Goal: Check status: Check status

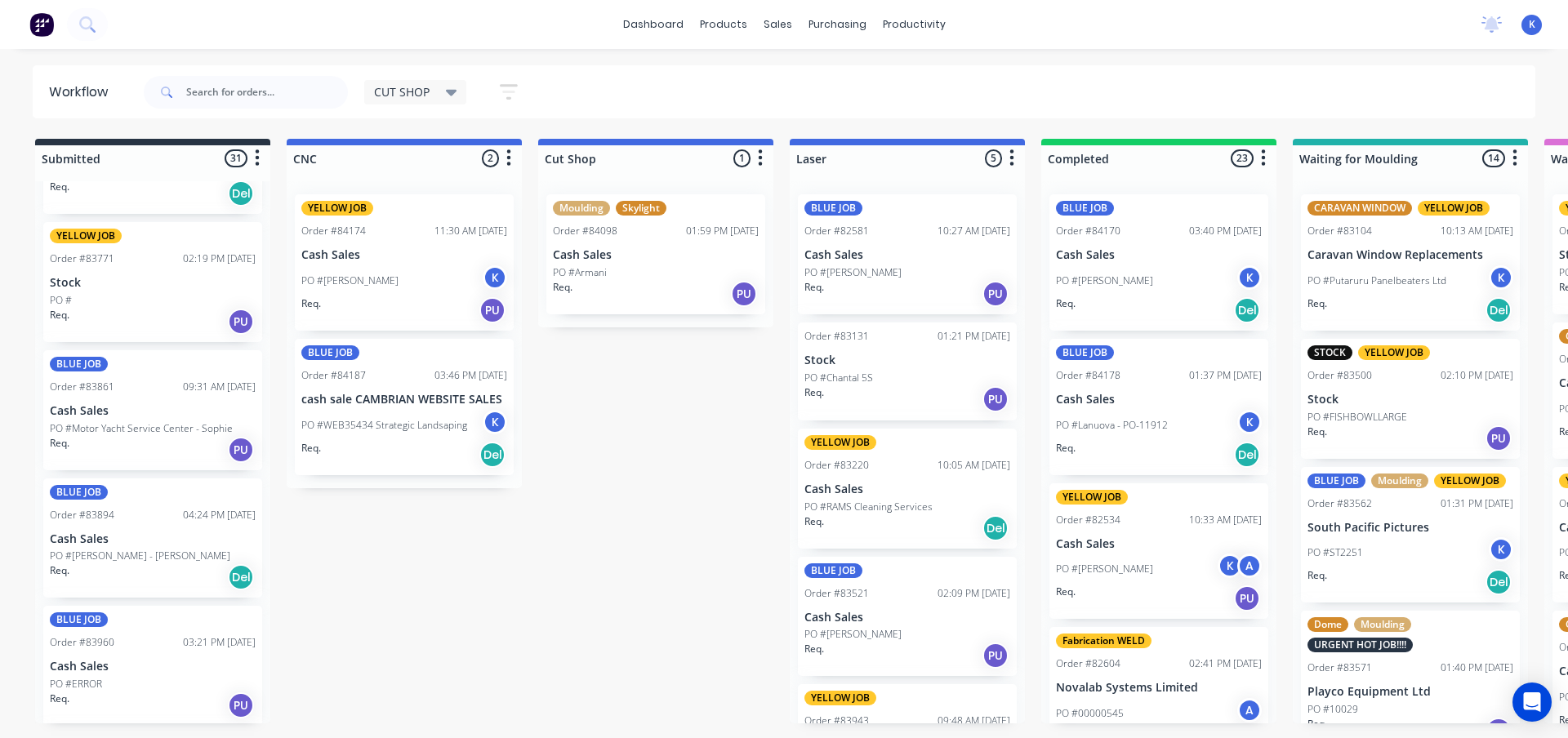
scroll to position [898, 0]
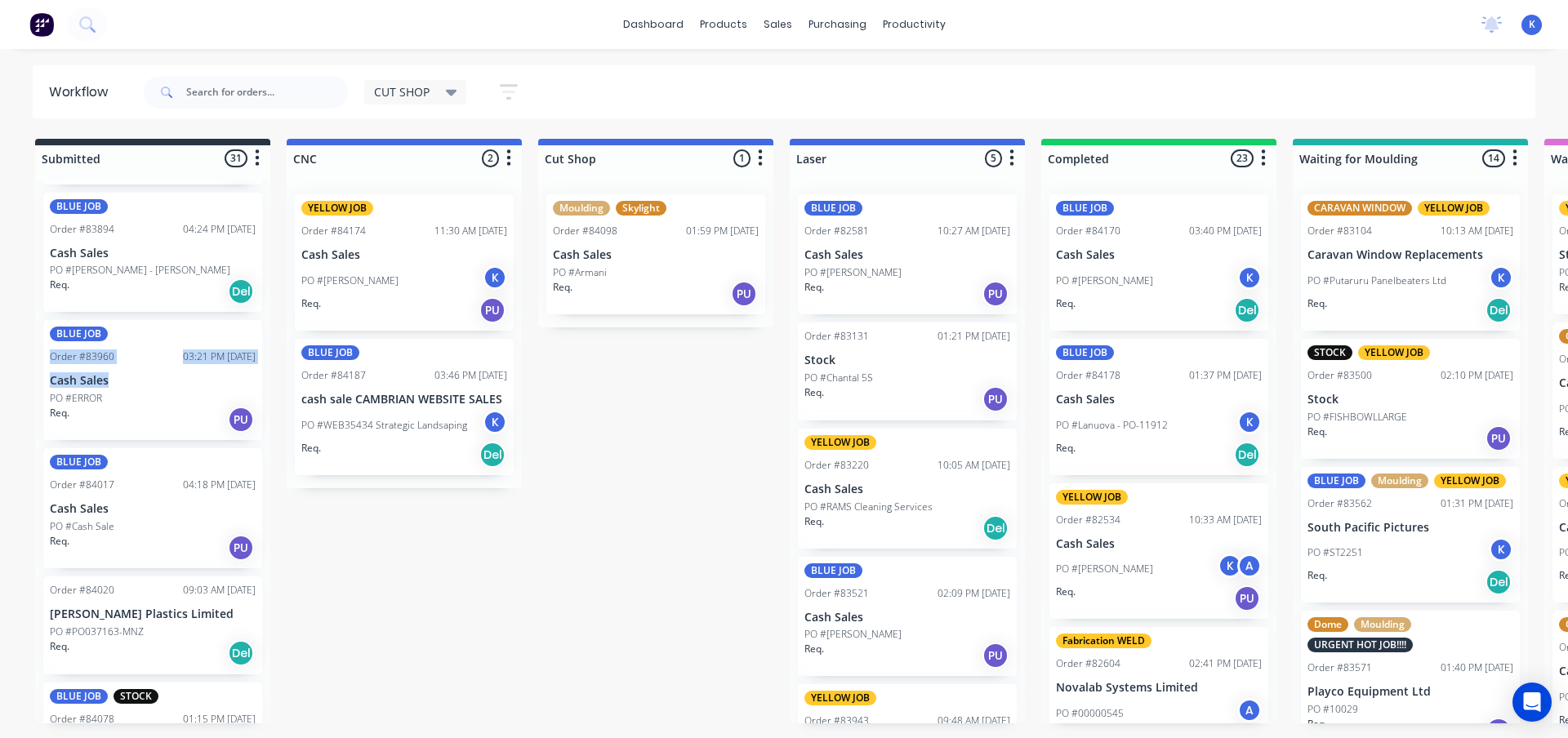
drag, startPoint x: 270, startPoint y: 326, endPoint x: 249, endPoint y: 365, distance: 44.3
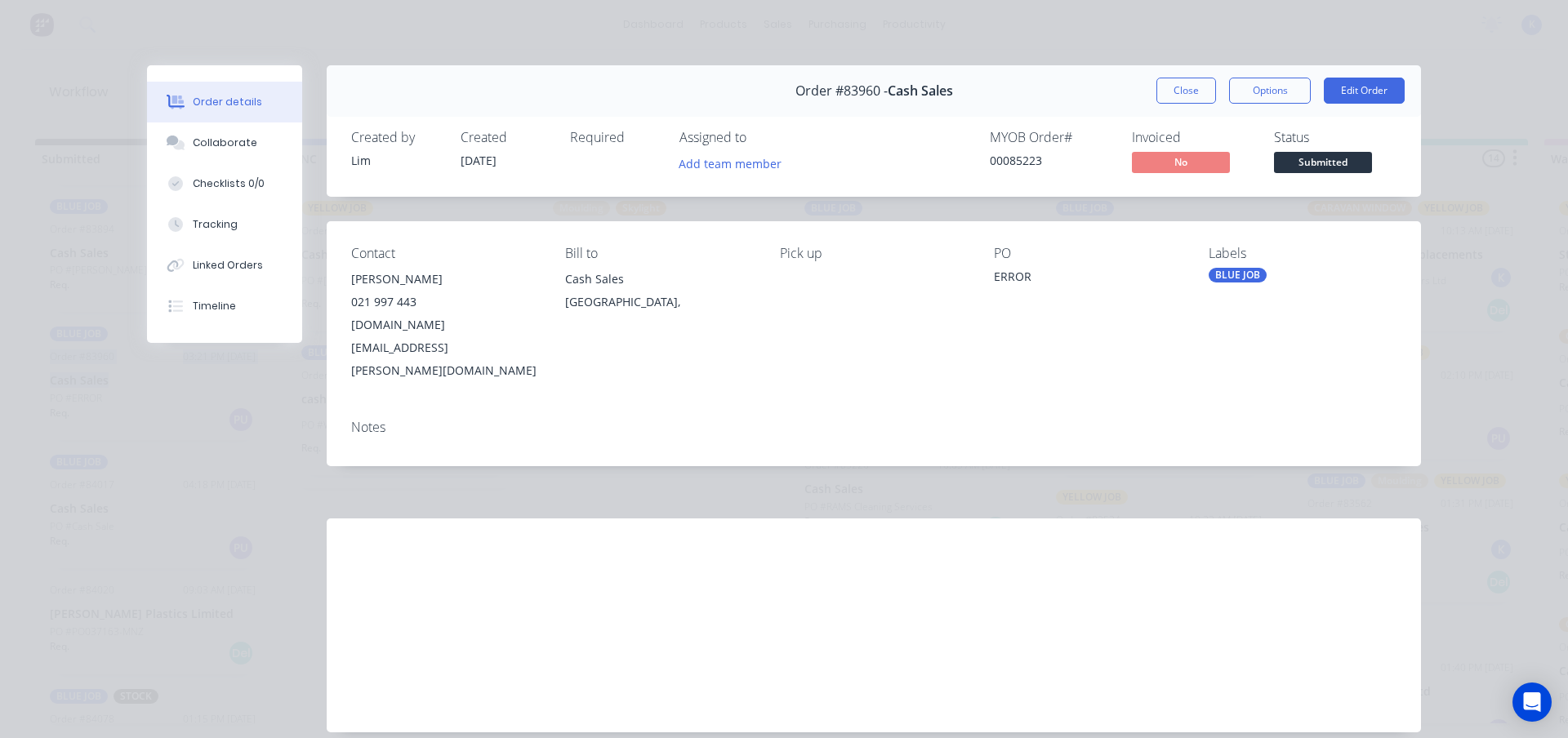
click at [1167, 89] on button "Close" at bounding box center [1185, 90] width 60 height 26
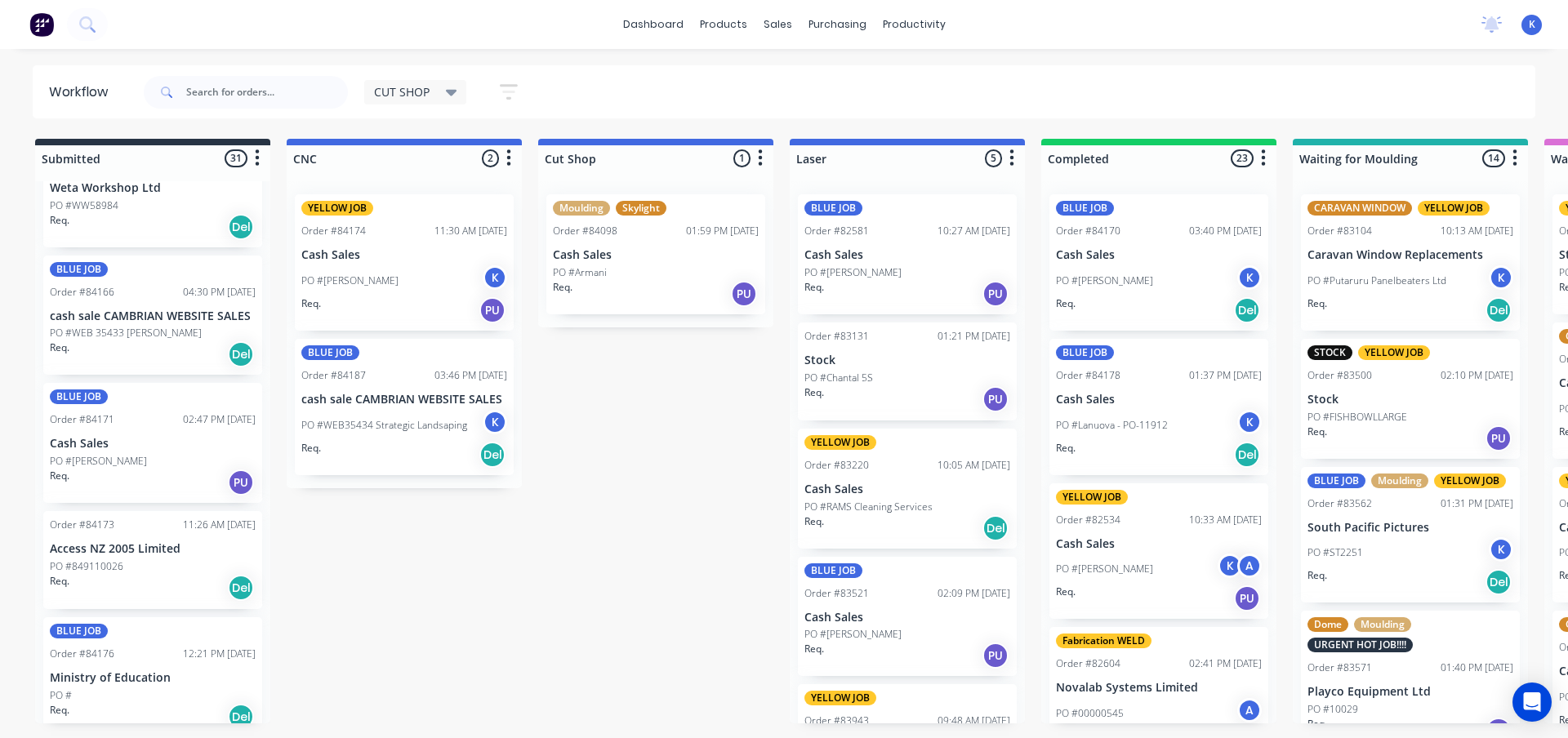
scroll to position [3344, 0]
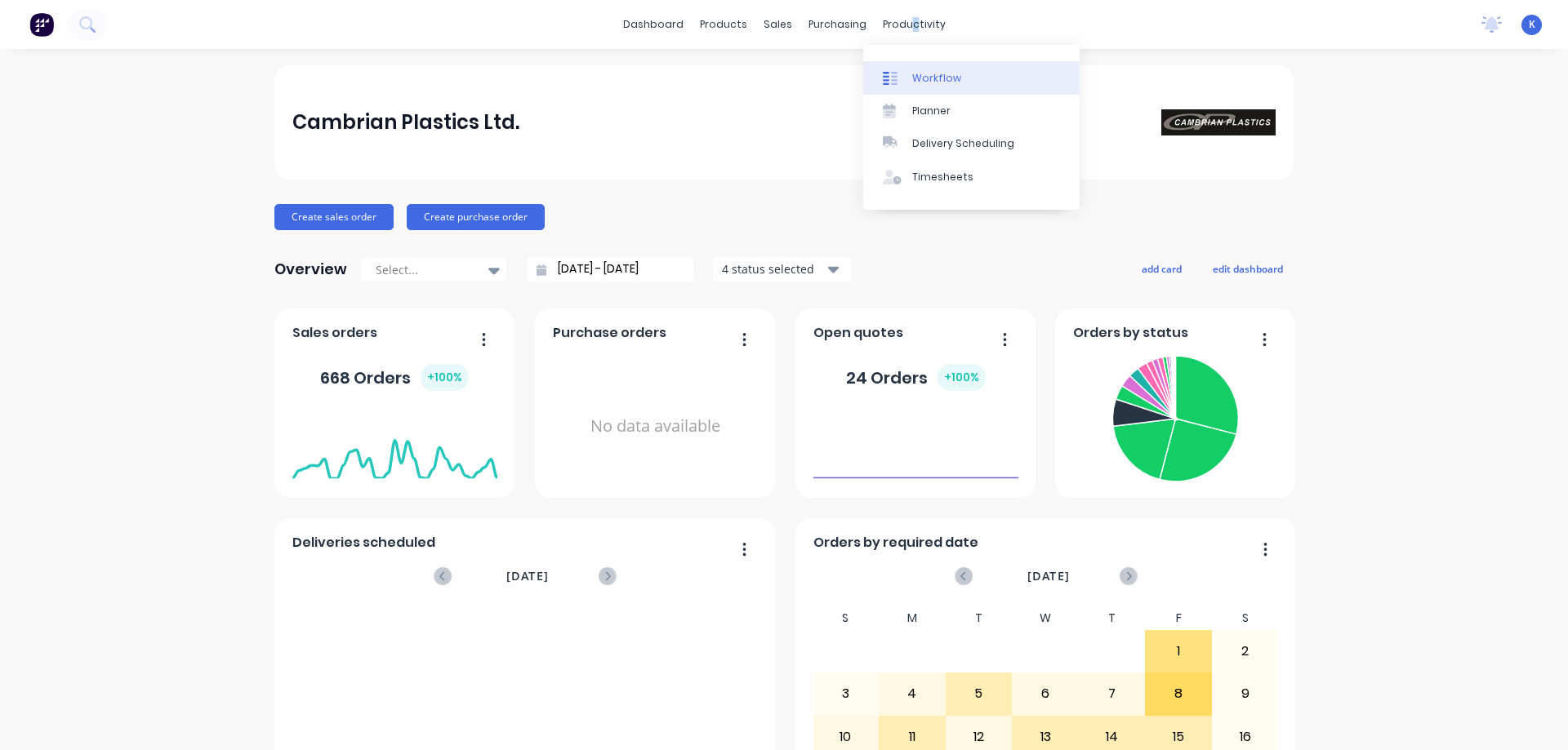
click at [928, 83] on div "Workflow" at bounding box center [936, 78] width 49 height 15
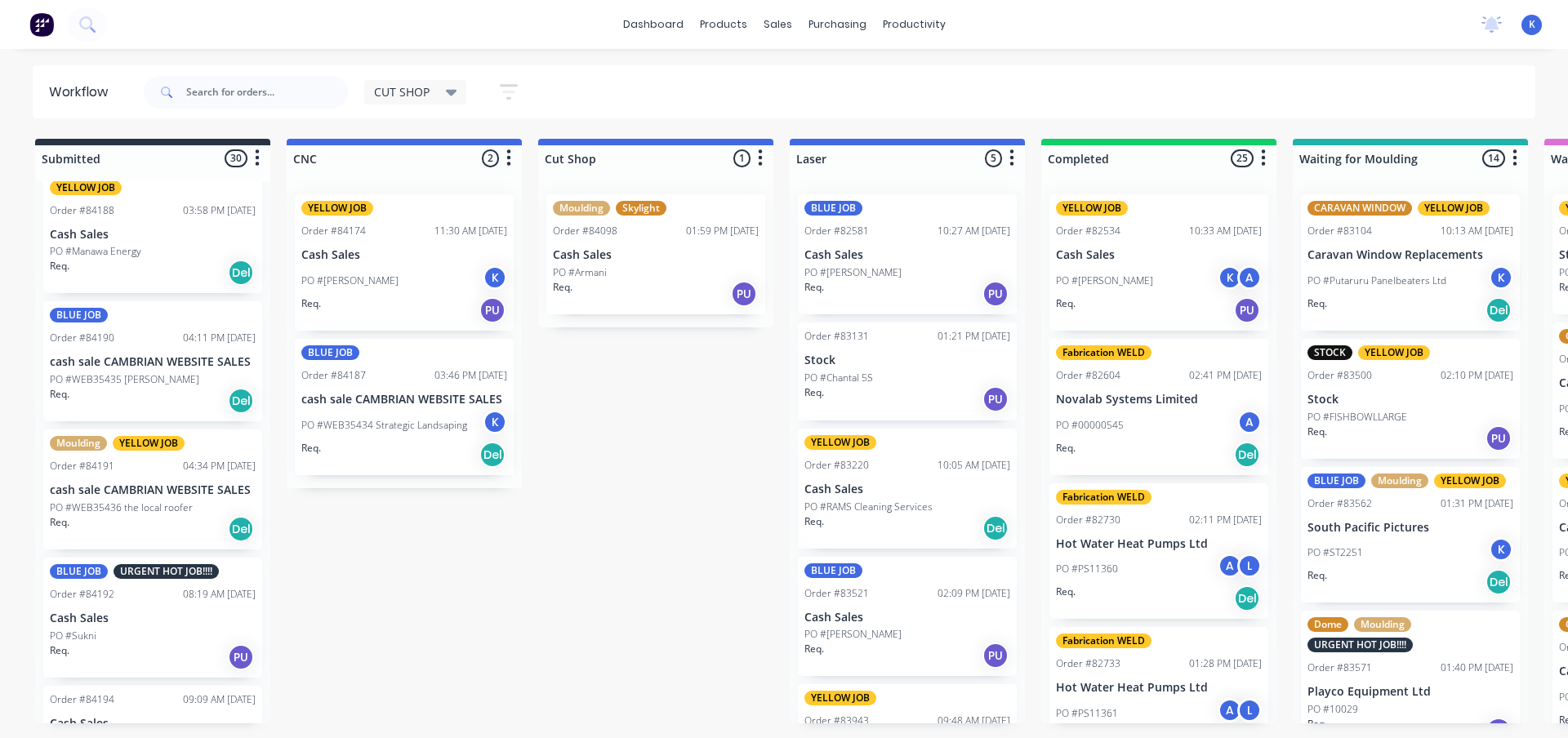
scroll to position [3216, 0]
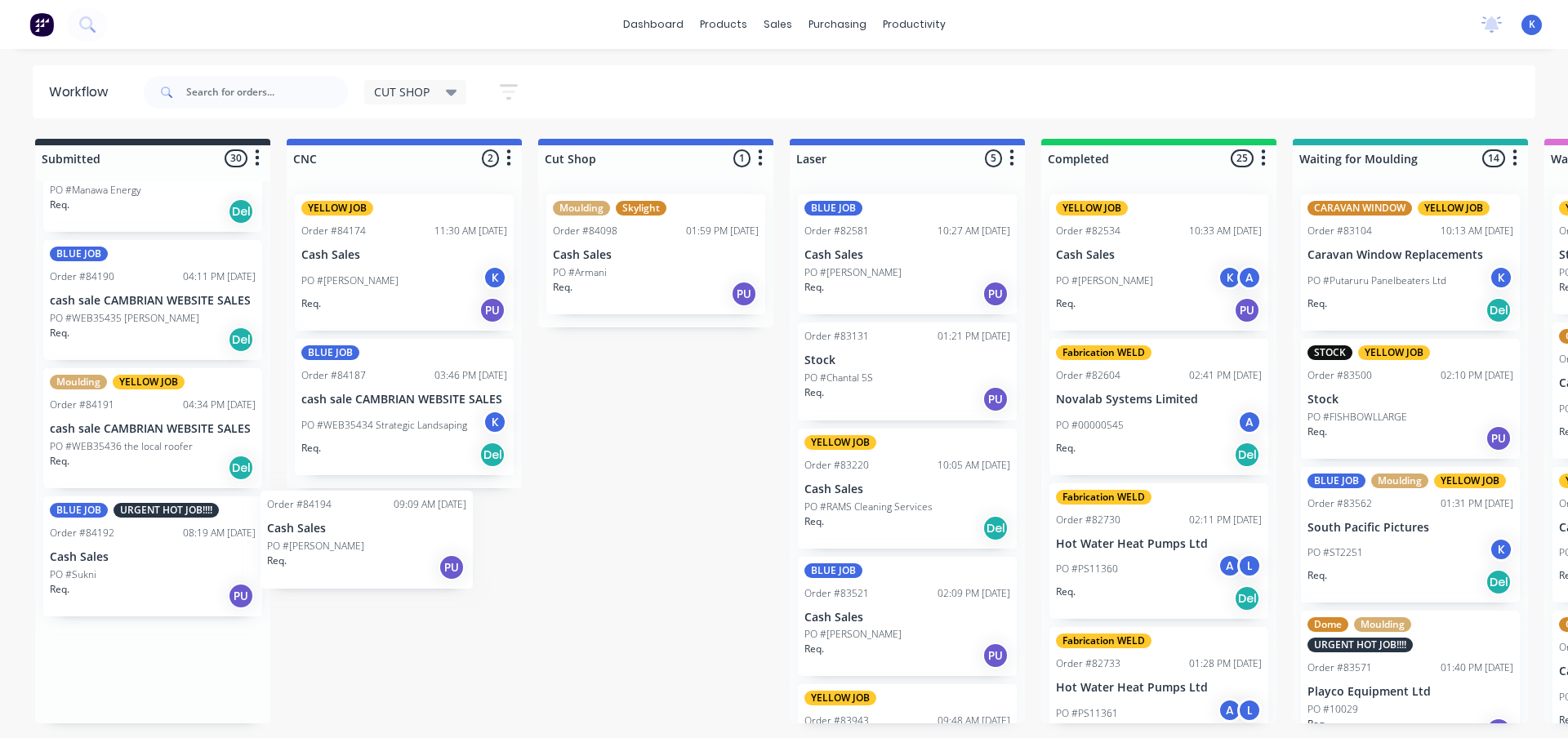
drag, startPoint x: 63, startPoint y: 645, endPoint x: 322, endPoint y: 520, distance: 287.6
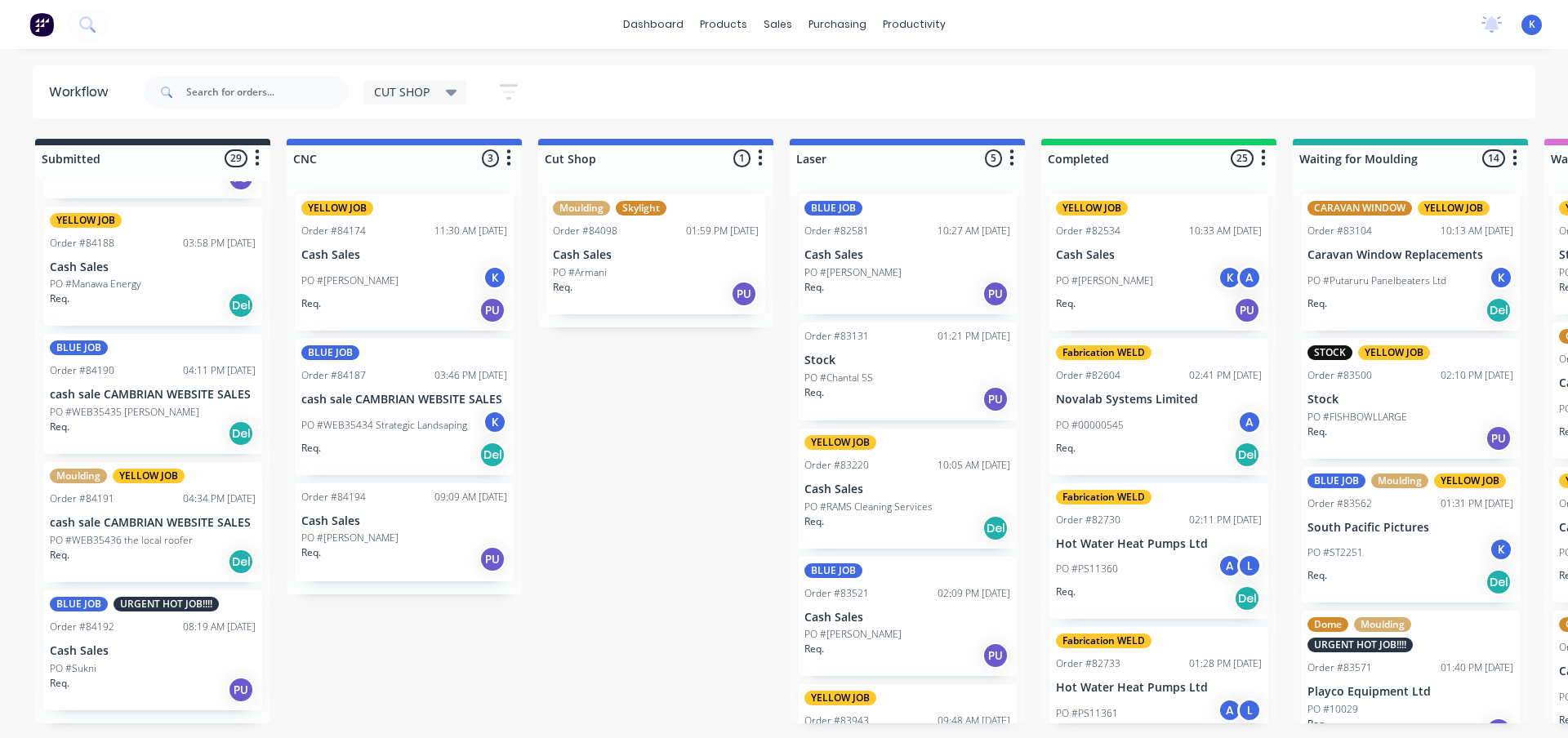
click at [360, 526] on p "Cash Sales" at bounding box center [405, 520] width 206 height 14
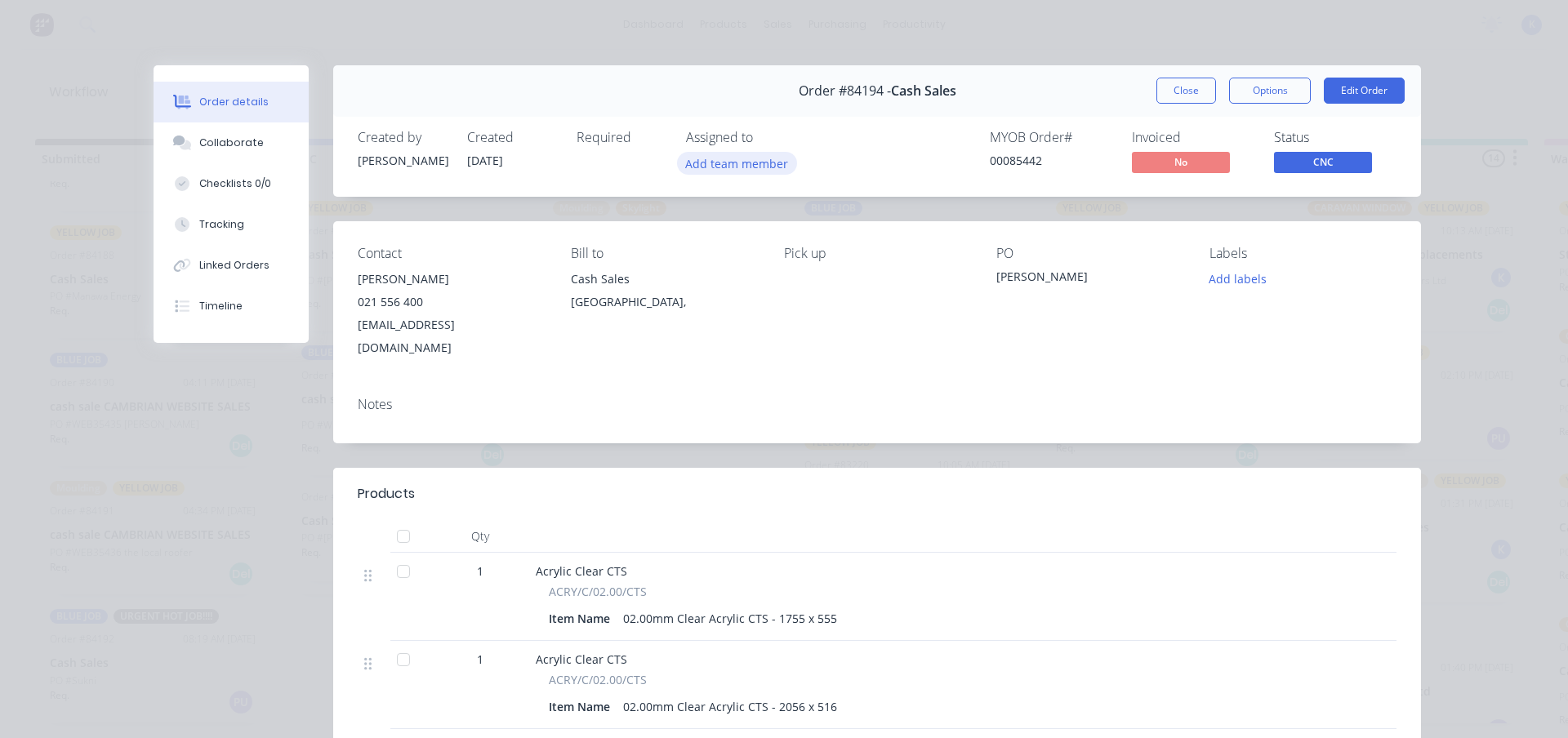
click at [755, 164] on button "Add team member" at bounding box center [737, 163] width 120 height 22
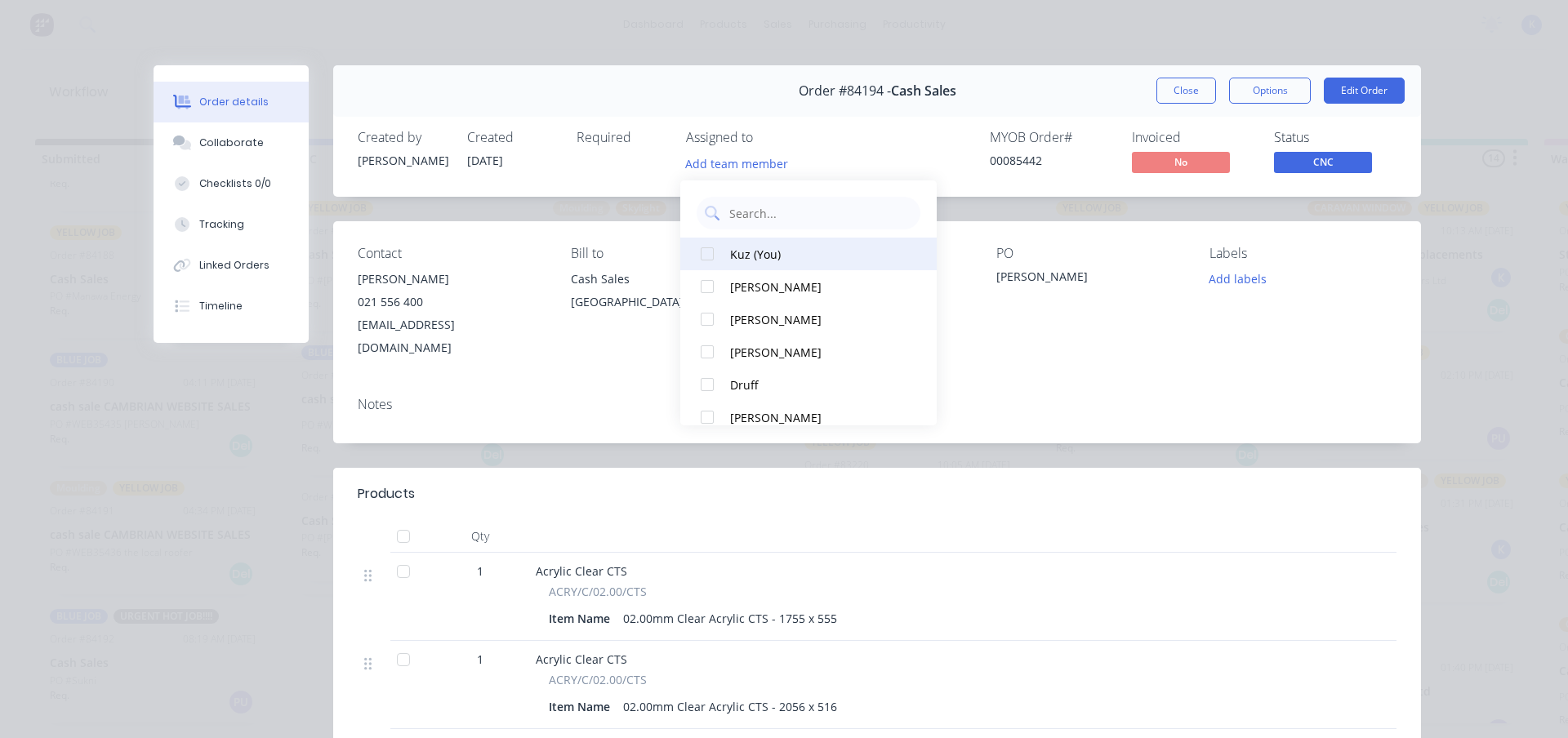
click at [710, 251] on div at bounding box center [707, 254] width 33 height 33
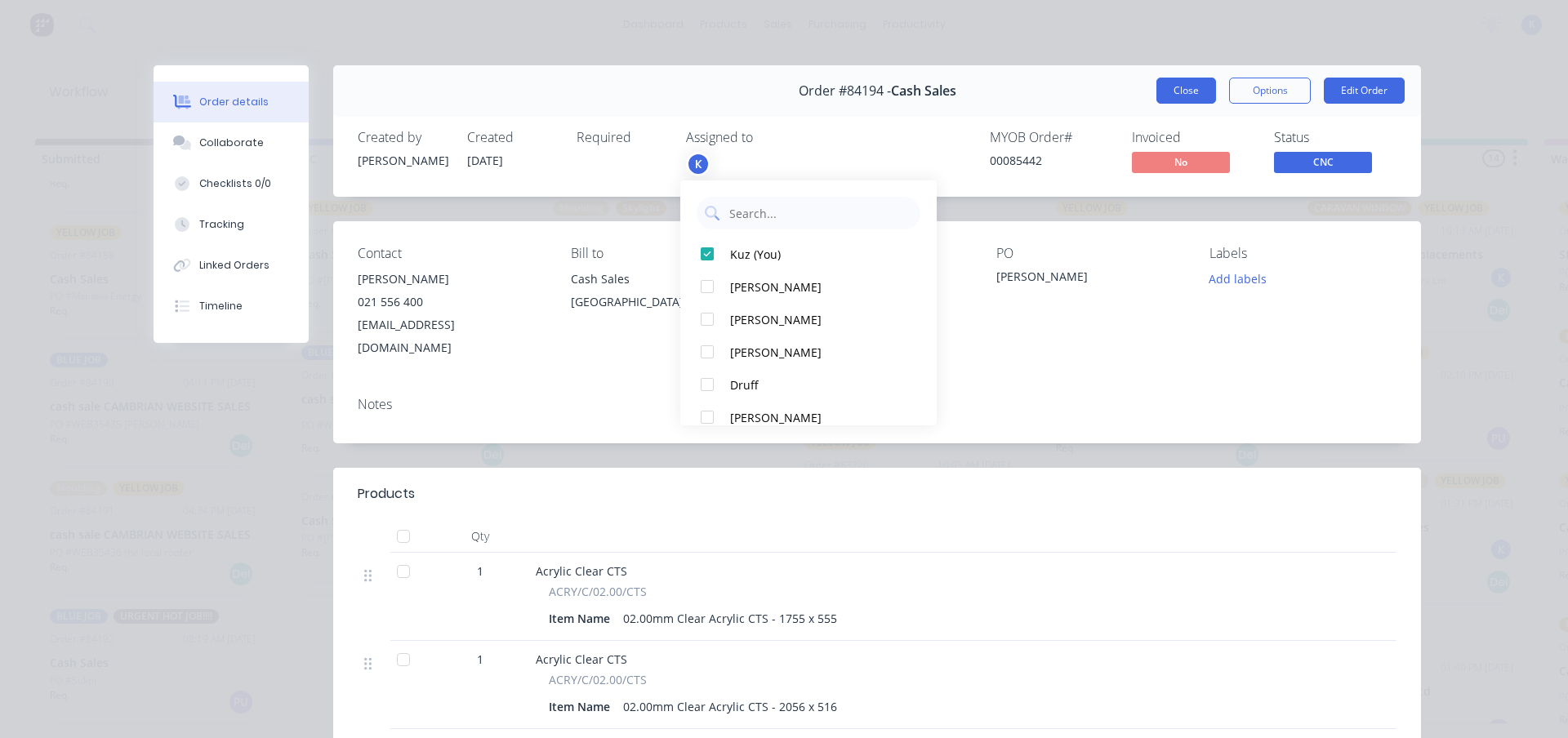
click at [1172, 89] on button "Close" at bounding box center [1185, 90] width 60 height 26
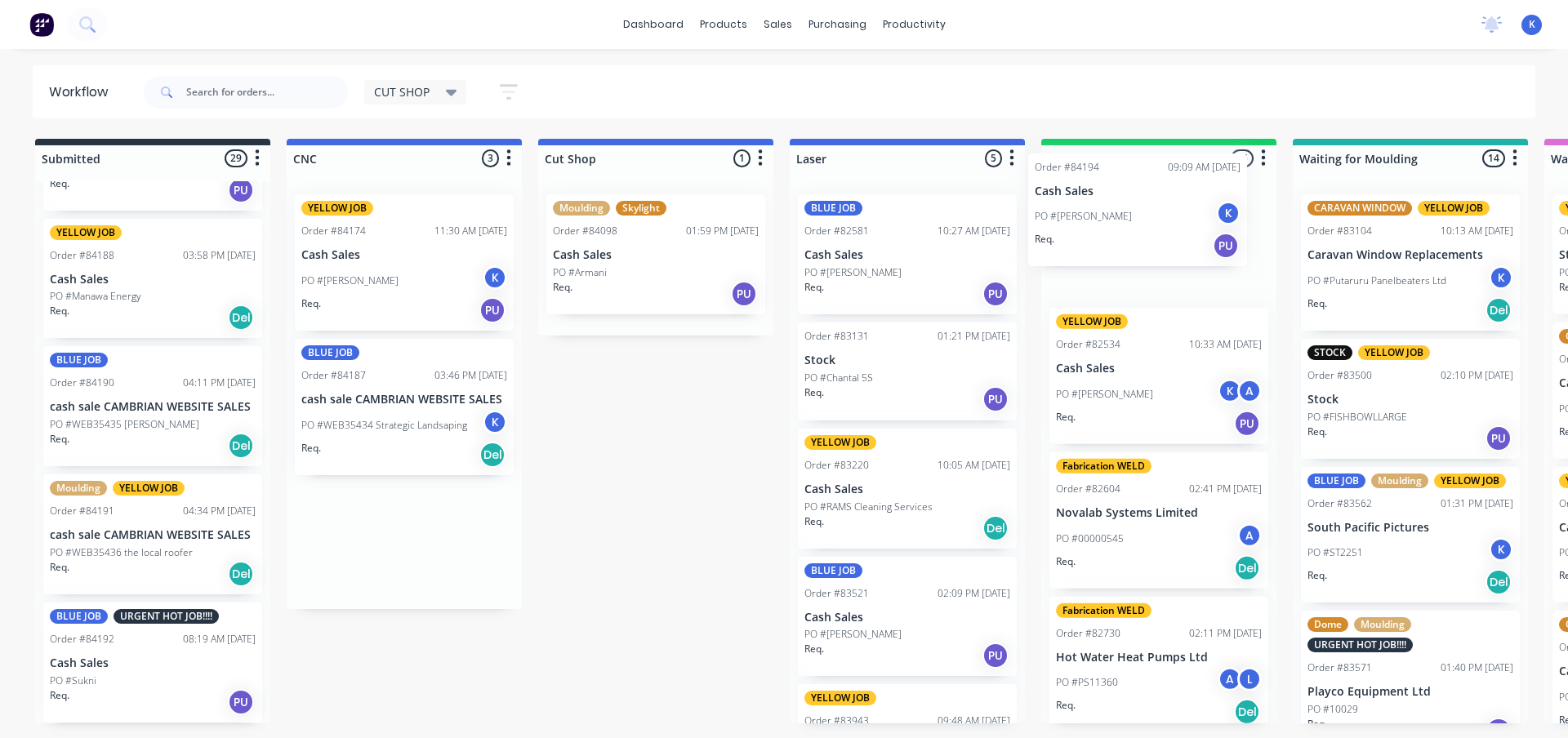
drag, startPoint x: 347, startPoint y: 544, endPoint x: 1095, endPoint y: 223, distance: 814.0
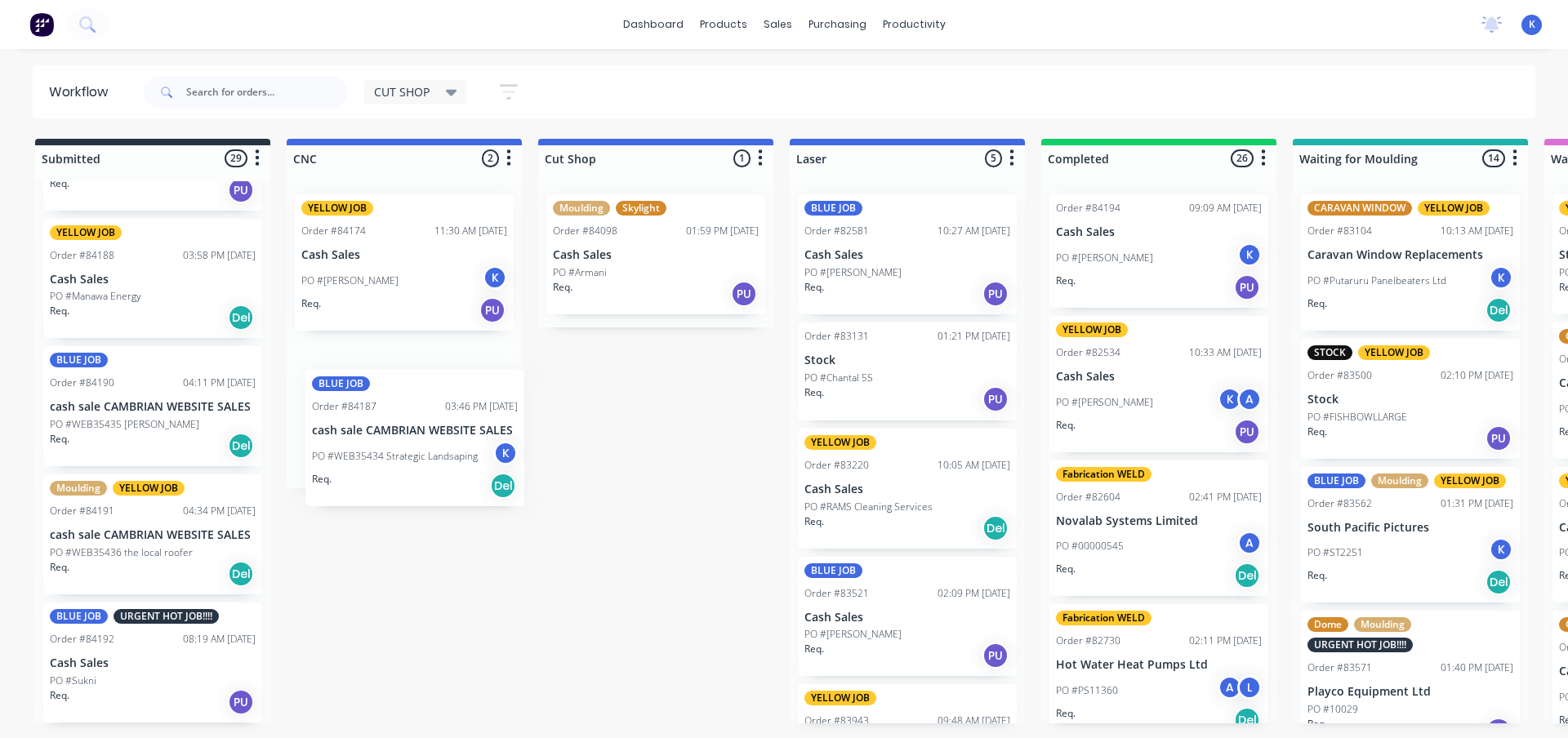
drag, startPoint x: 355, startPoint y: 399, endPoint x: 368, endPoint y: 437, distance: 40.2
click at [368, 437] on div "YELLOW JOB Order #84174 11:30 AM 26/08/25 Cash Sales PO #Ricky K Req. PU BLUE J…" at bounding box center [405, 335] width 235 height 307
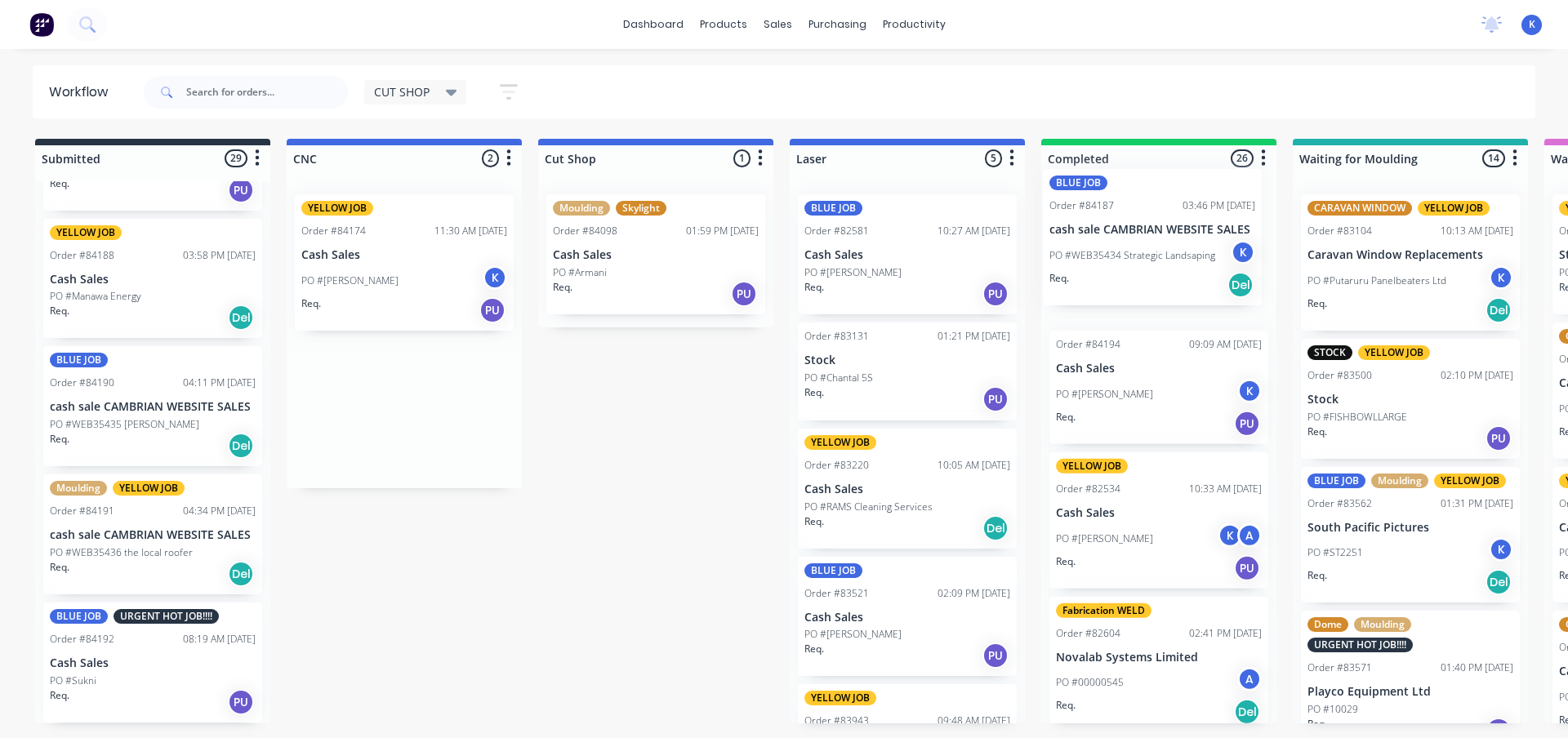
drag, startPoint x: 361, startPoint y: 410, endPoint x: 1115, endPoint y: 241, distance: 772.7
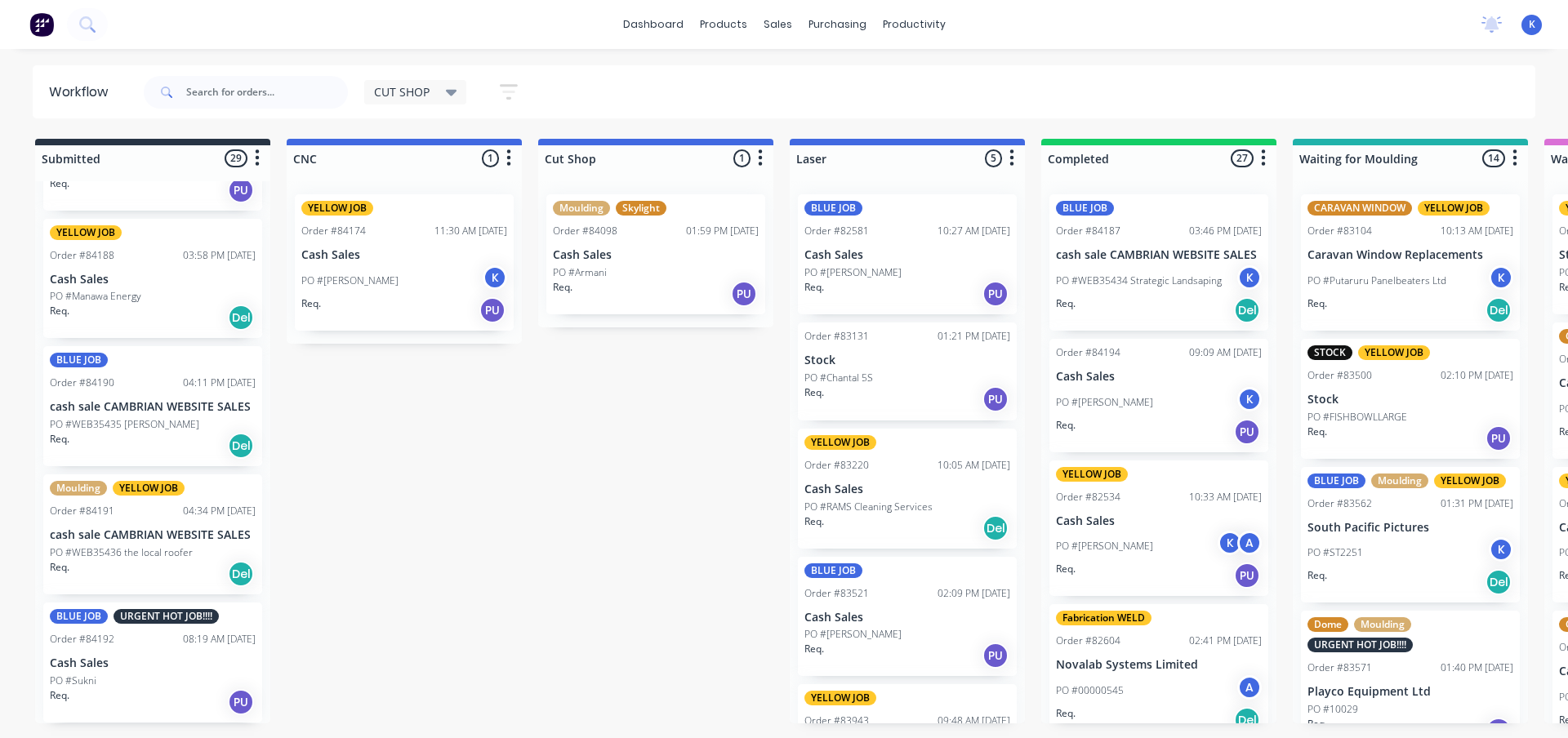
click at [105, 670] on div "BLUE JOB URGENT HOT JOB!!!! Order #84192 08:19 AM 27/08/25 Cash Sales PO #Sukni…" at bounding box center [153, 662] width 219 height 120
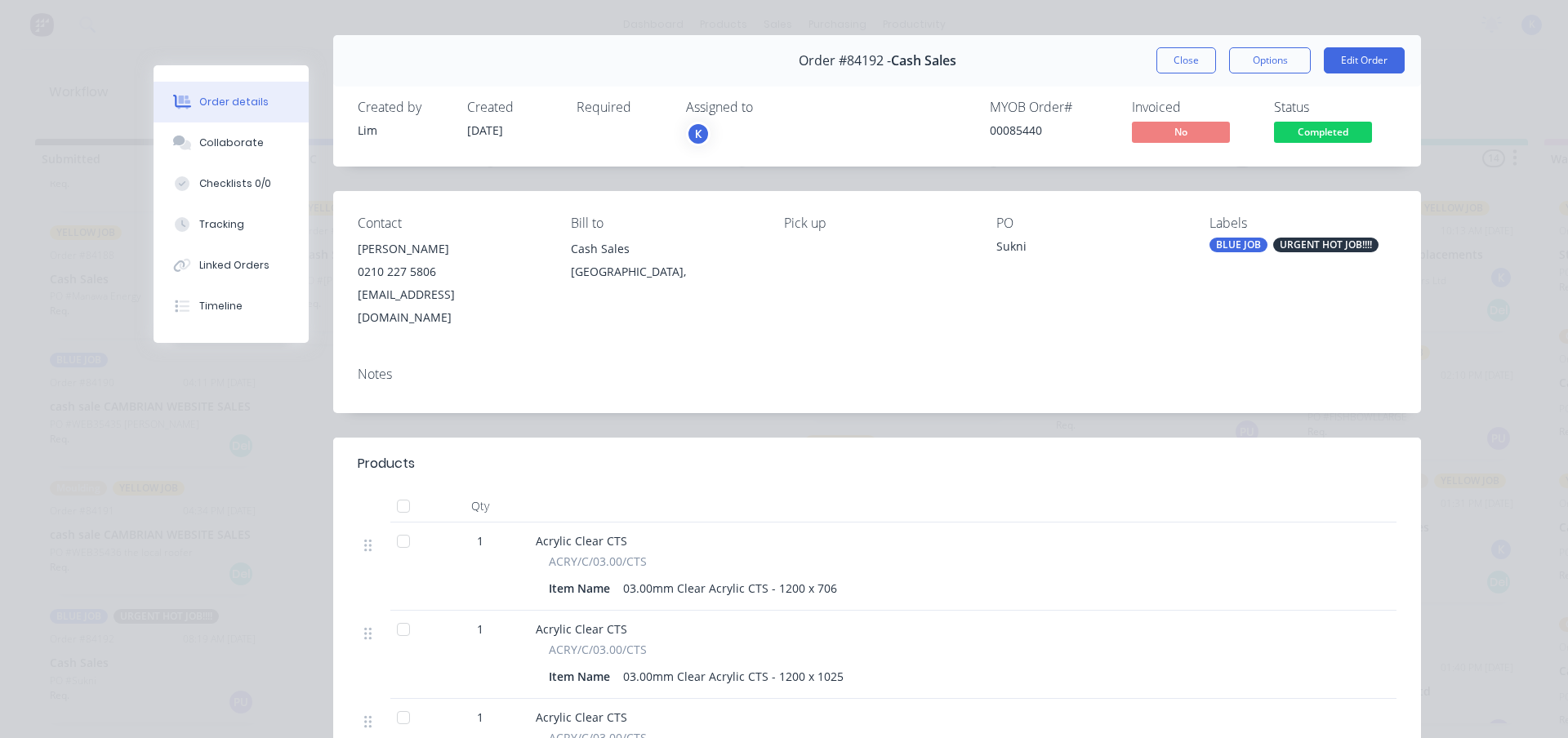
scroll to position [0, 0]
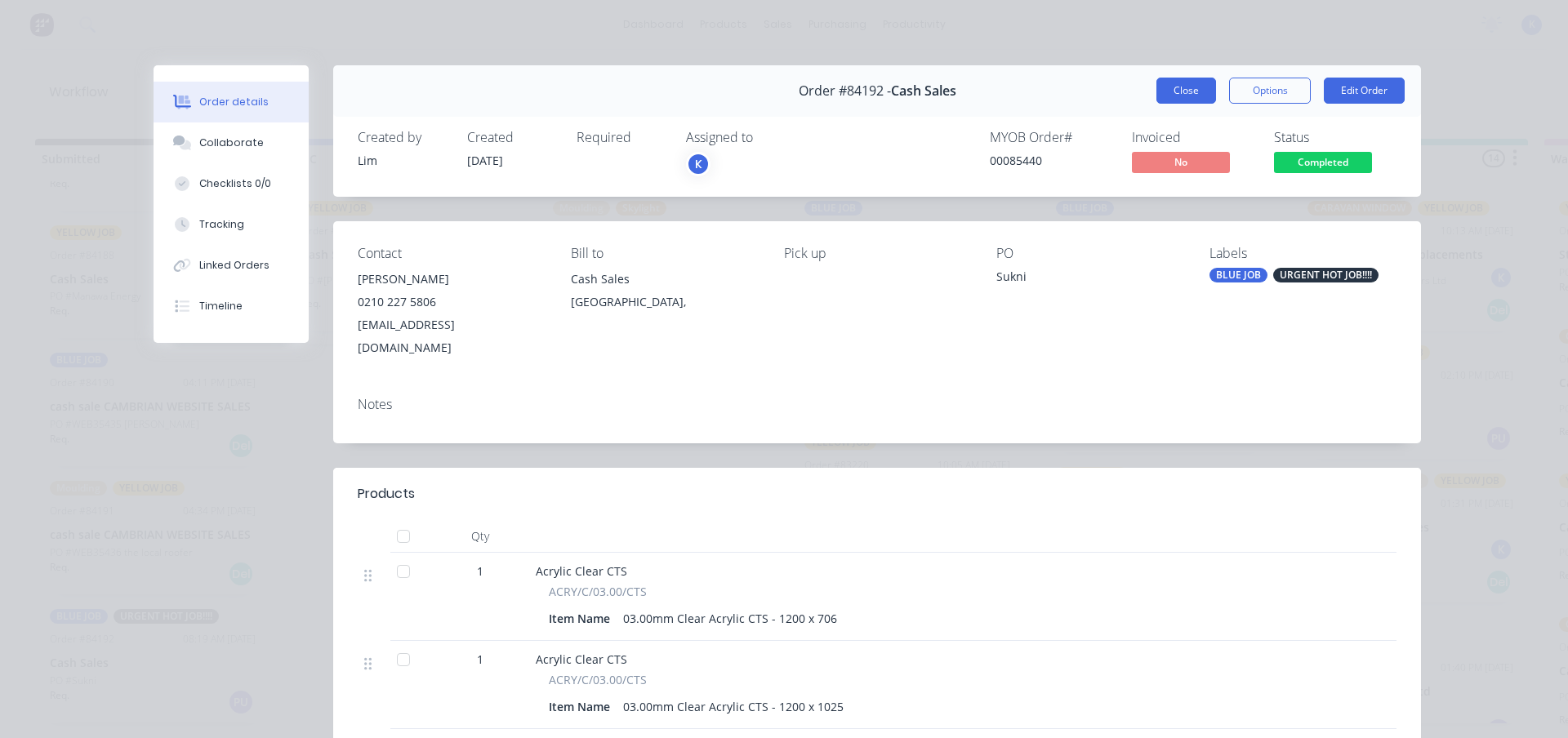
click at [1168, 90] on button "Close" at bounding box center [1185, 90] width 60 height 26
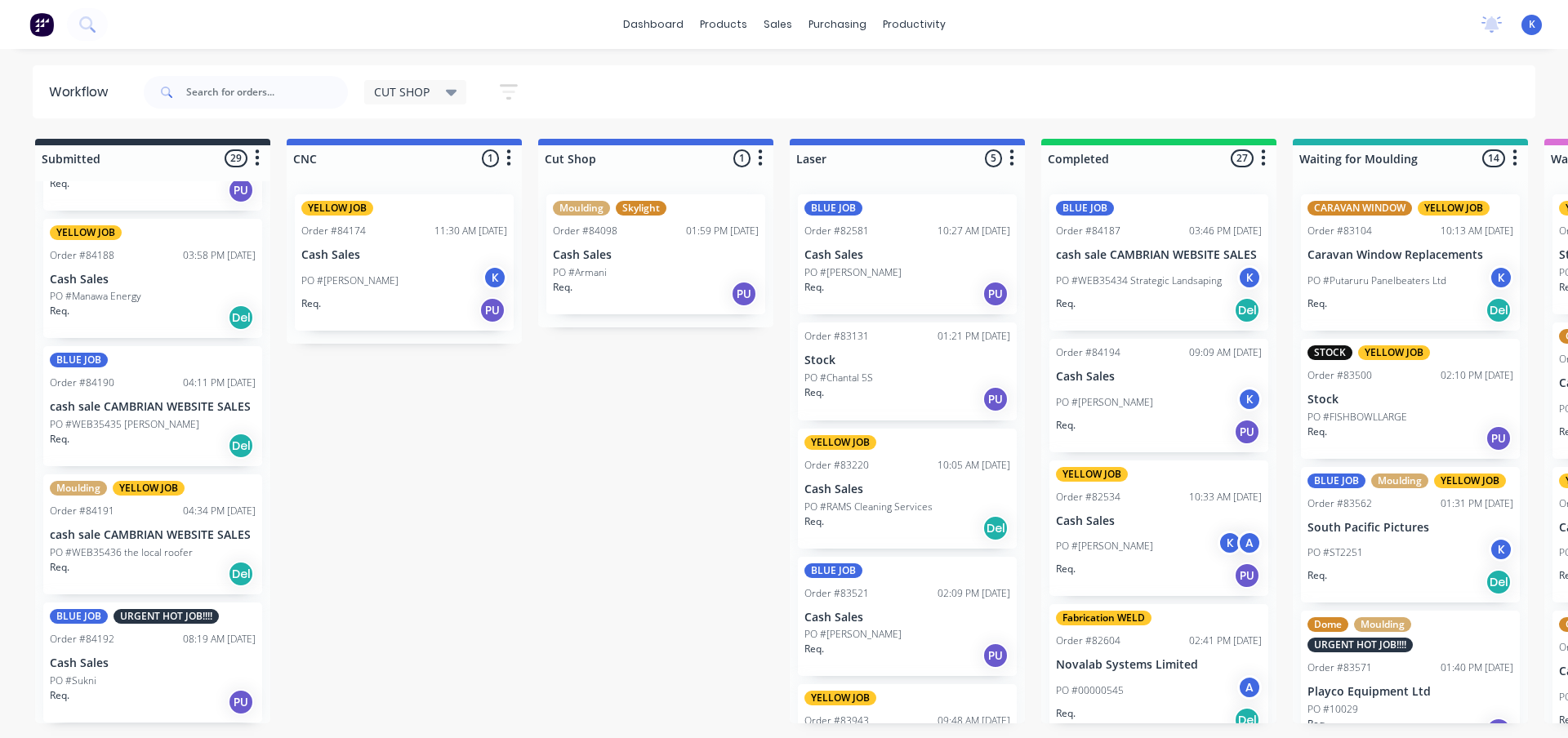
click at [136, 545] on p "PO #WEB35436 the local roofer" at bounding box center [120, 552] width 143 height 15
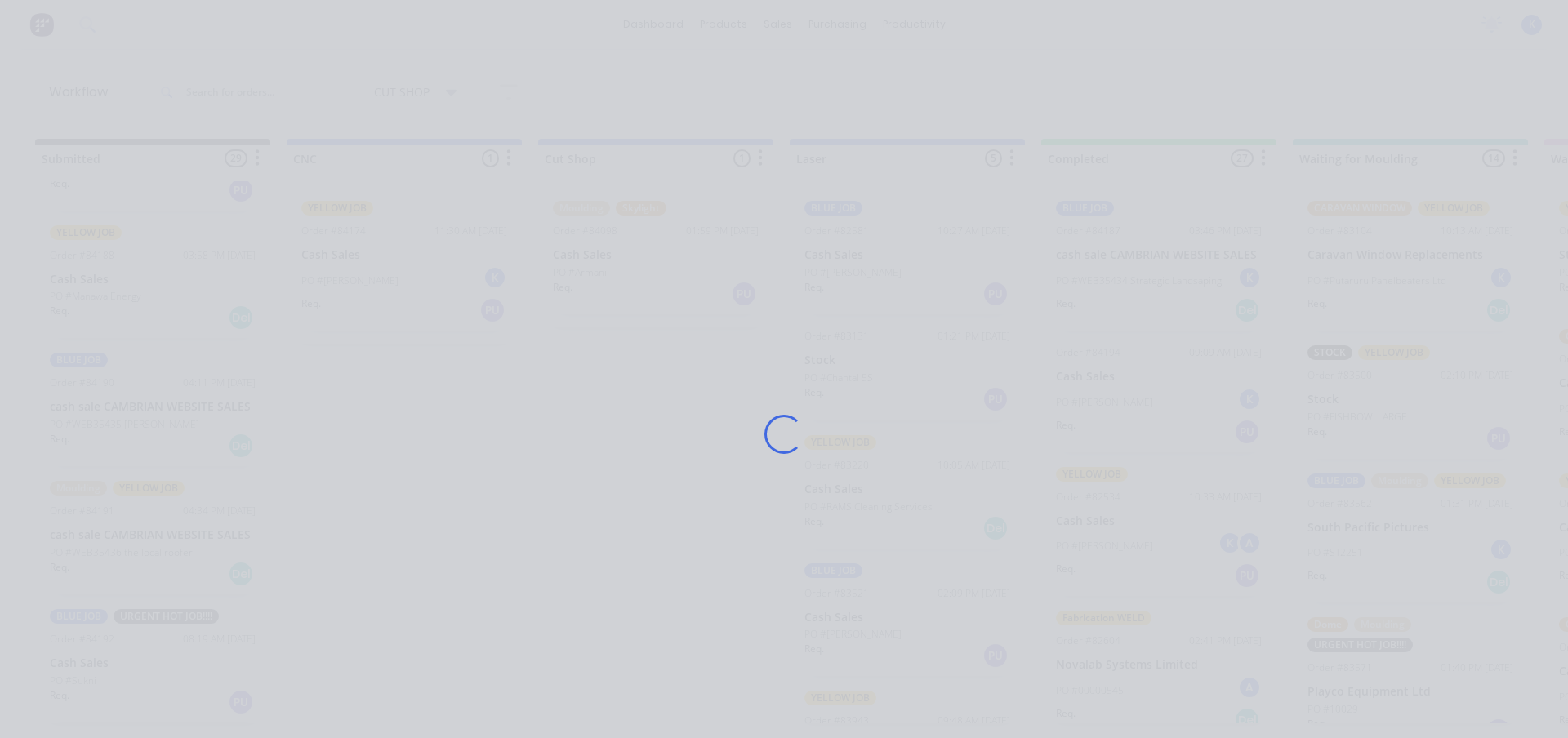
click at [137, 546] on div "Loading..." at bounding box center [784, 434] width 1307 height 738
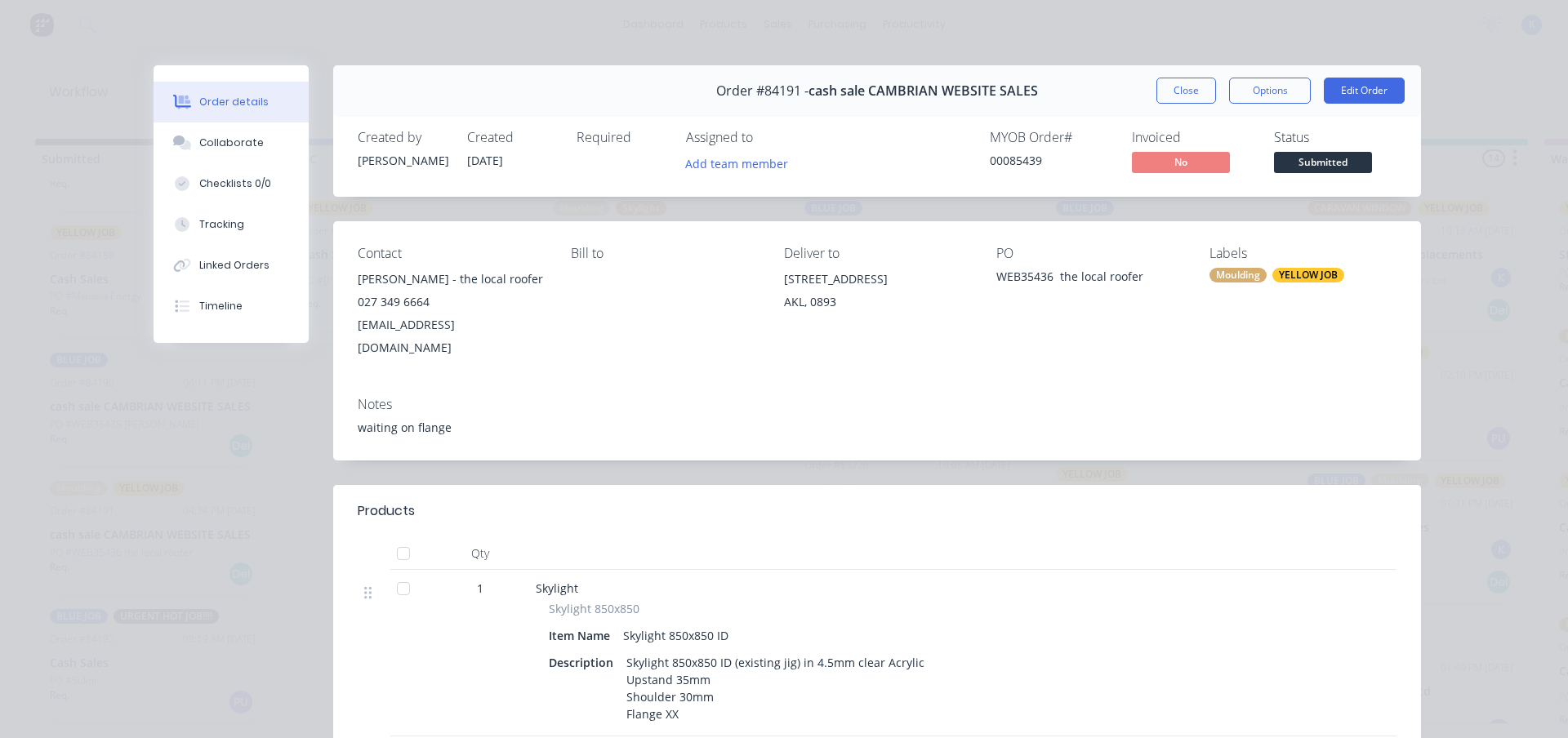
click at [1165, 89] on button "Close" at bounding box center [1185, 90] width 60 height 26
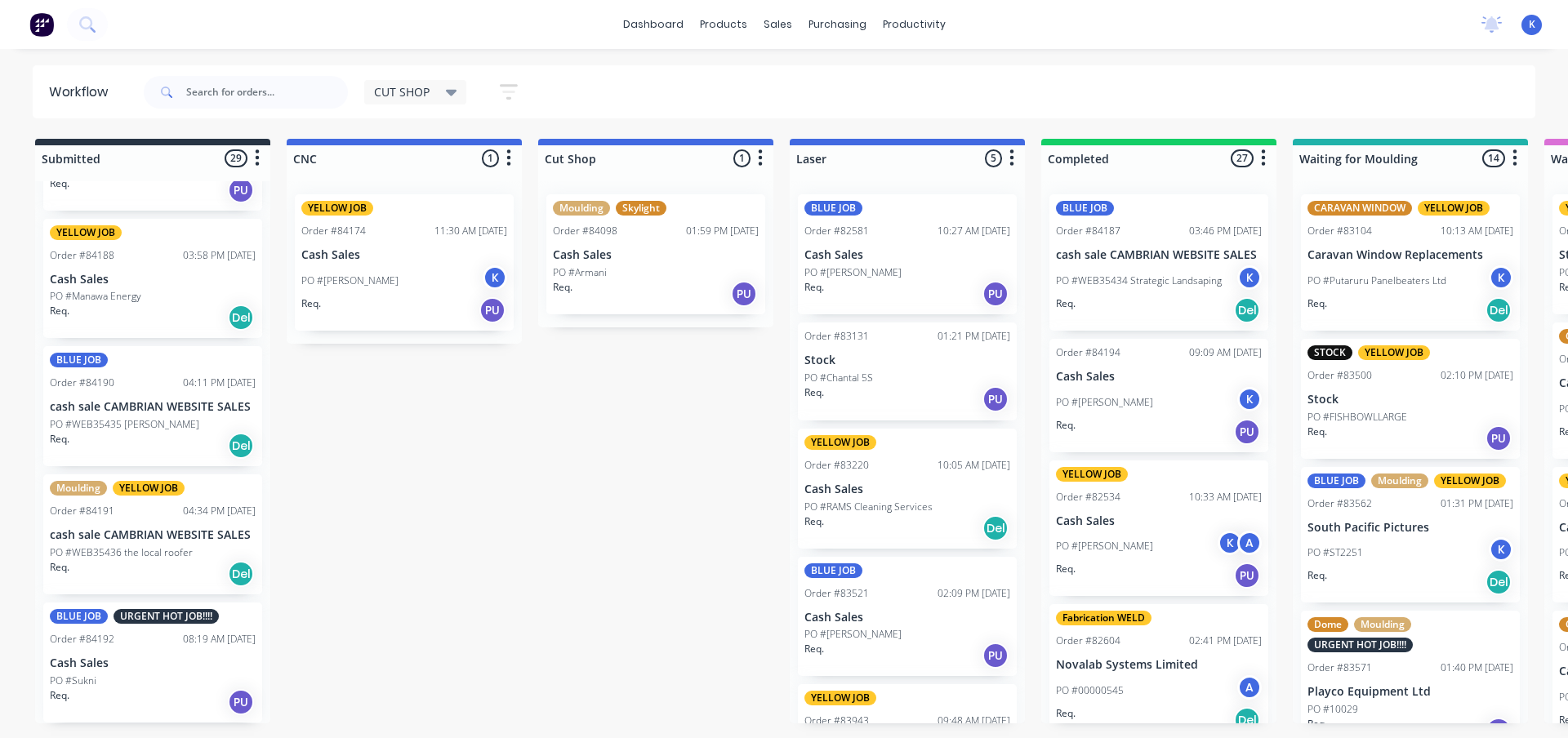
click at [128, 416] on div "BLUE JOB Order #84190 04:11 PM 26/08/25 cash sale CAMBRIAN WEBSITE SALES PO #WE…" at bounding box center [153, 406] width 219 height 120
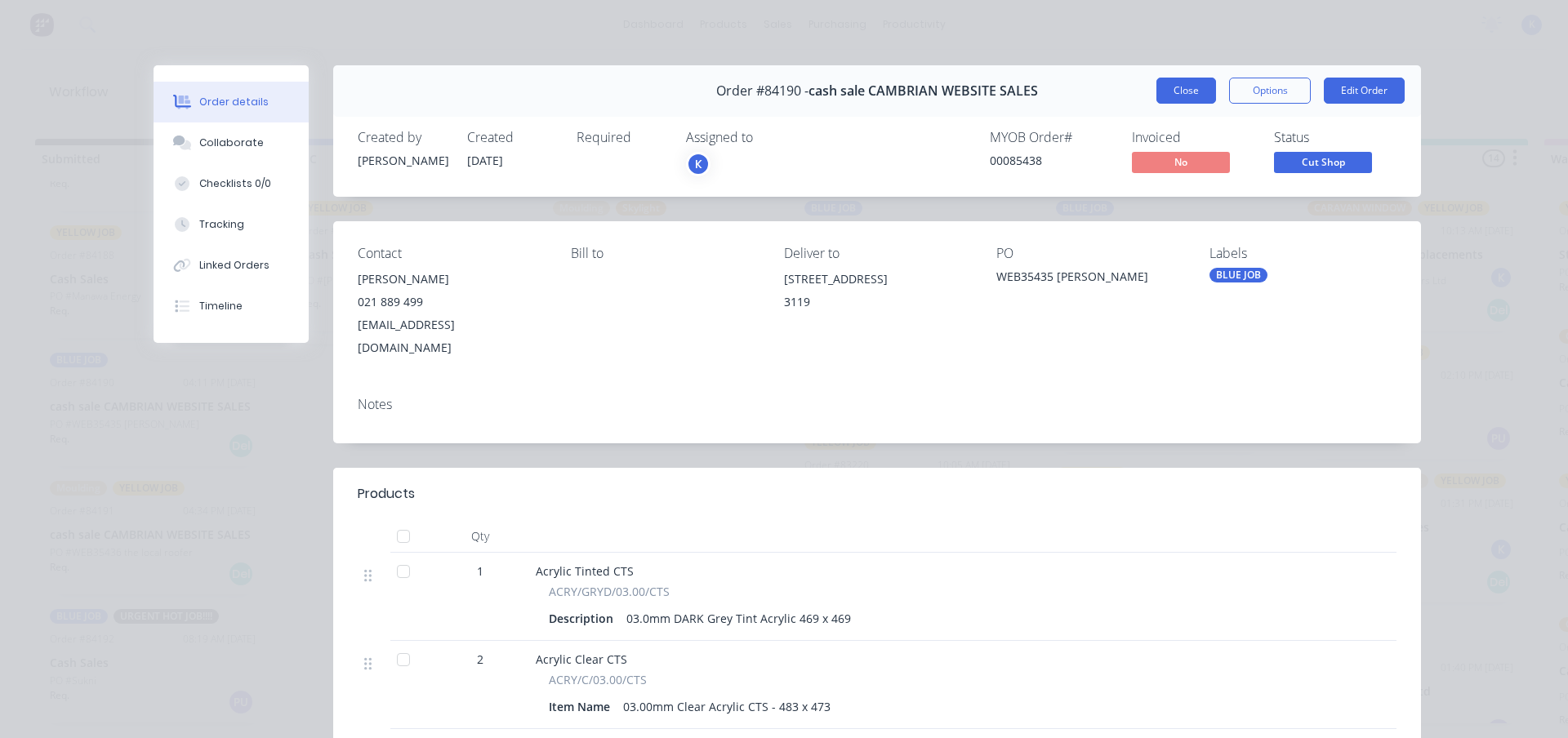
click at [1156, 91] on button "Close" at bounding box center [1185, 90] width 60 height 26
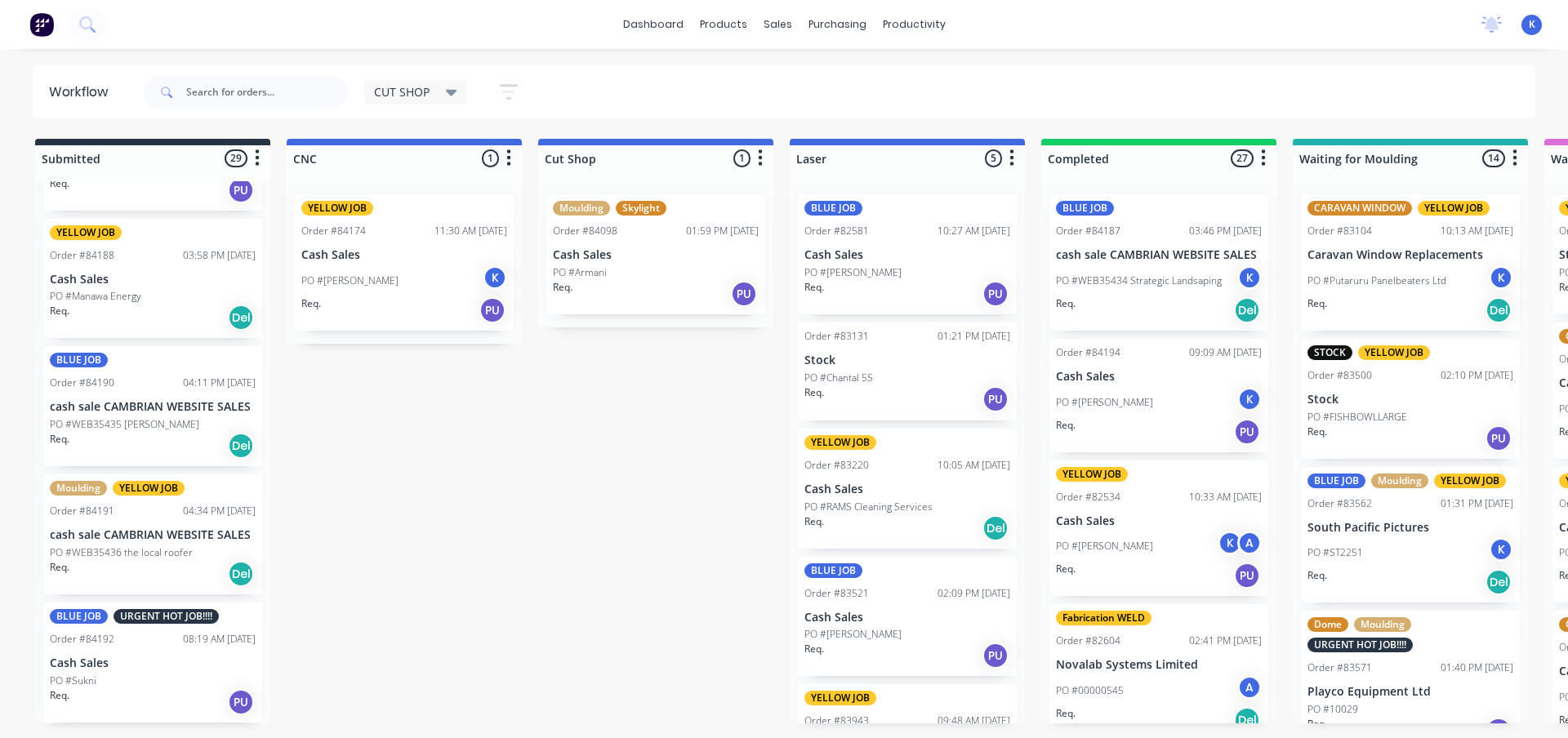
click at [91, 290] on p "PO #Manawa Energy" at bounding box center [95, 296] width 91 height 15
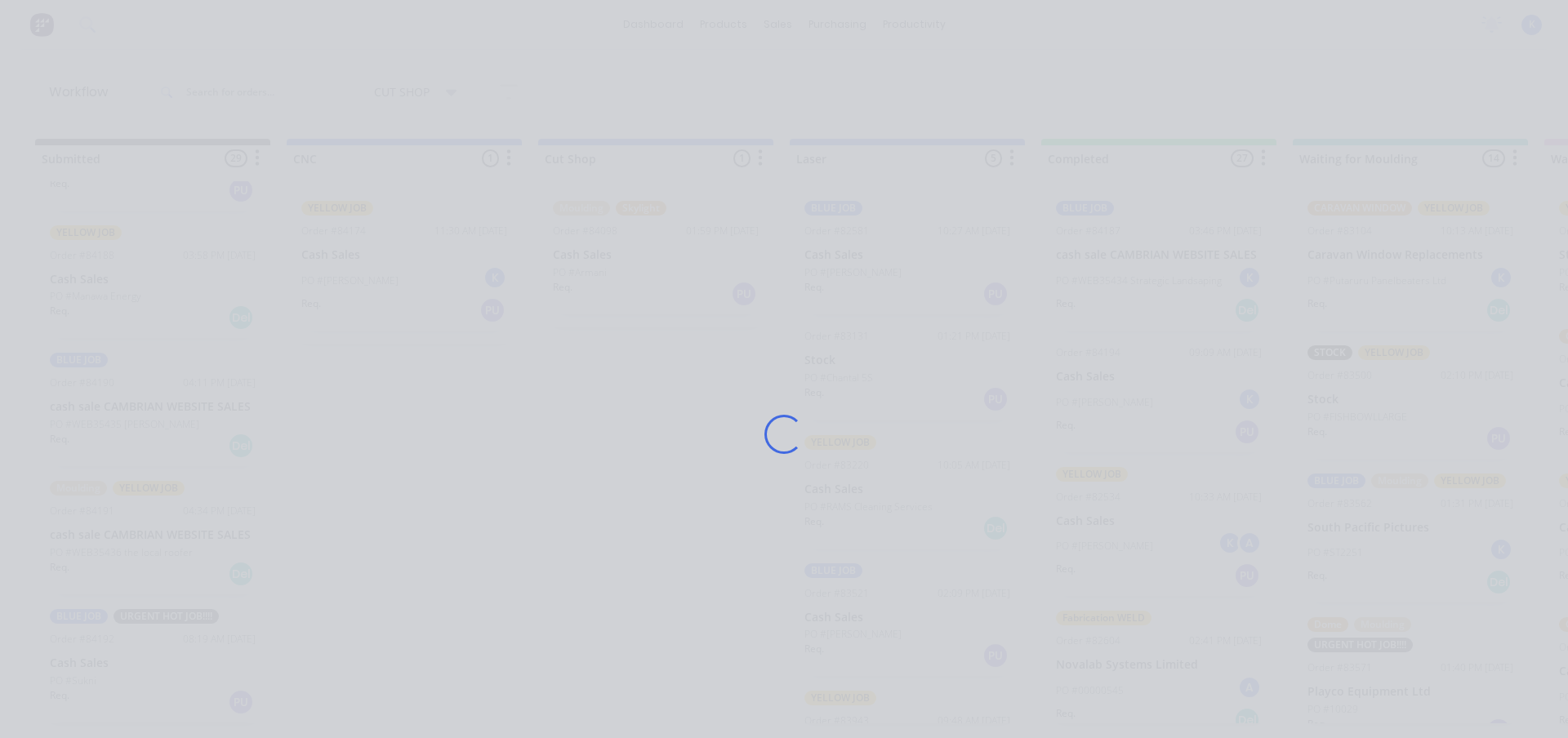
click at [91, 290] on div "Loading..." at bounding box center [784, 369] width 1568 height 738
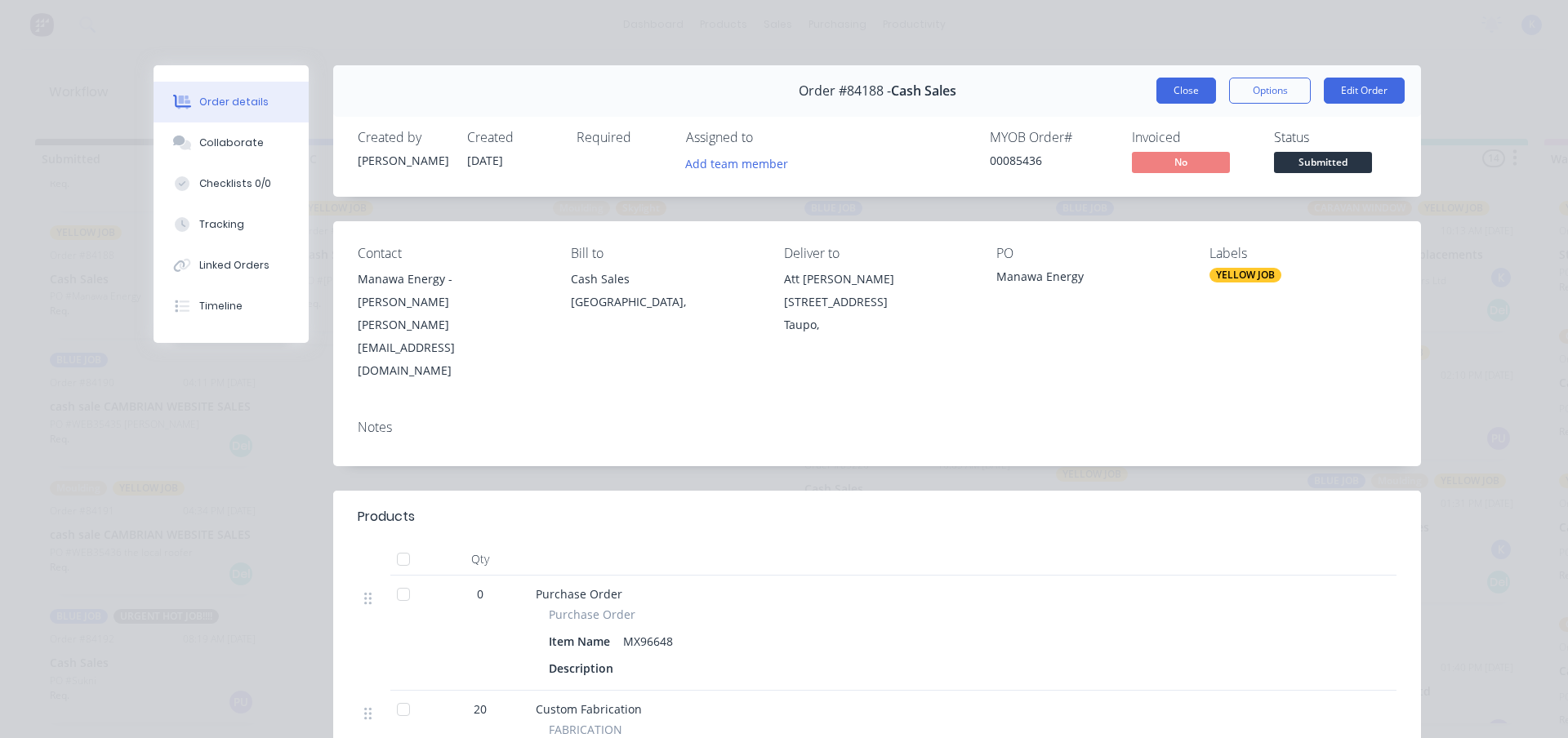
click at [1156, 96] on button "Close" at bounding box center [1185, 90] width 60 height 26
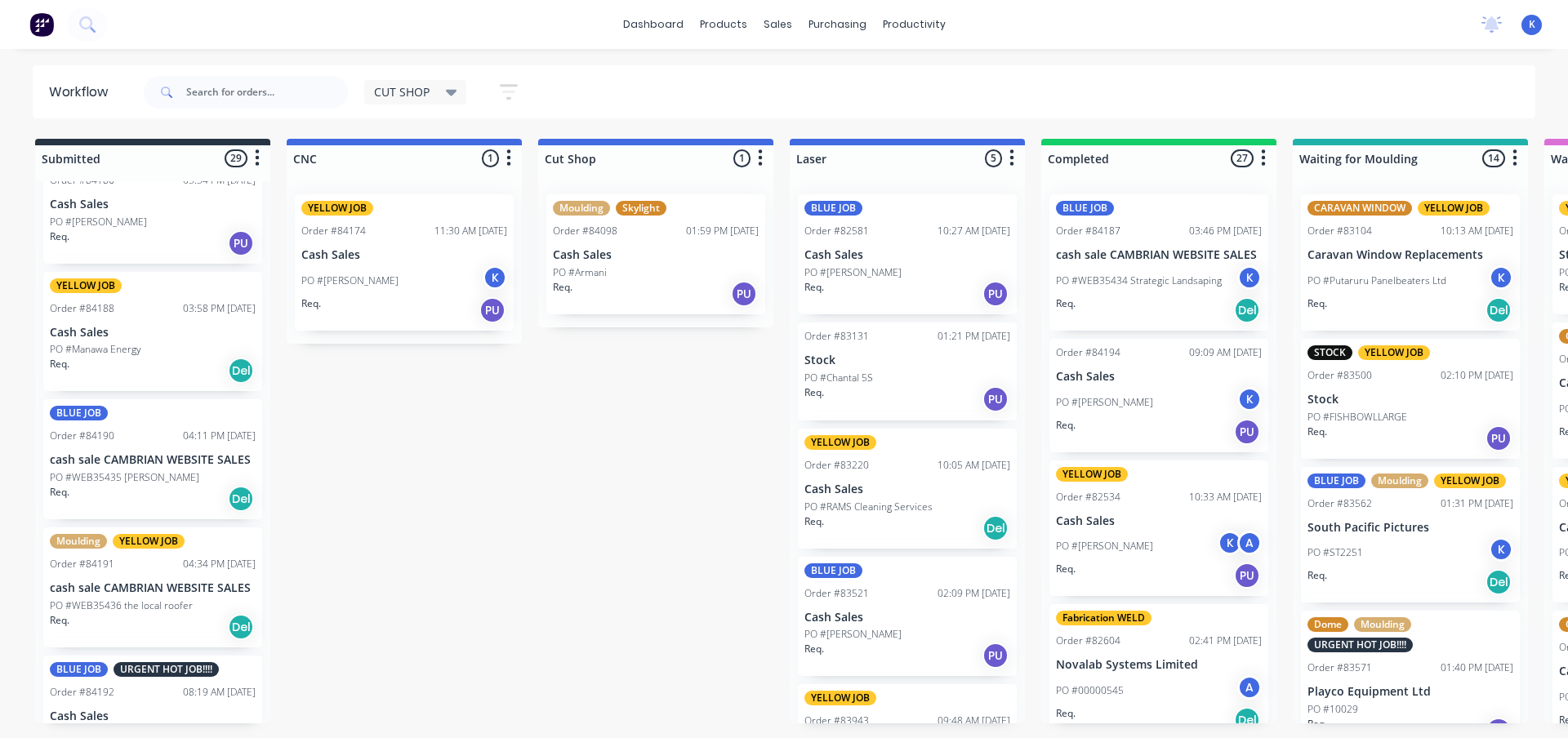
scroll to position [3027, 0]
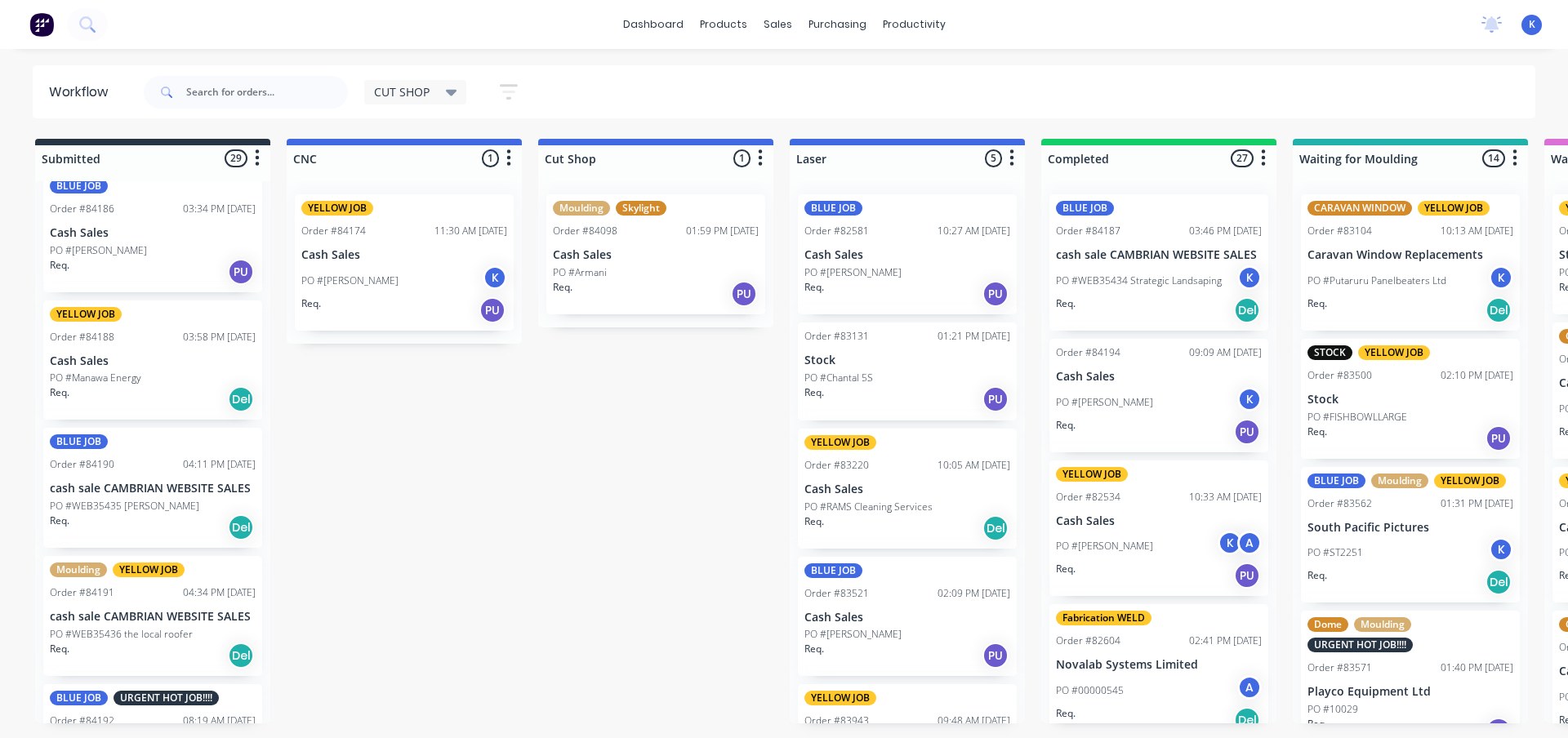
click at [91, 364] on p "Cash Sales" at bounding box center [153, 360] width 206 height 14
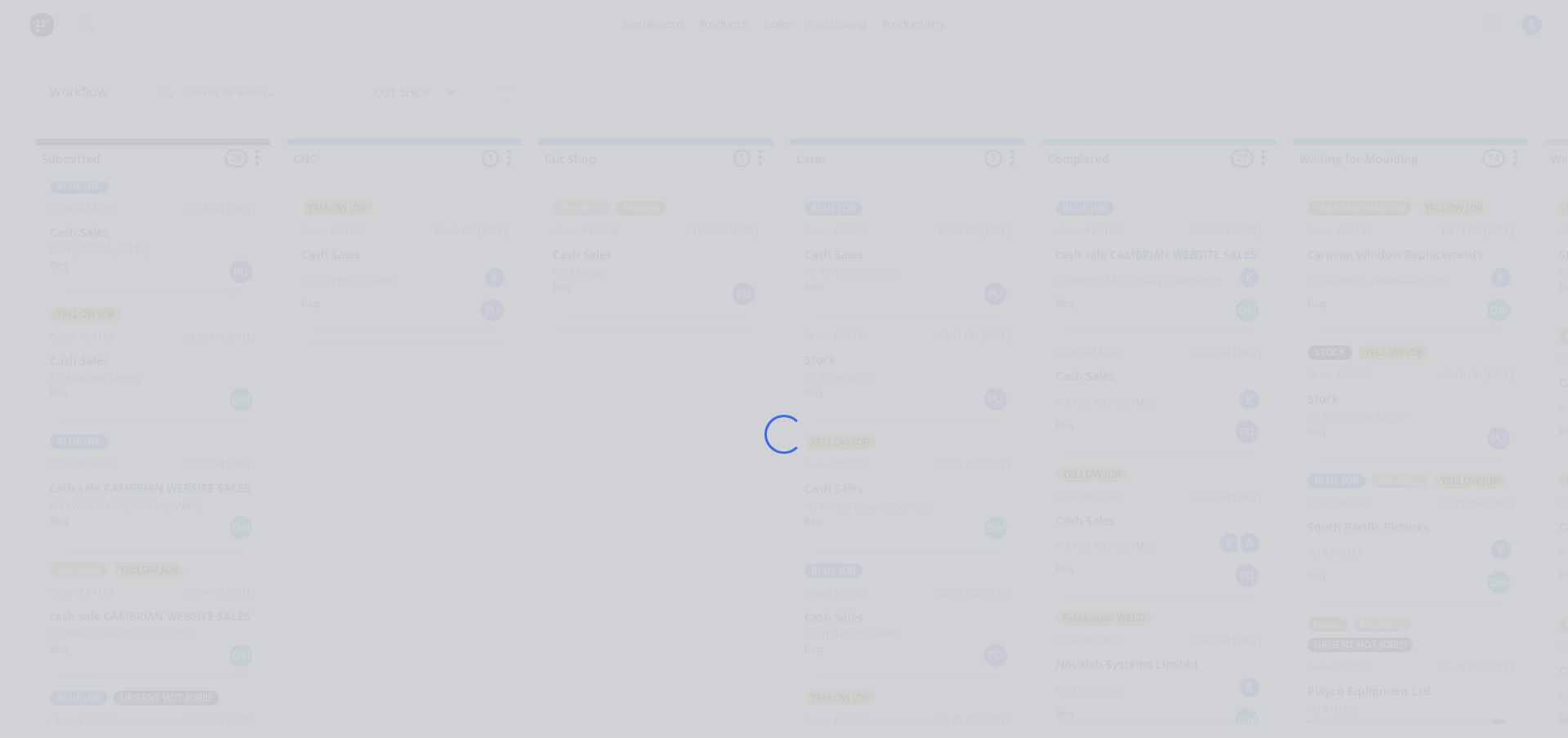
click at [91, 364] on div "Loading..." at bounding box center [784, 369] width 1568 height 738
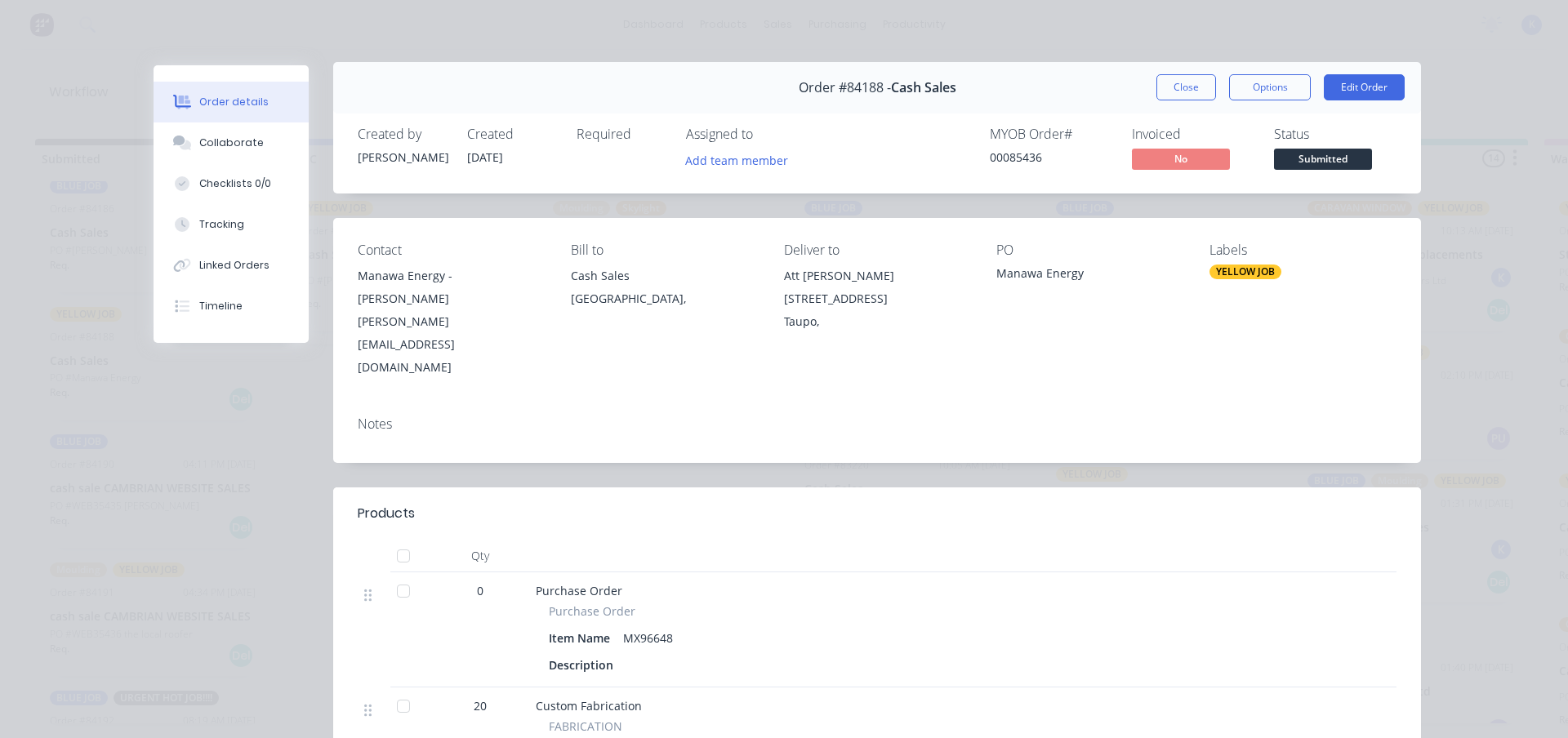
scroll to position [0, 0]
click at [1181, 79] on button "Close" at bounding box center [1185, 90] width 60 height 26
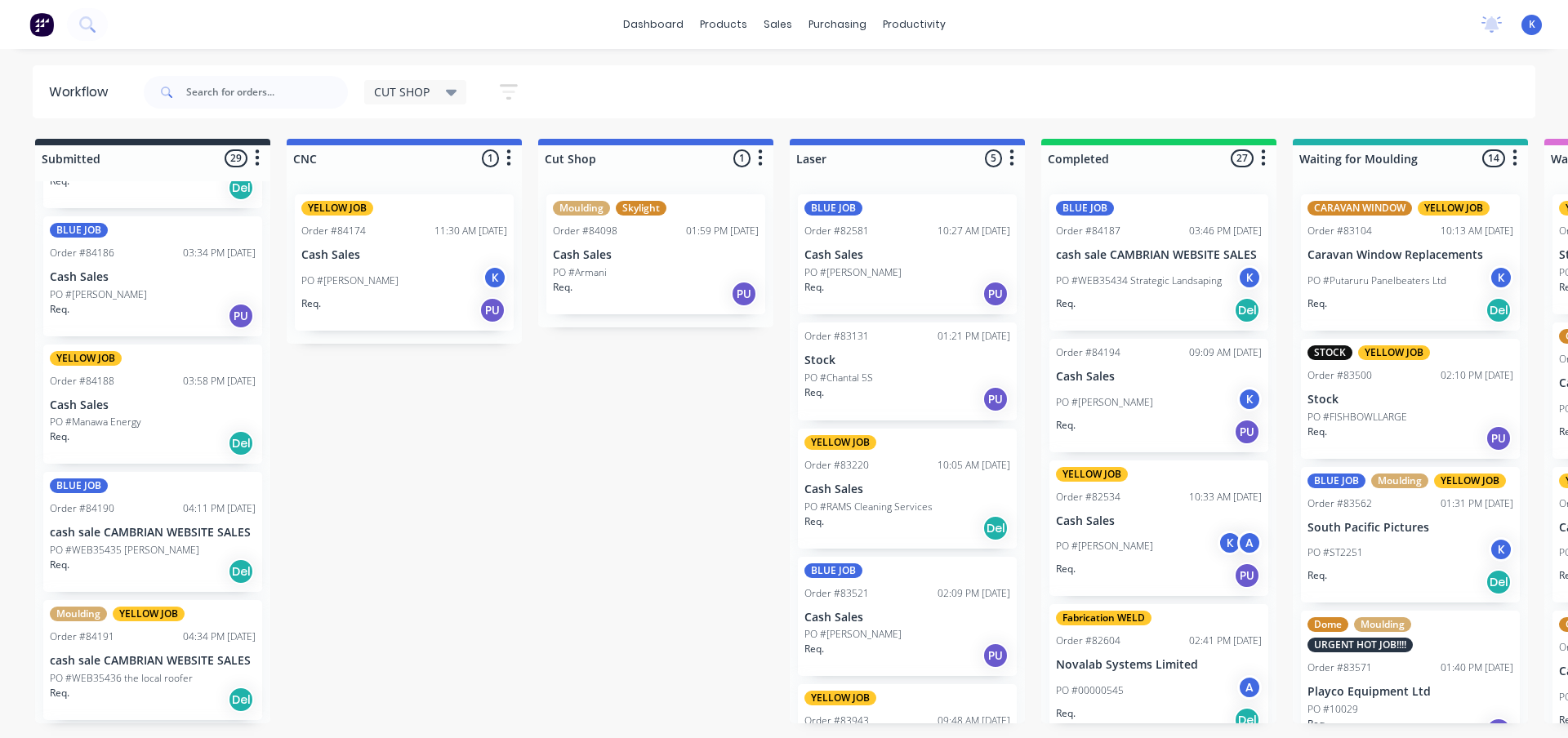
scroll to position [2946, 0]
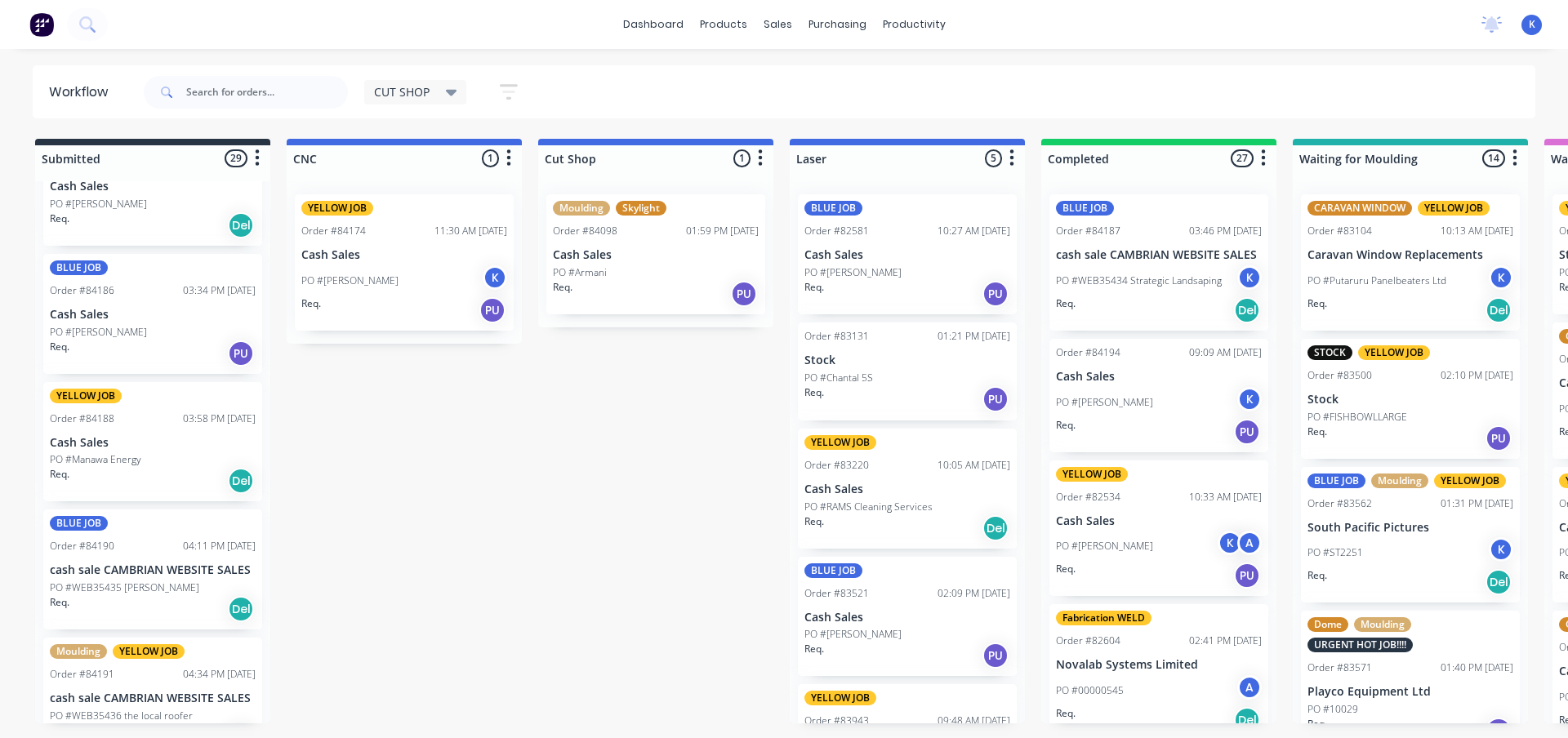
click at [89, 330] on p "PO #[PERSON_NAME]" at bounding box center [98, 332] width 97 height 15
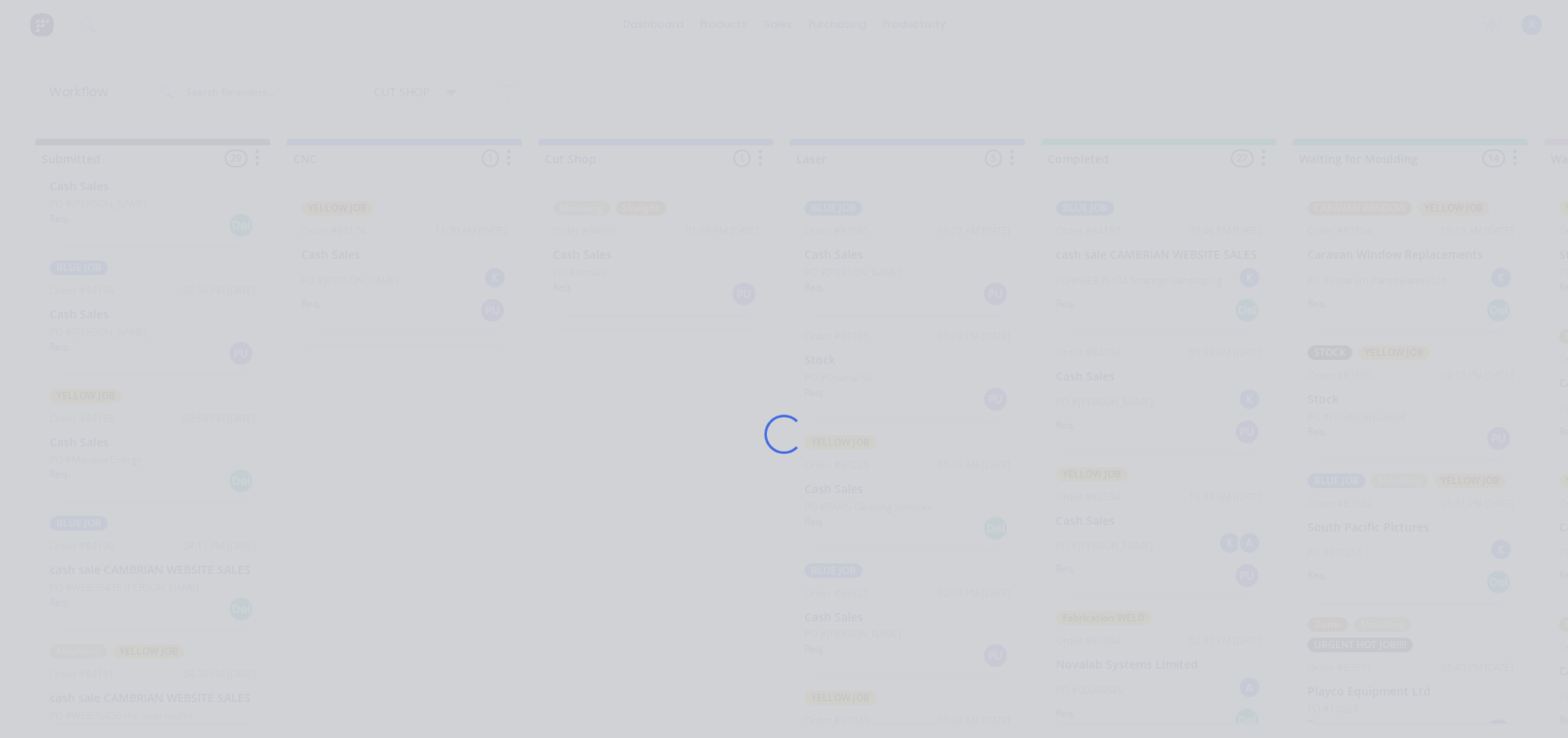
click at [89, 330] on div "Loading..." at bounding box center [784, 369] width 1568 height 738
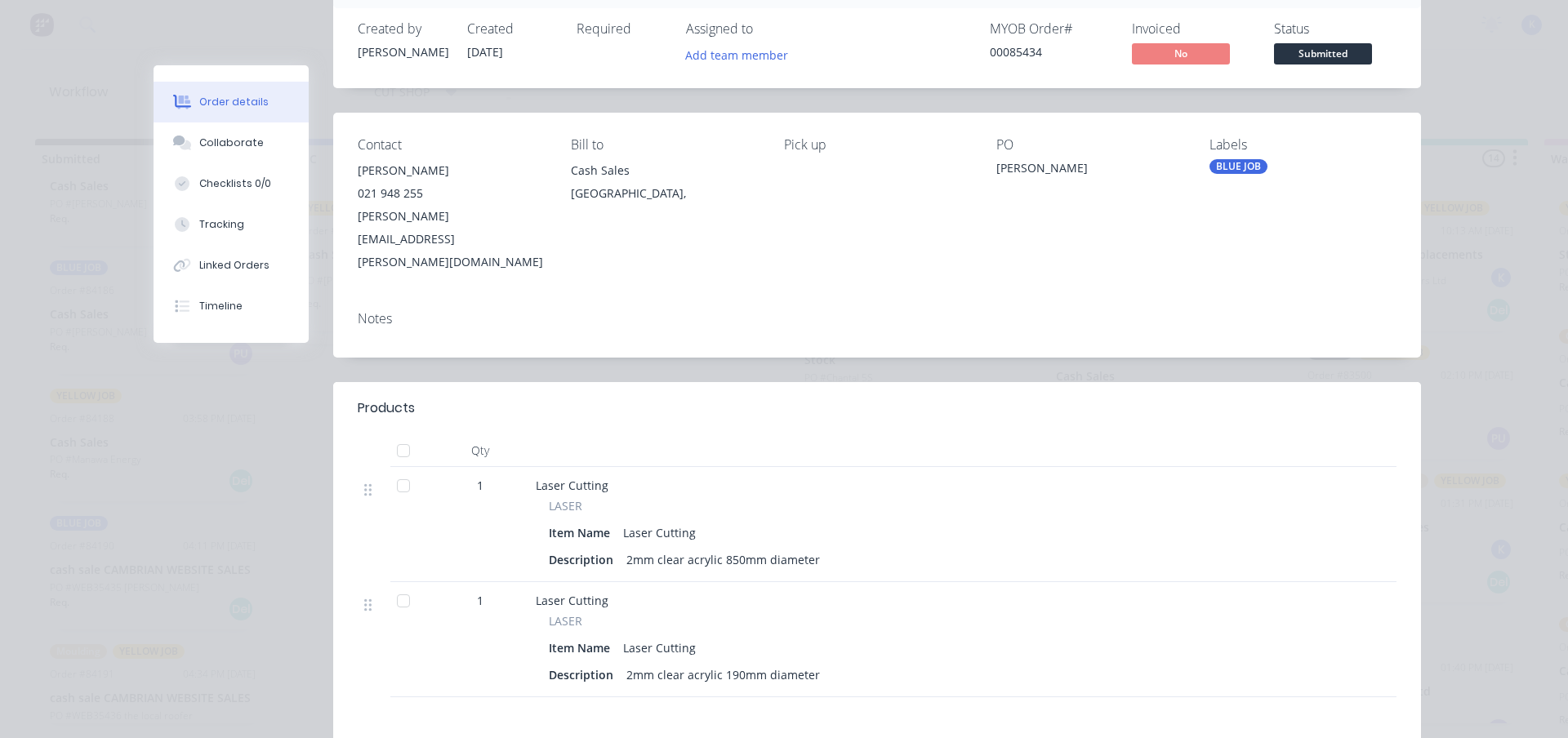
scroll to position [0, 0]
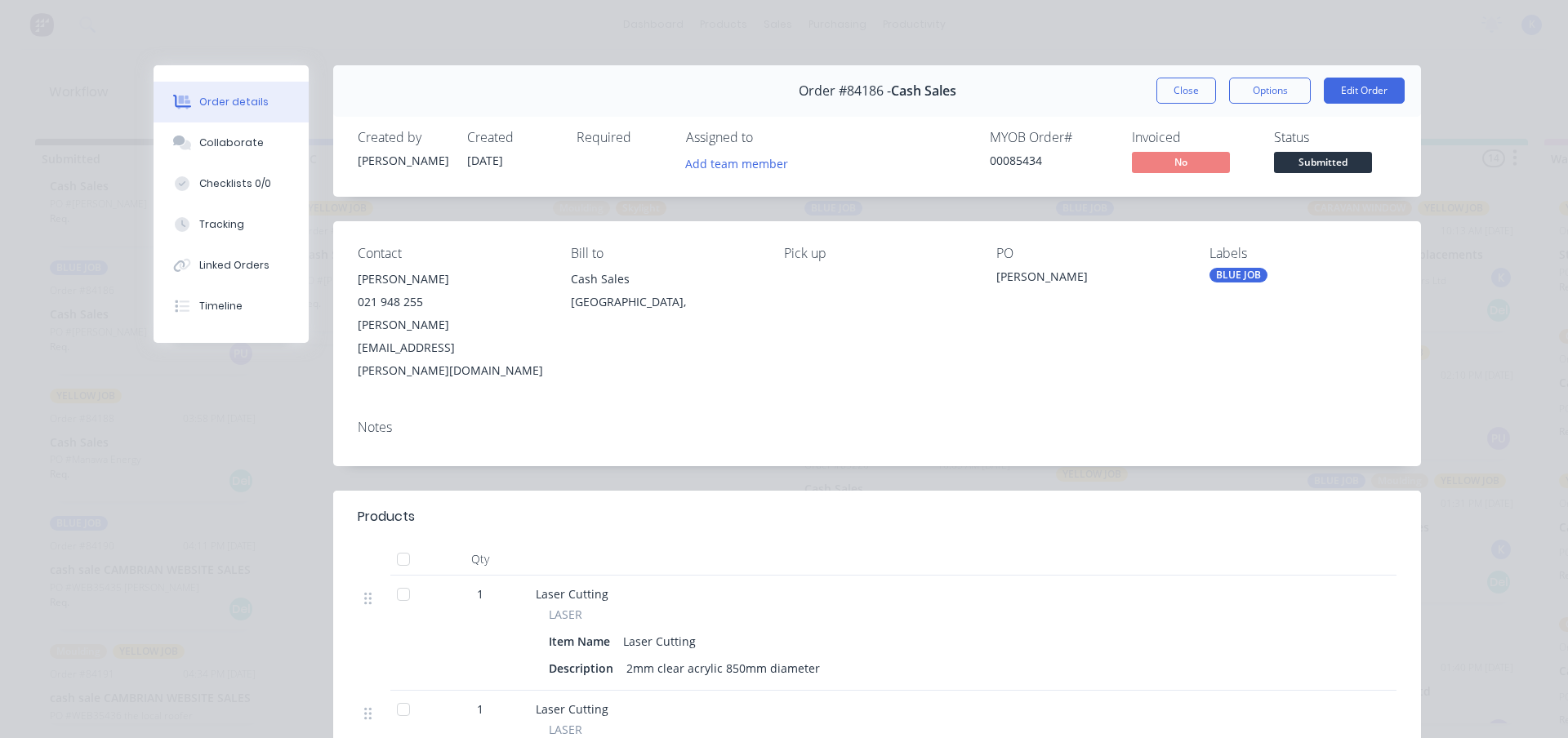
drag, startPoint x: 1162, startPoint y: 85, endPoint x: 1139, endPoint y: 88, distance: 23.2
click at [1156, 87] on button "Close" at bounding box center [1185, 90] width 60 height 26
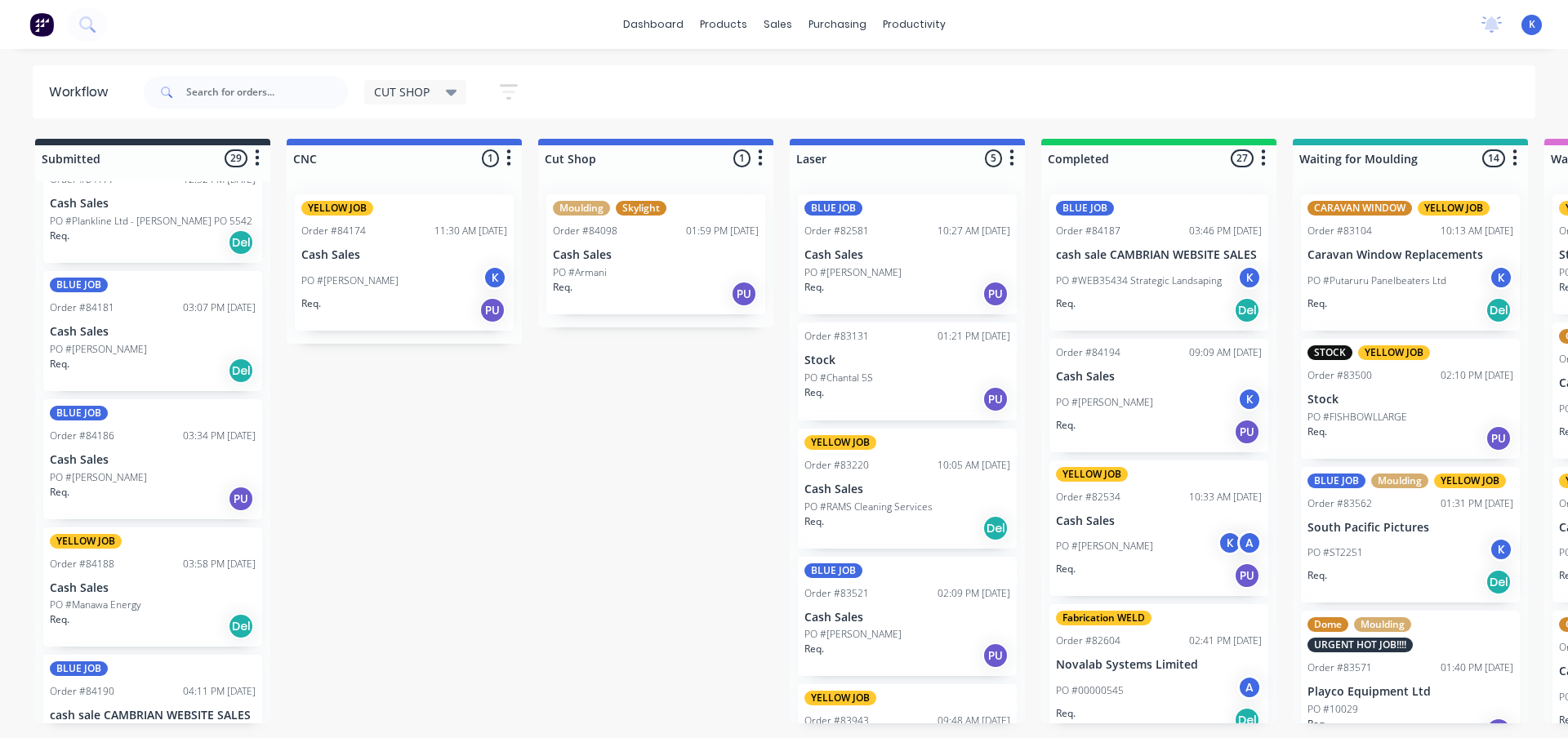
scroll to position [2783, 0]
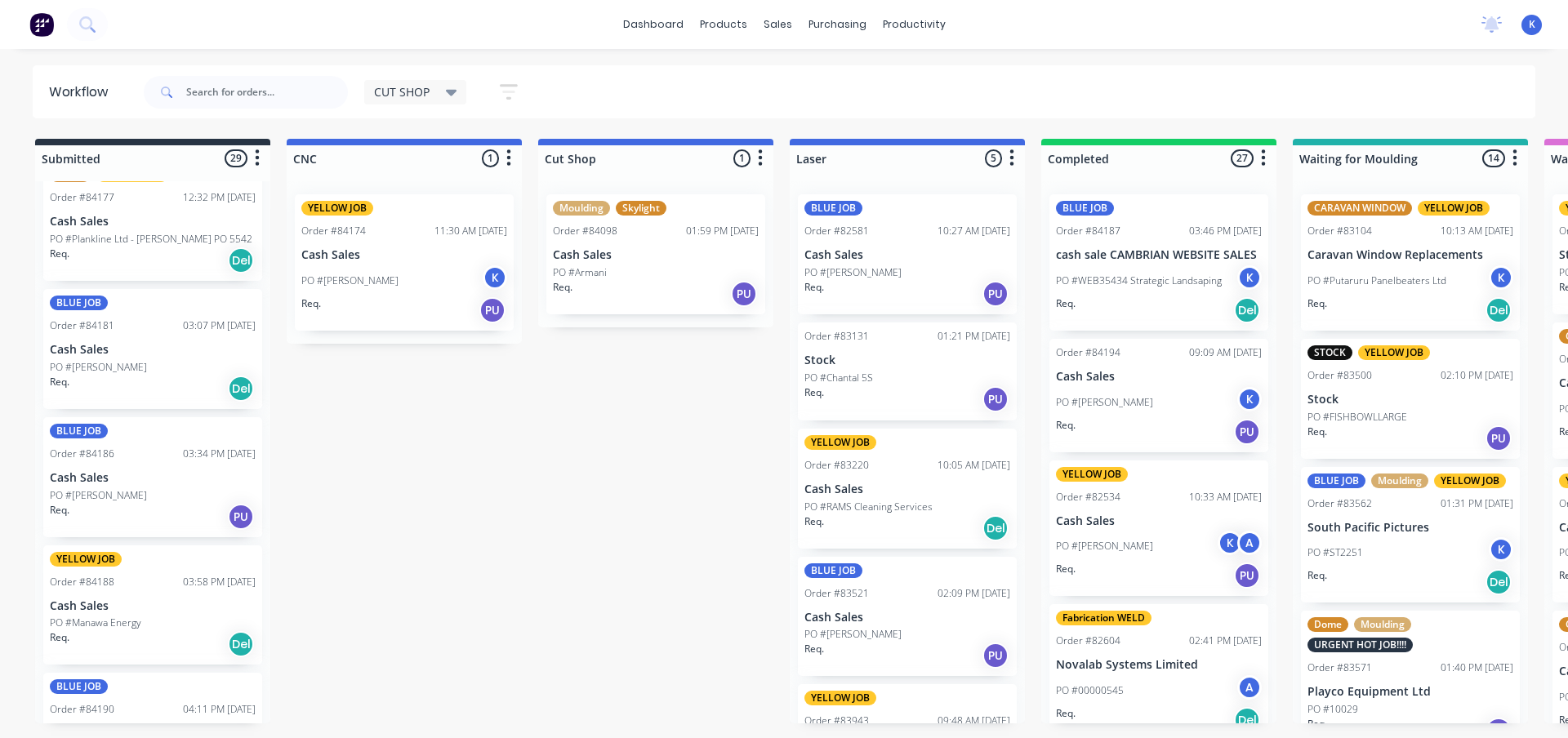
click at [87, 347] on p "Cash Sales" at bounding box center [153, 349] width 206 height 14
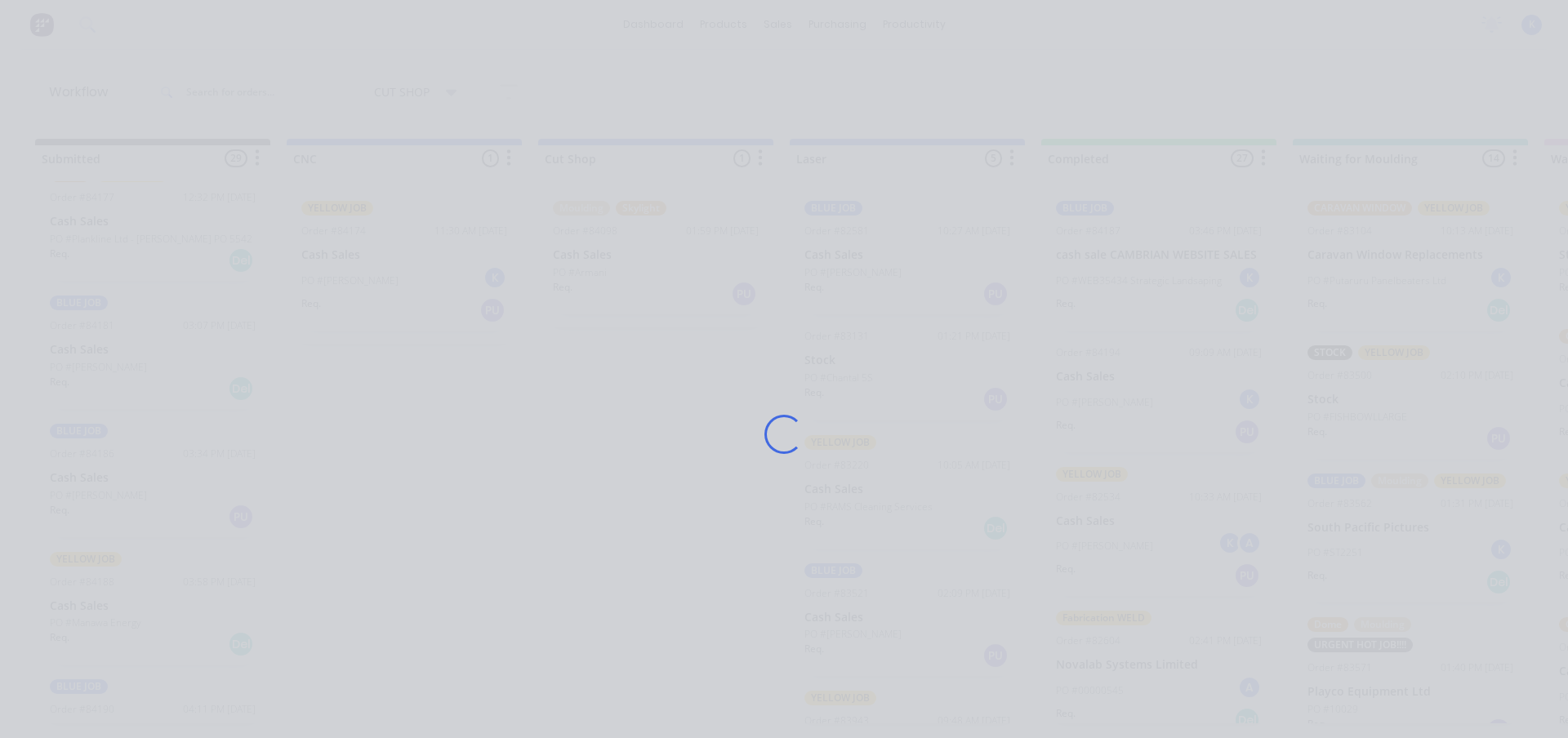
click at [87, 347] on div "Loading..." at bounding box center [784, 369] width 1568 height 738
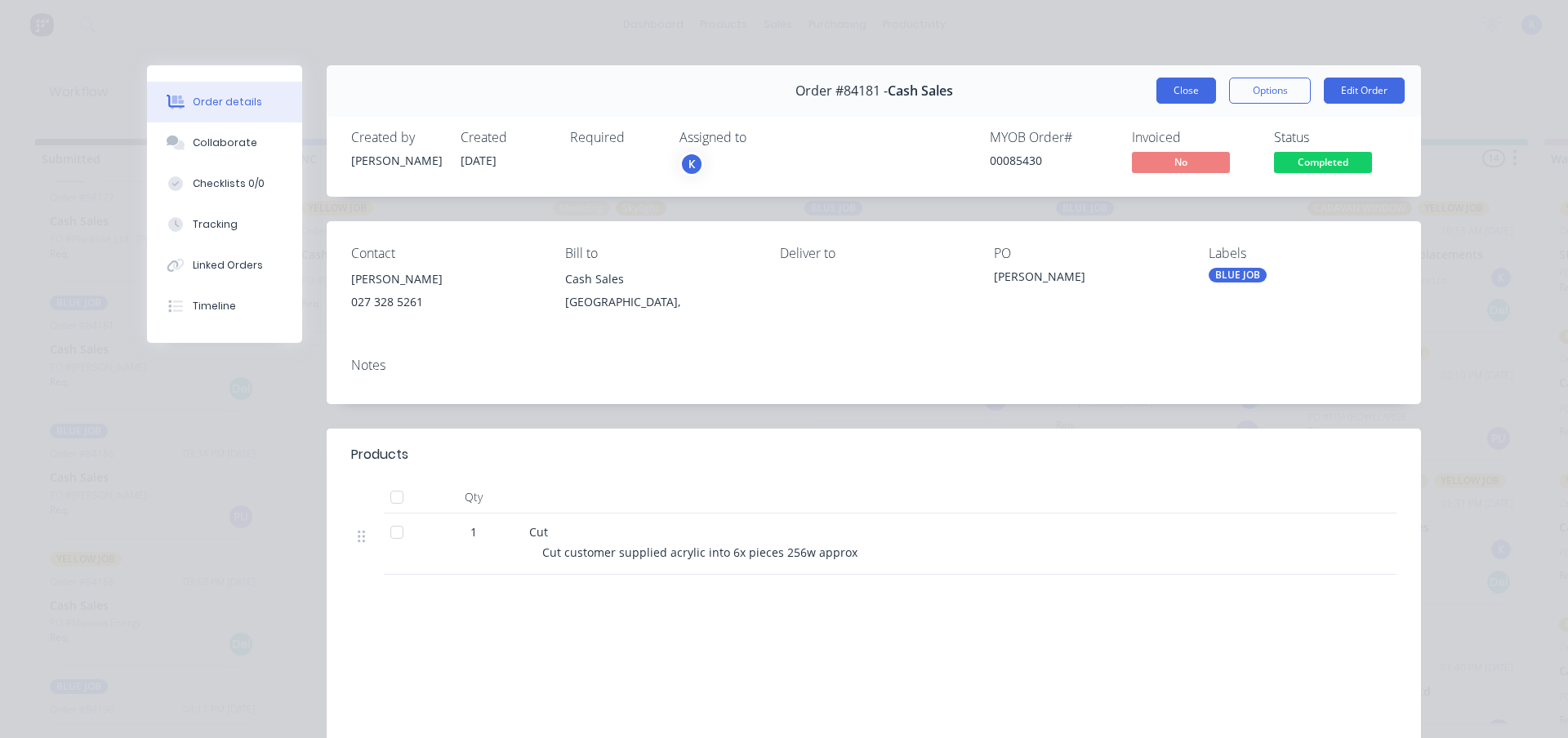
click at [1185, 82] on button "Close" at bounding box center [1185, 90] width 60 height 26
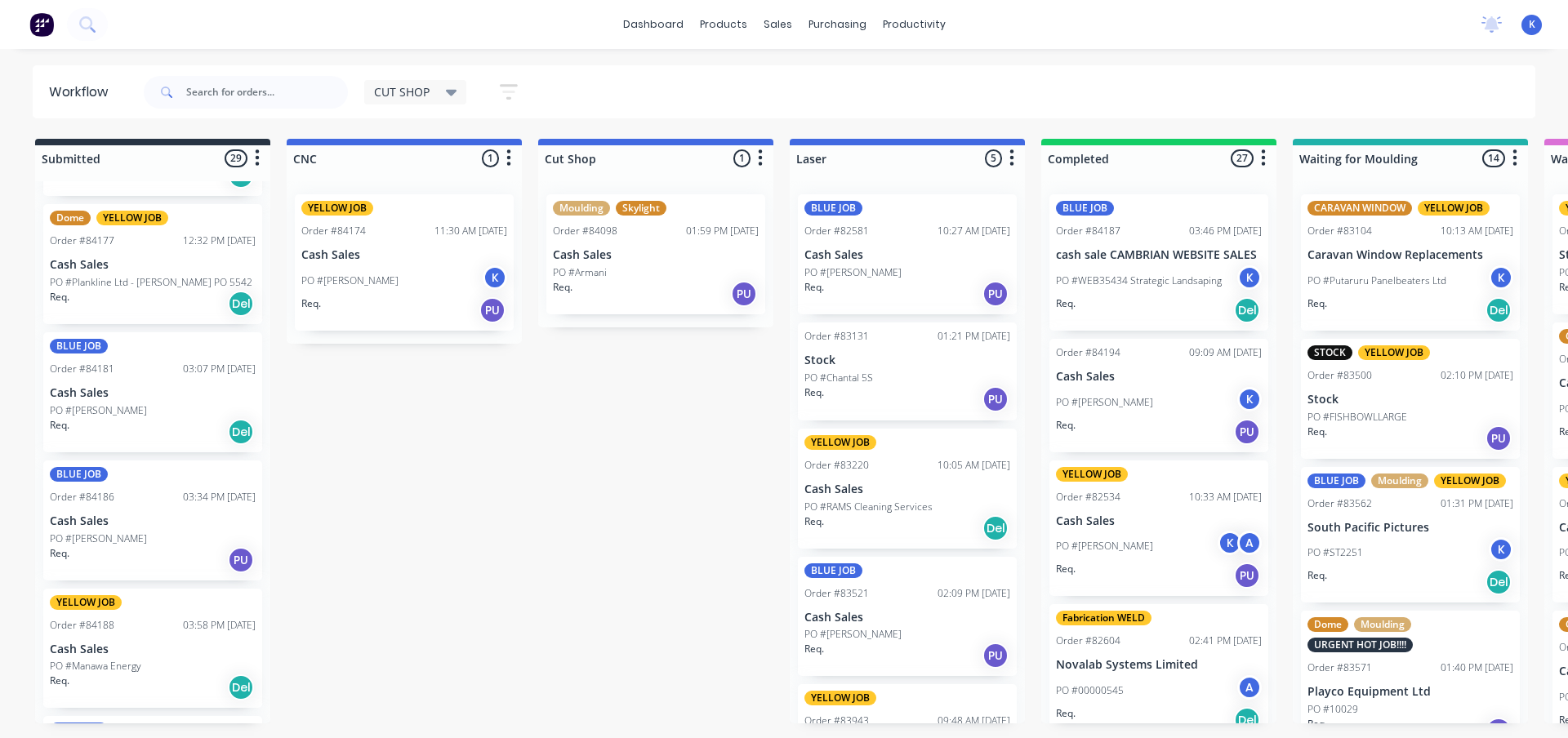
scroll to position [2701, 0]
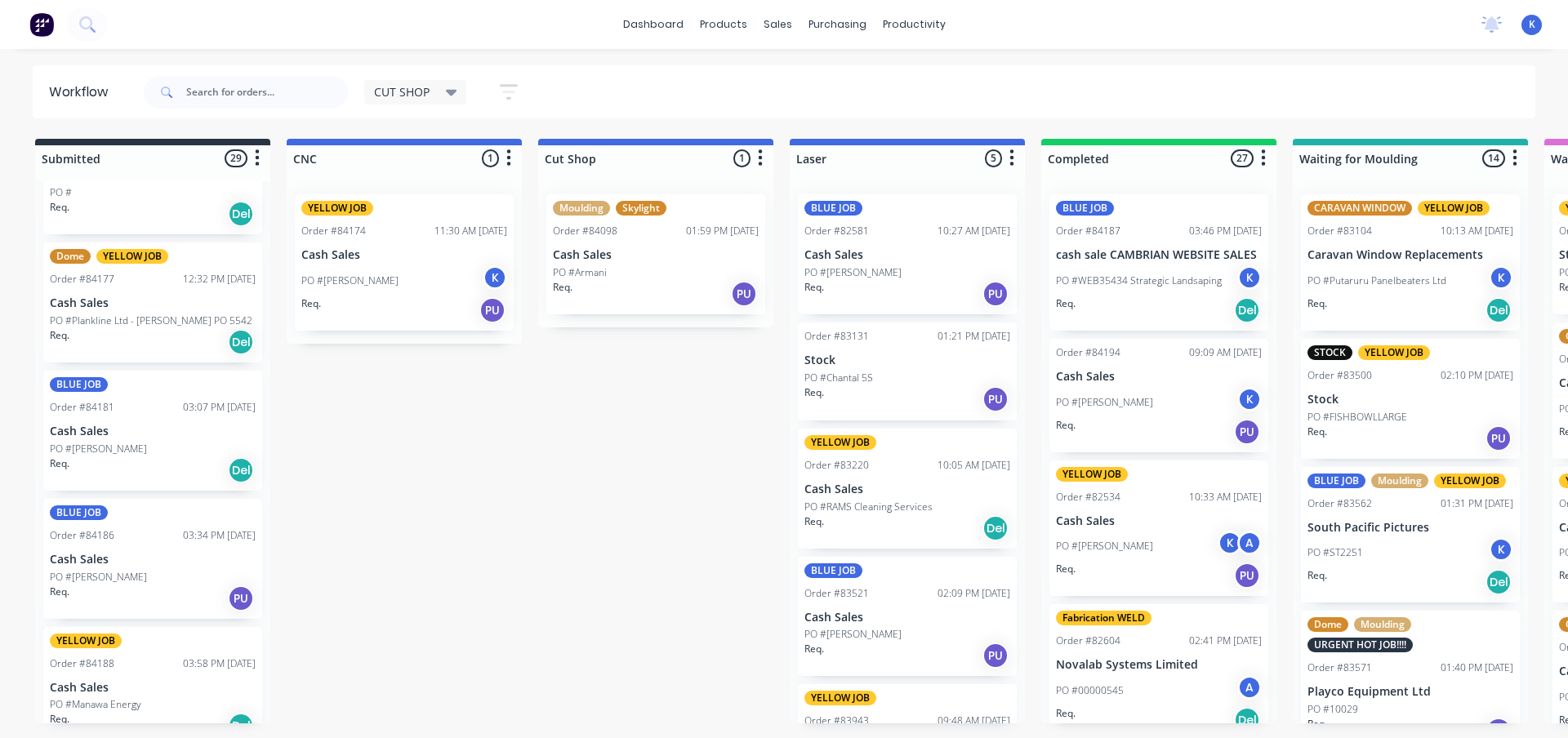
click at [88, 299] on p "Cash Sales" at bounding box center [153, 302] width 206 height 14
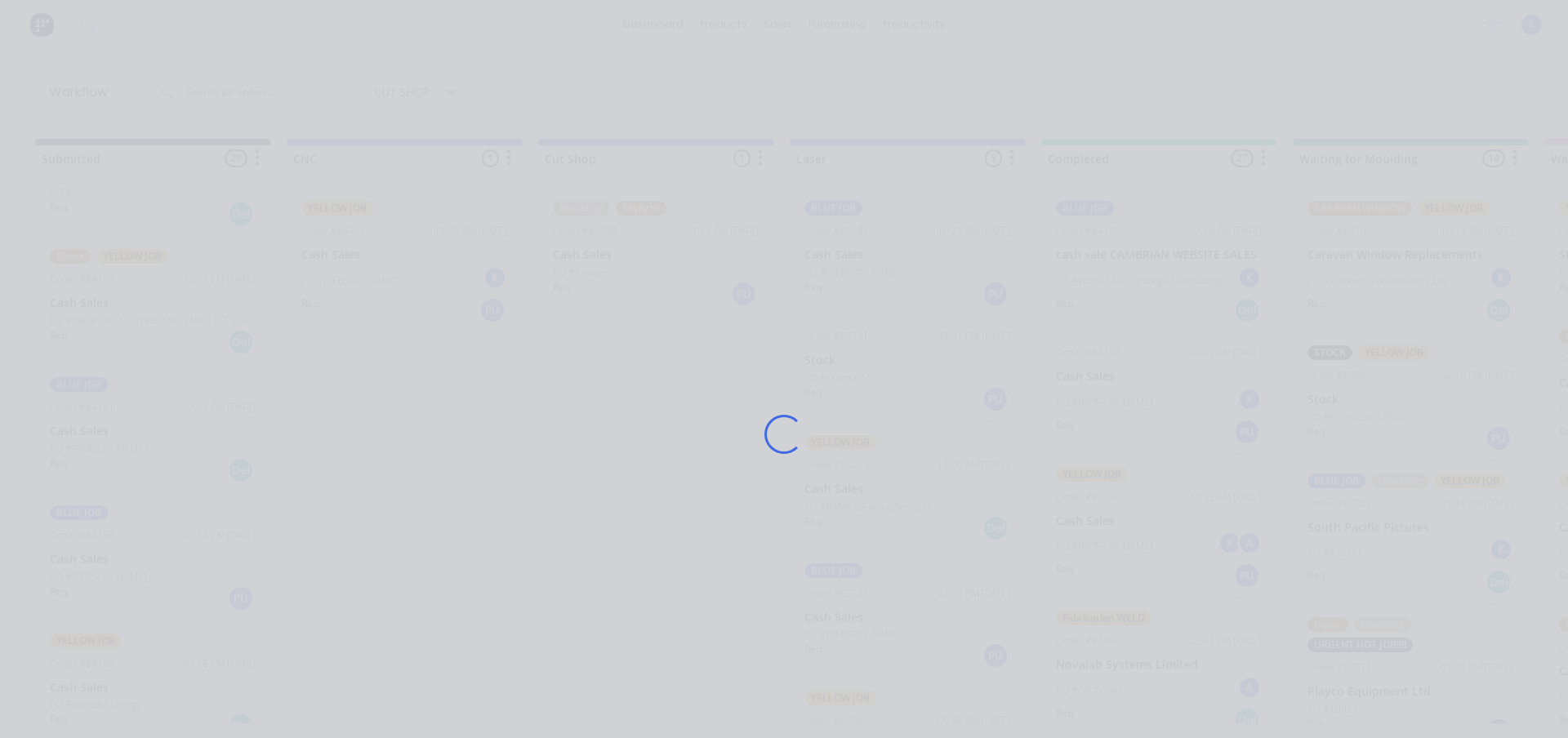
click at [88, 299] on div "Loading..." at bounding box center [784, 369] width 1568 height 738
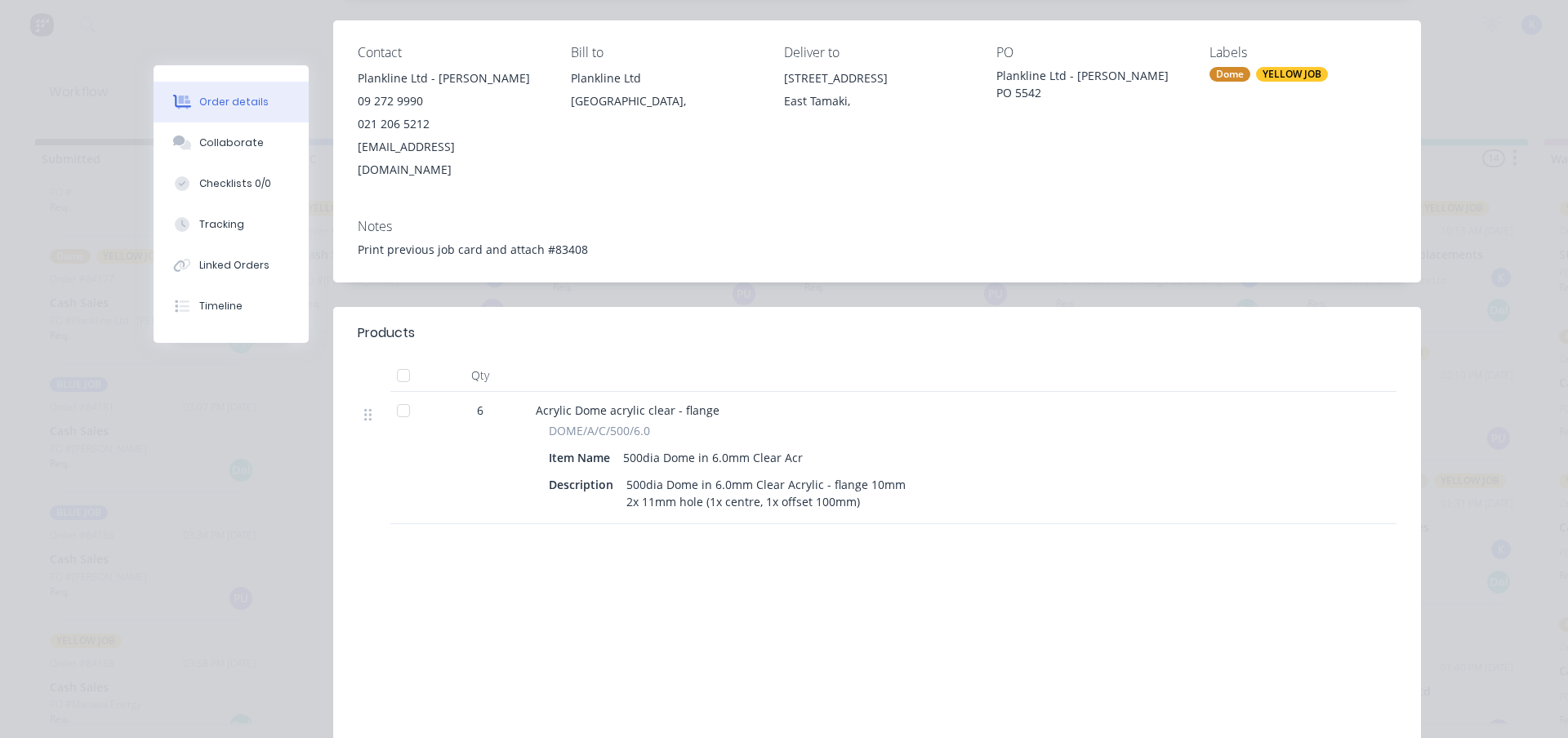
scroll to position [0, 0]
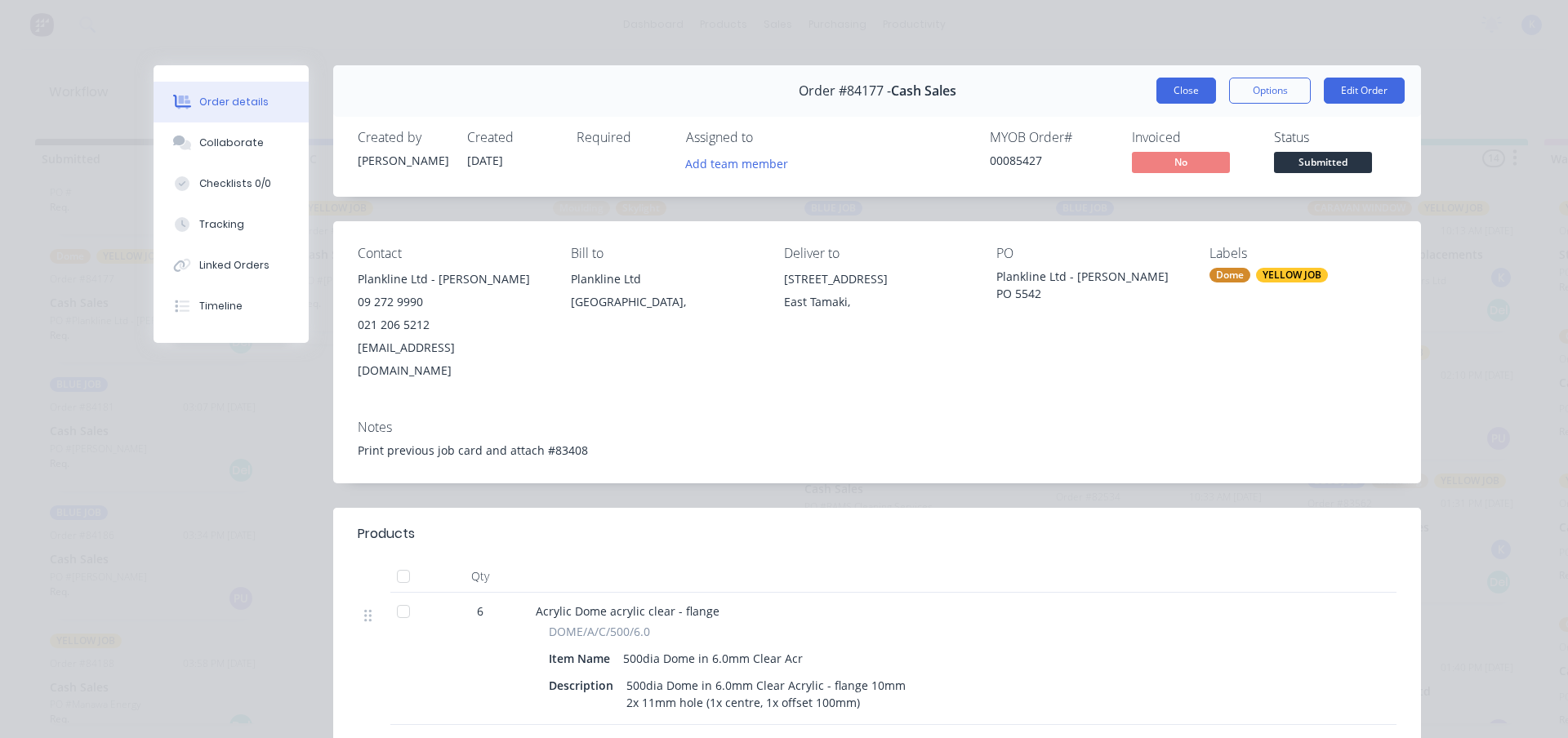
click at [1162, 84] on button "Close" at bounding box center [1185, 90] width 60 height 26
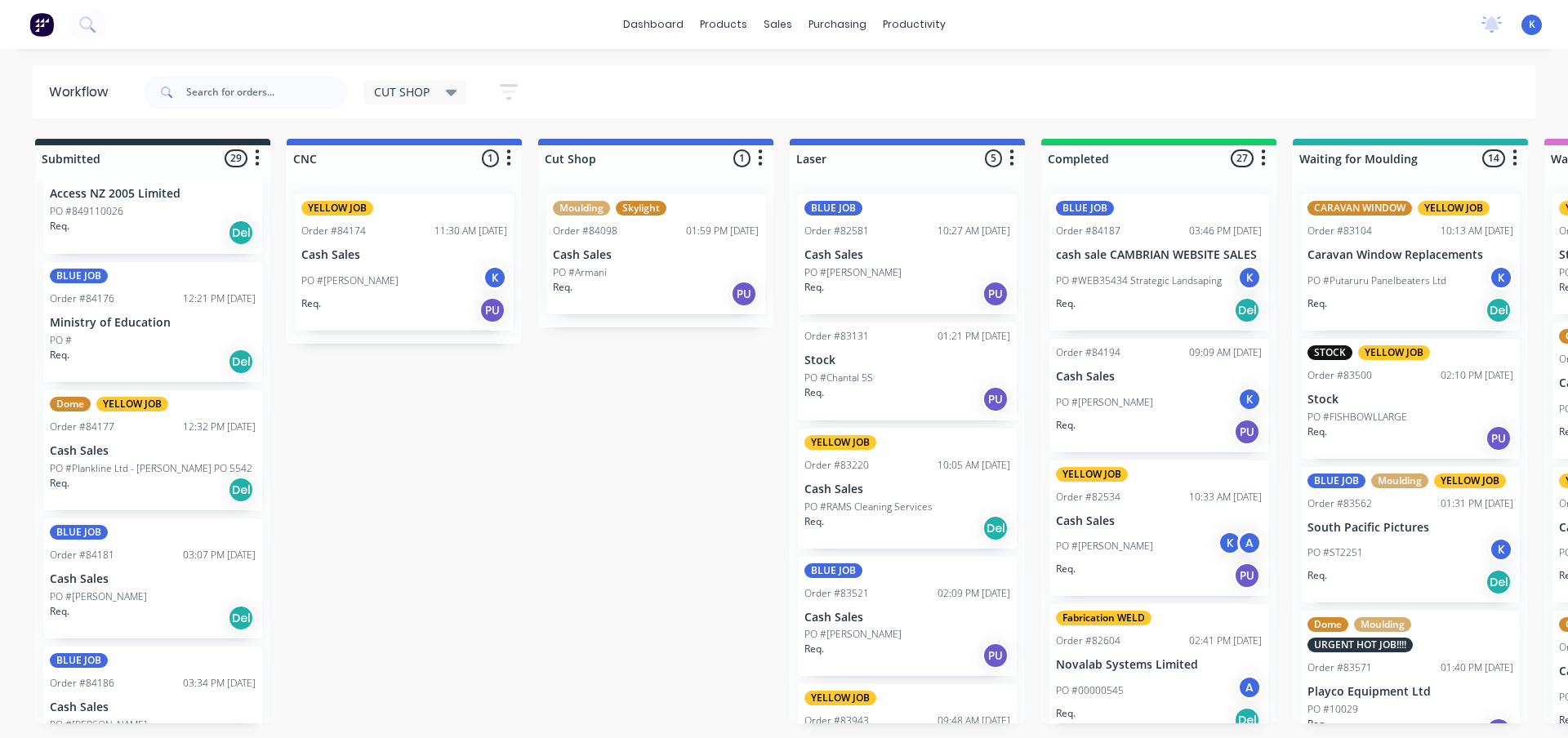
scroll to position [2538, 0]
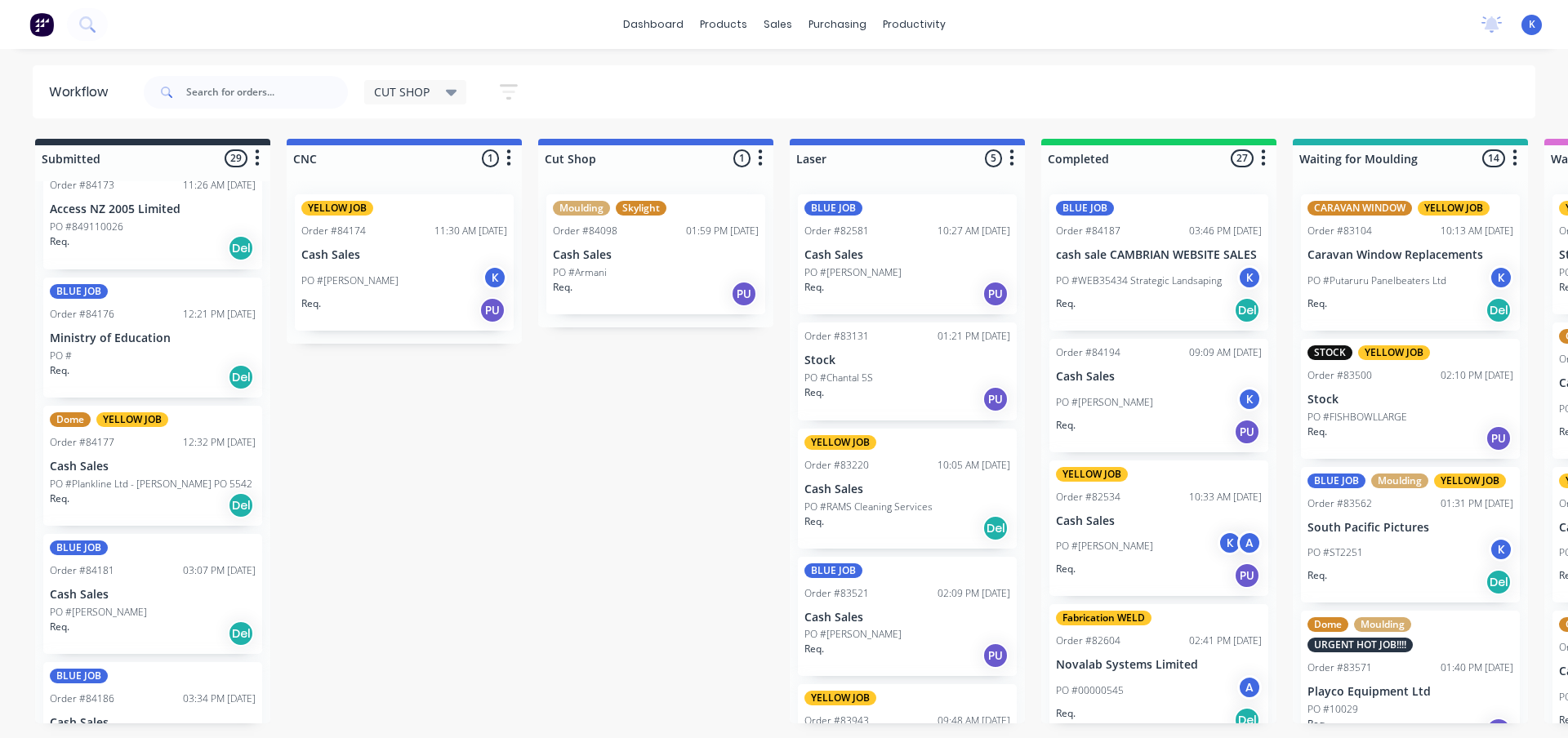
click at [92, 343] on p "Ministry of Education" at bounding box center [153, 338] width 206 height 14
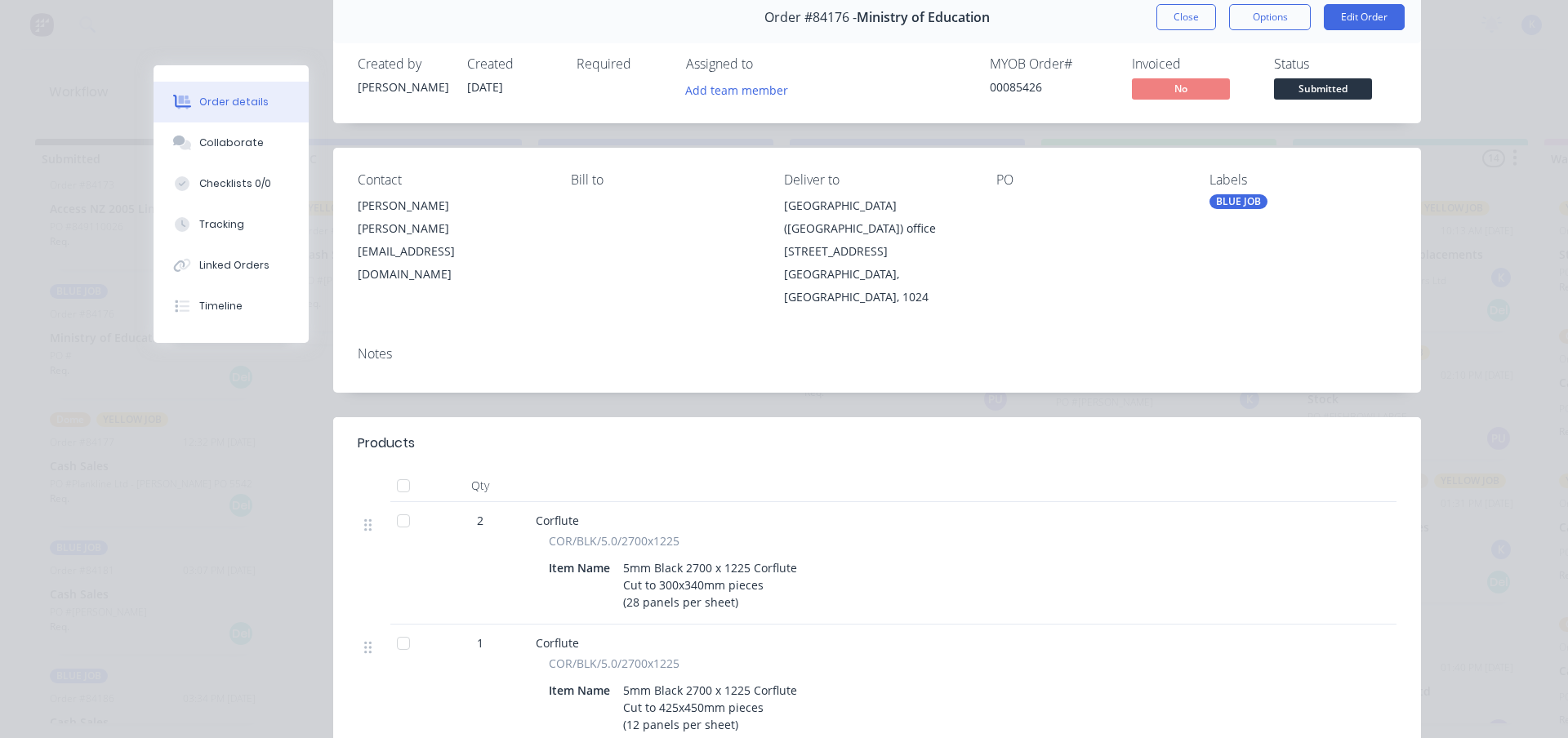
scroll to position [0, 0]
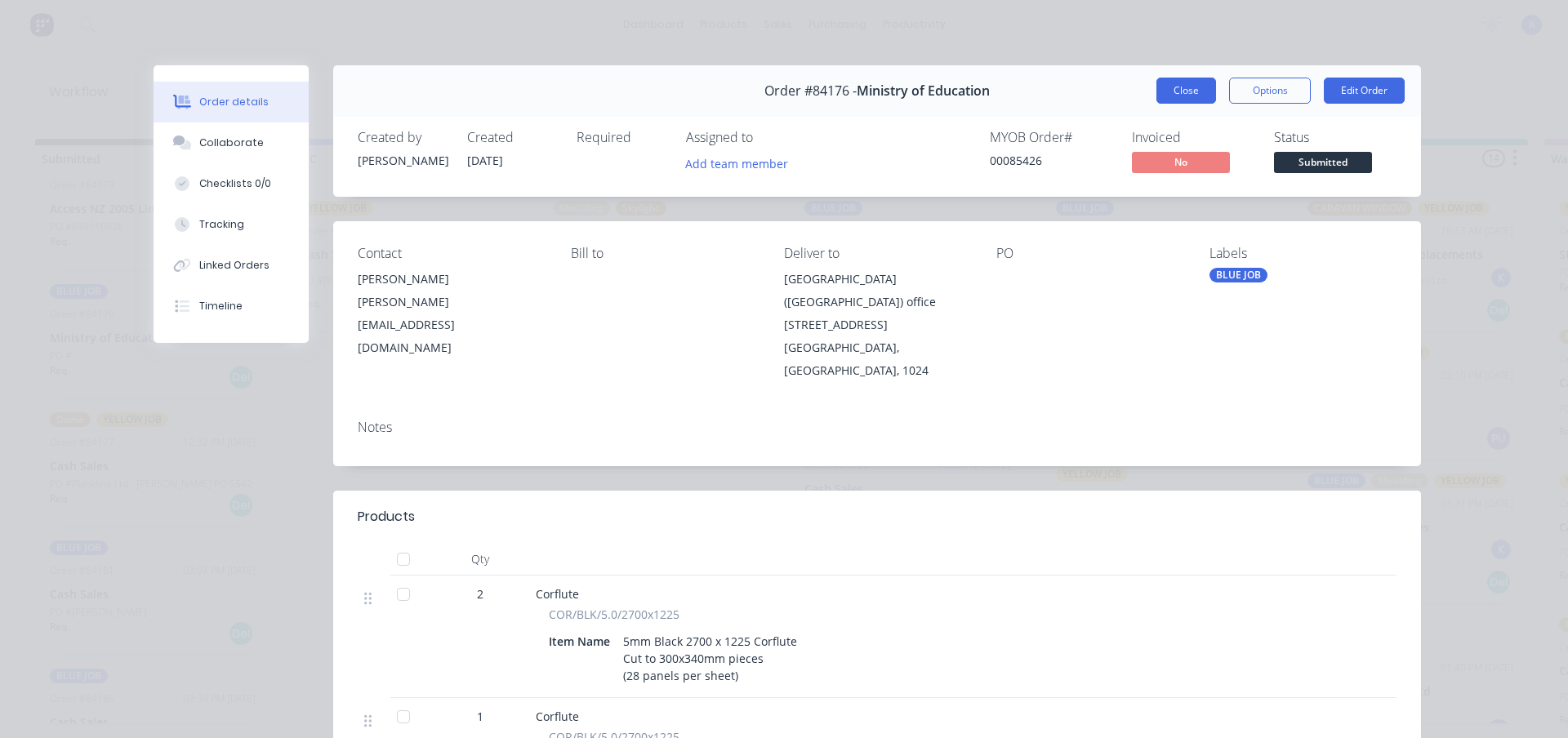
click at [1156, 83] on button "Close" at bounding box center [1185, 90] width 60 height 26
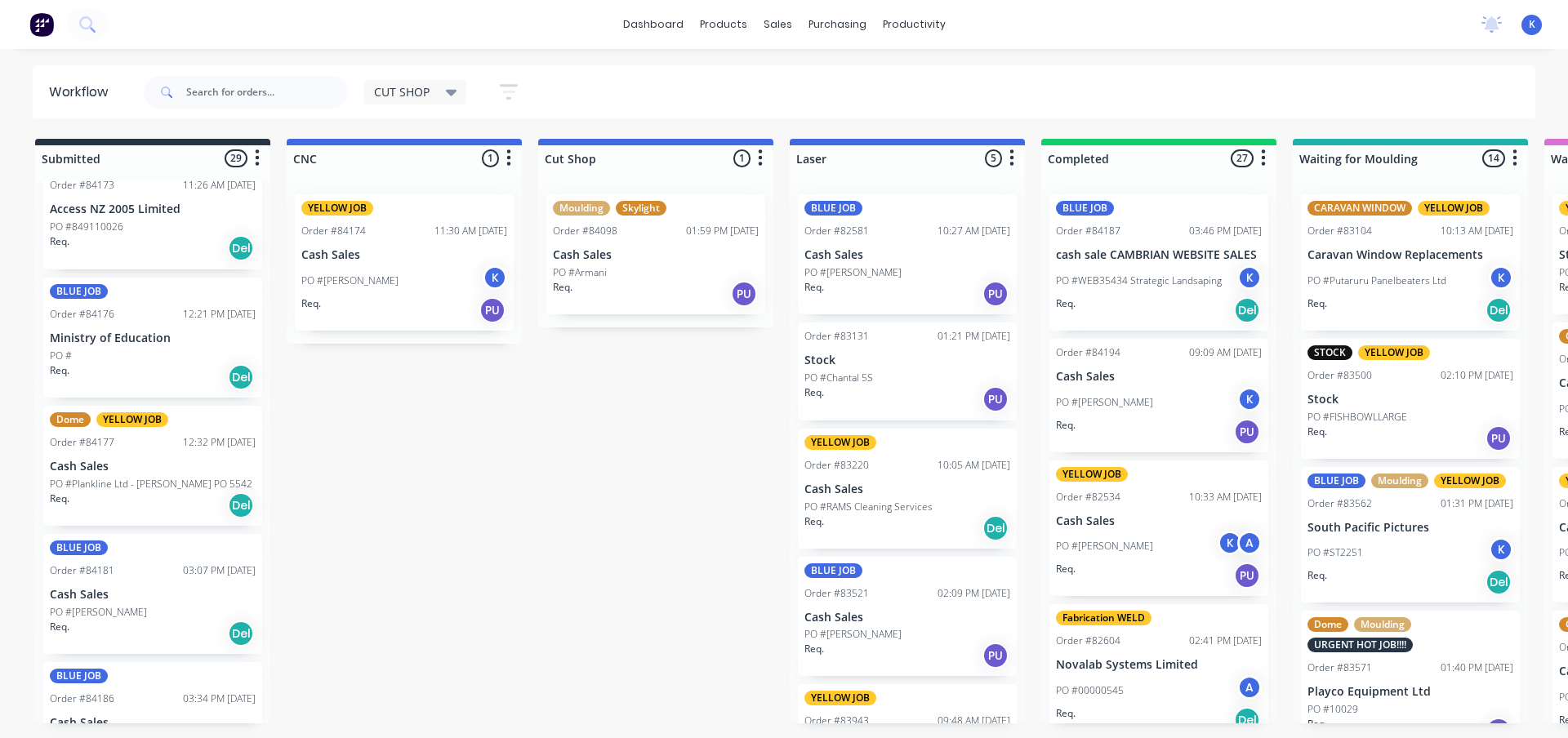
click at [339, 274] on p "PO #[PERSON_NAME]" at bounding box center [350, 280] width 97 height 15
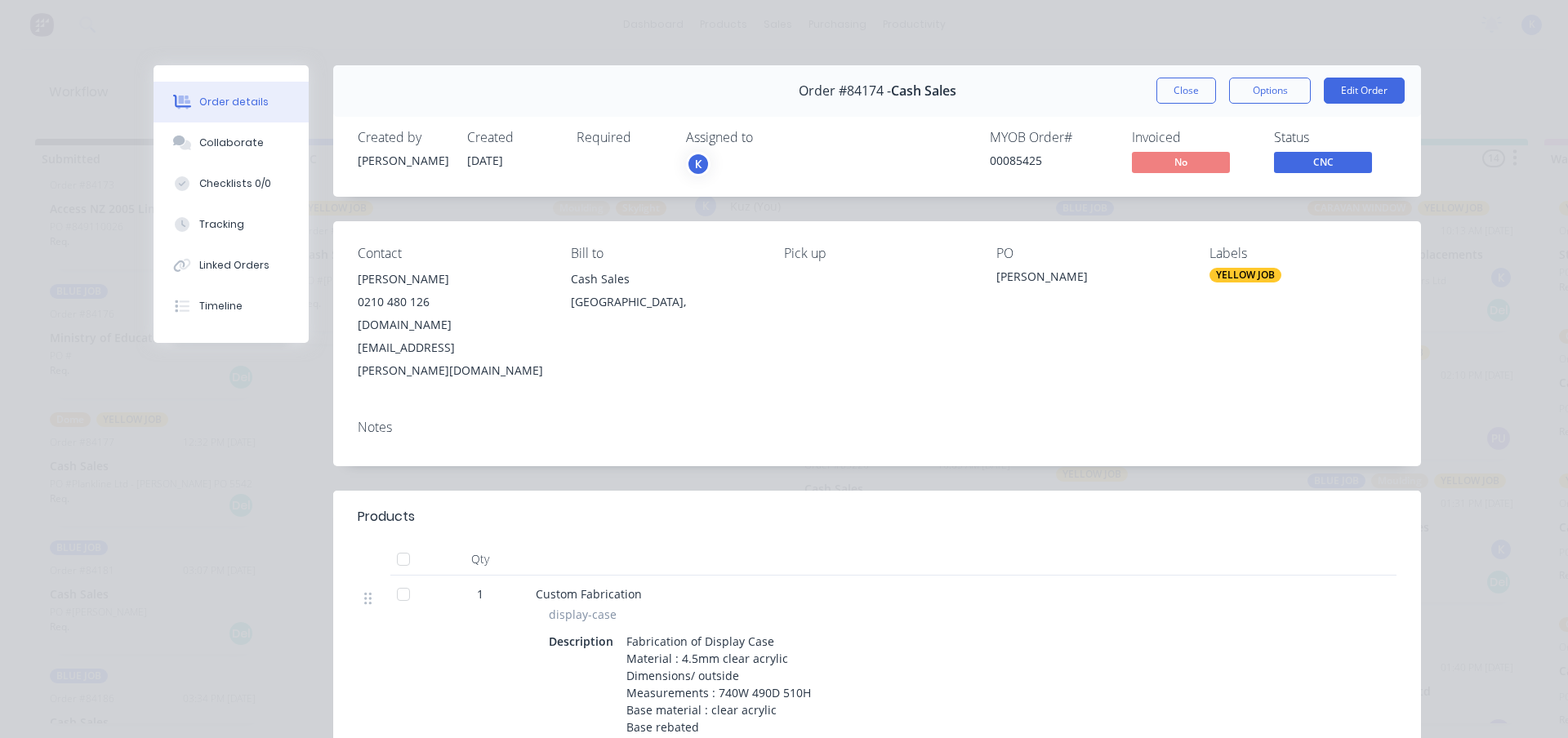
click at [700, 164] on div "K" at bounding box center [698, 164] width 25 height 25
click at [1184, 91] on button "Close" at bounding box center [1185, 90] width 60 height 26
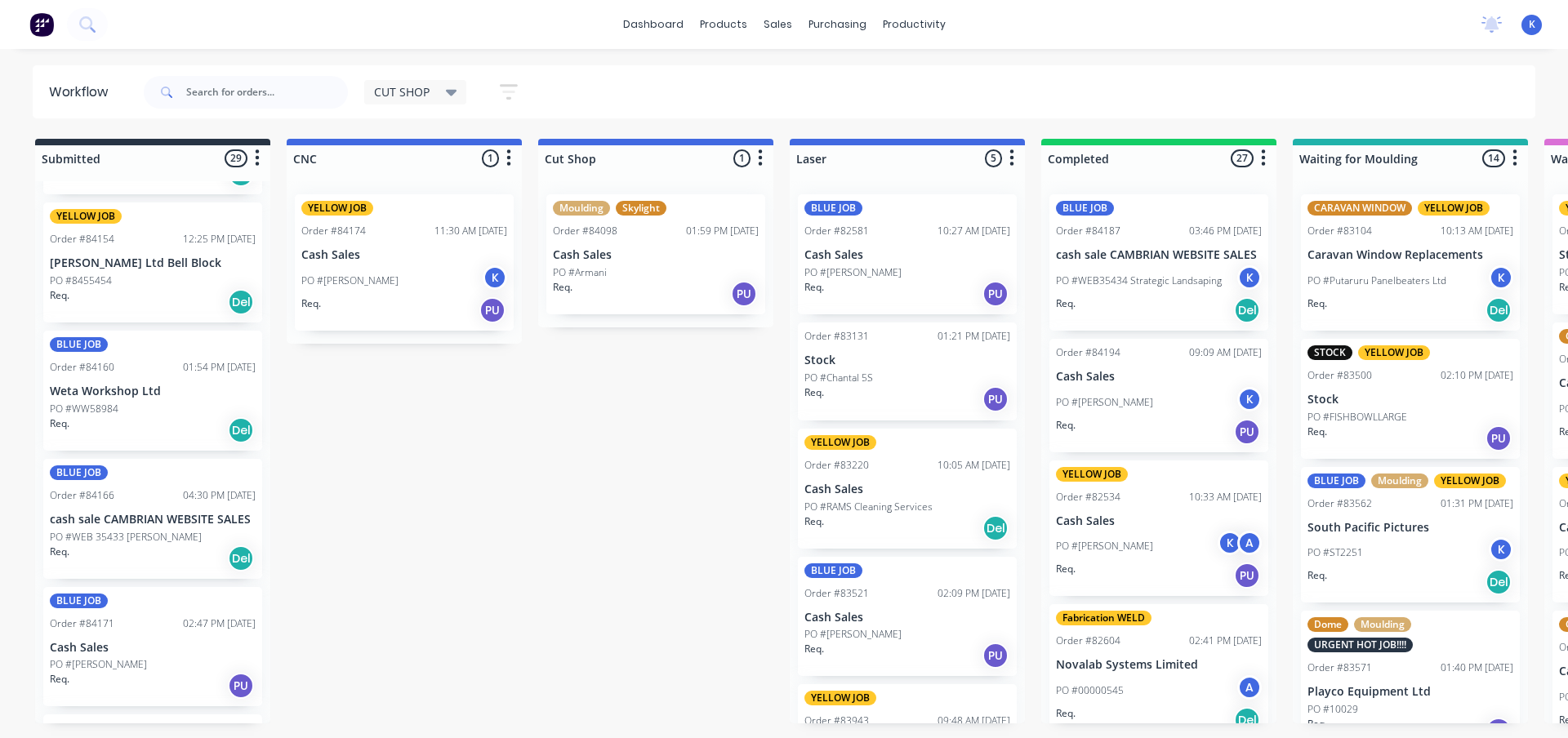
scroll to position [1967, 0]
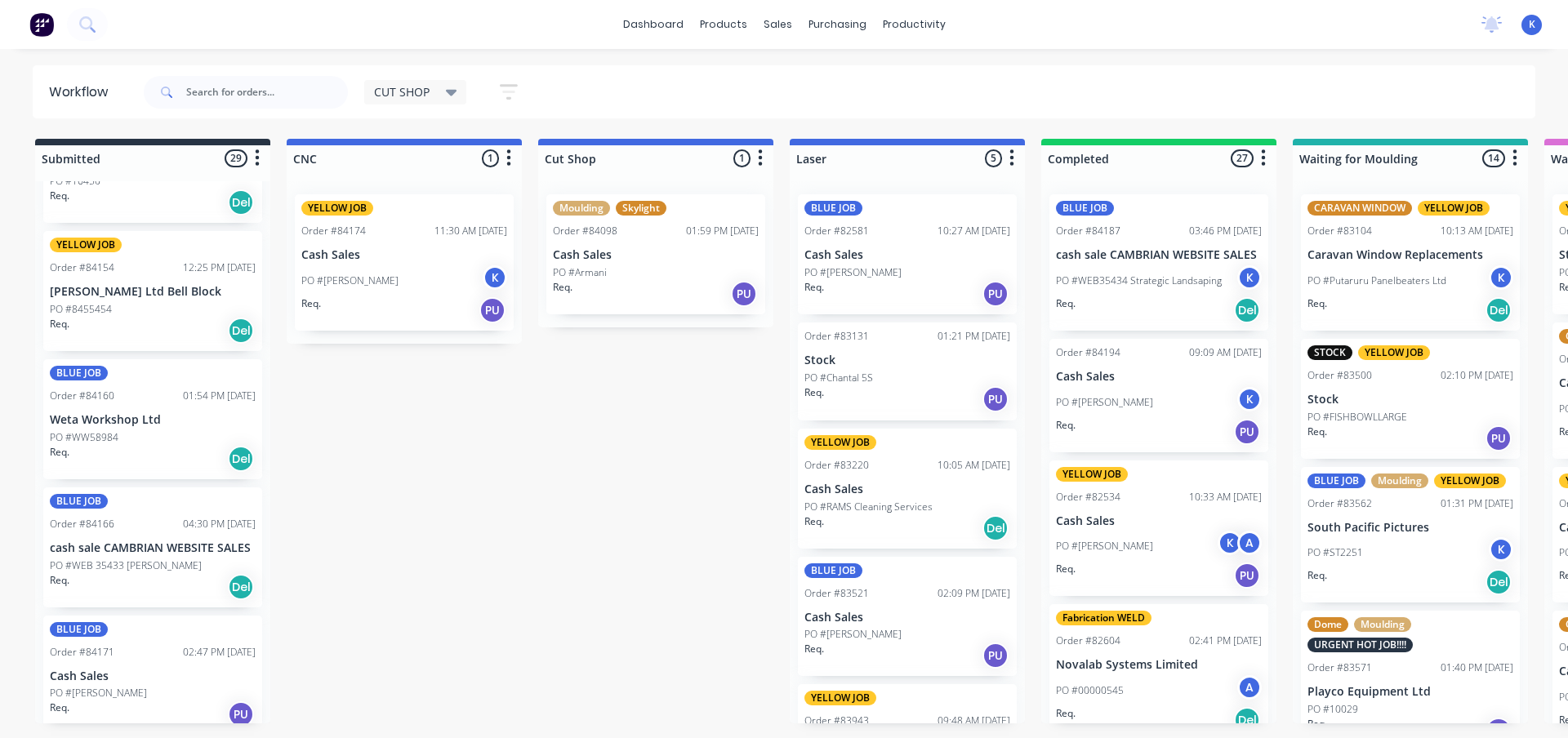
click at [110, 302] on p "PO #8455454" at bounding box center [80, 310] width 62 height 15
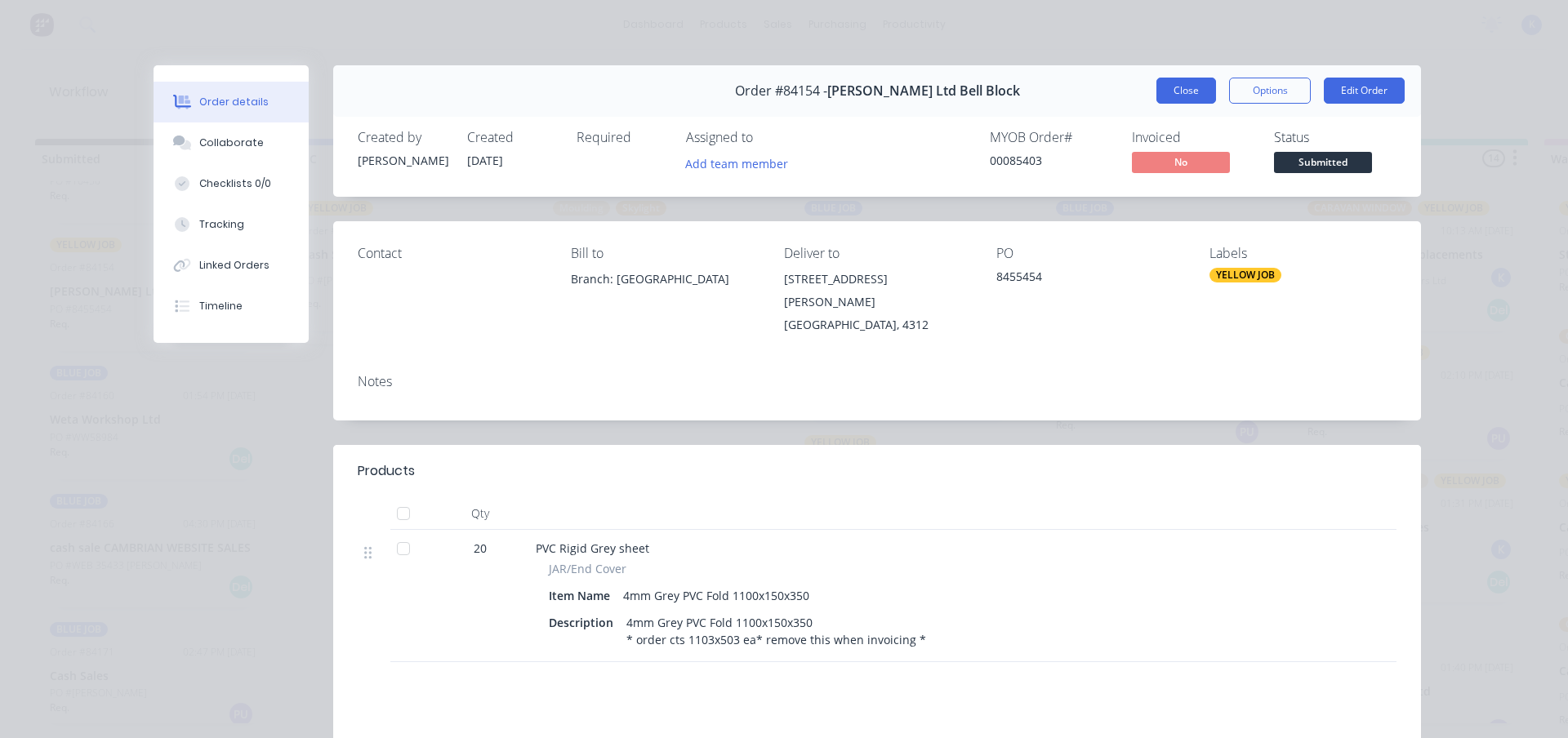
click at [1174, 89] on button "Close" at bounding box center [1185, 90] width 60 height 26
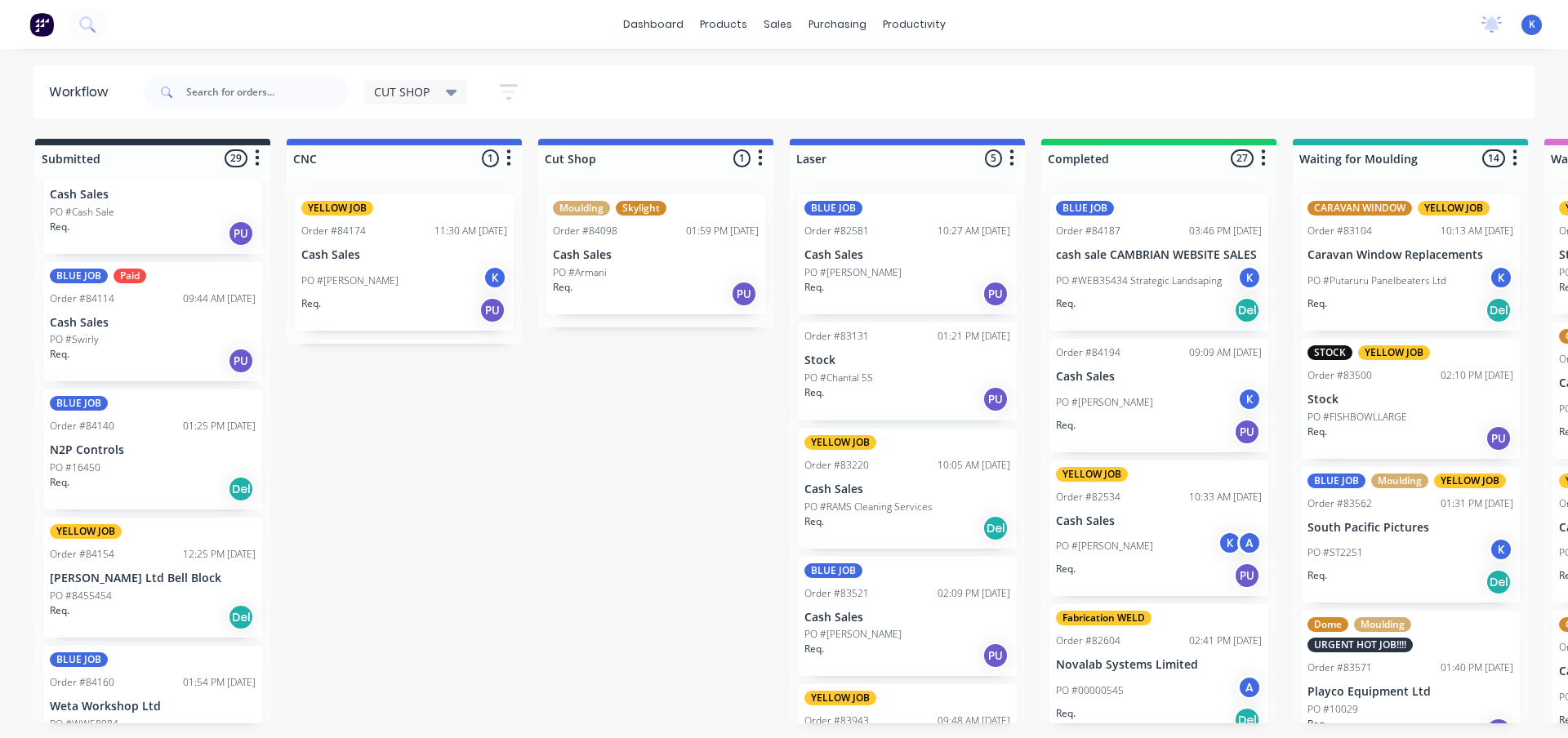
scroll to position [1641, 0]
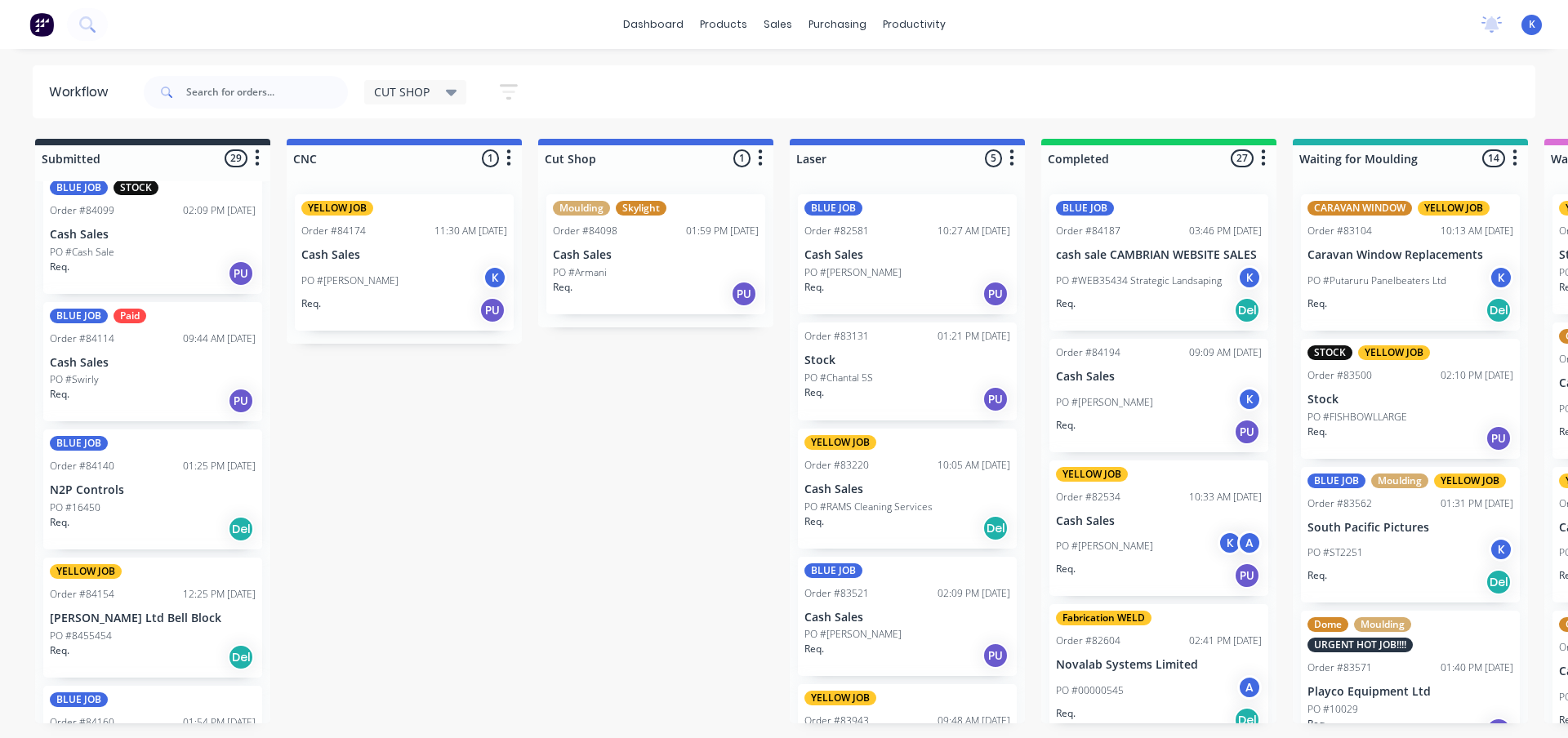
click at [100, 492] on p "N2P Controls" at bounding box center [153, 490] width 206 height 14
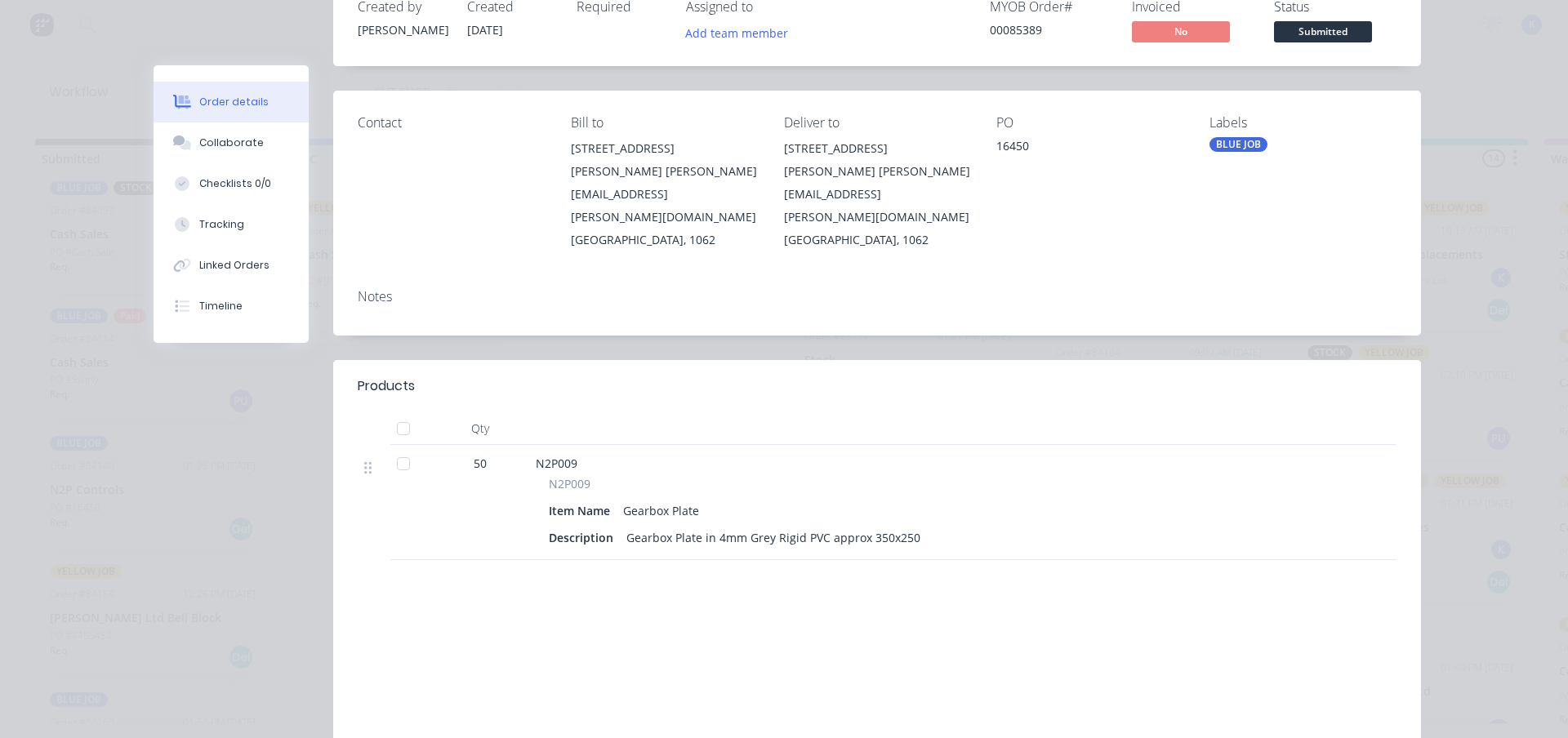
scroll to position [0, 0]
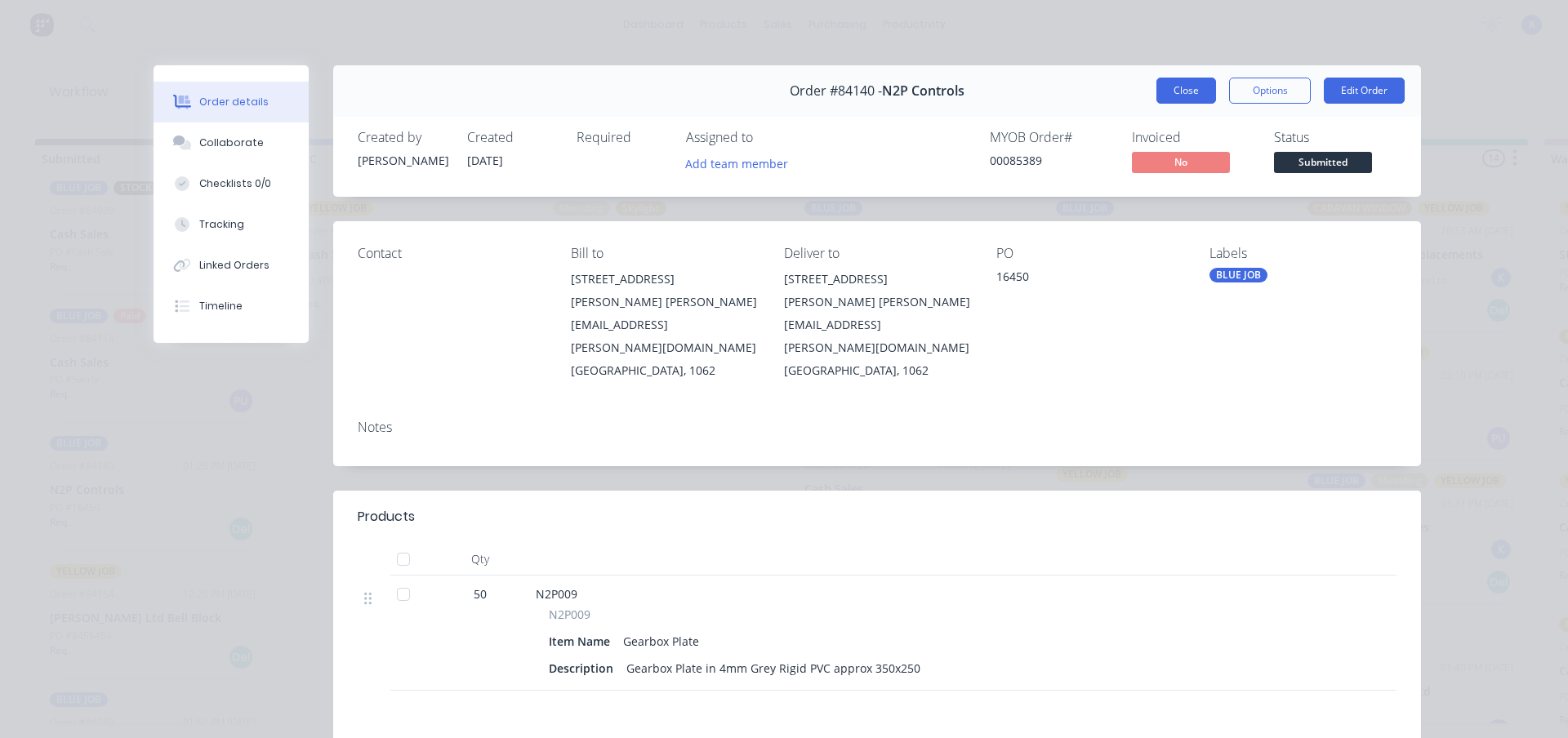
click at [1177, 94] on button "Close" at bounding box center [1185, 90] width 60 height 26
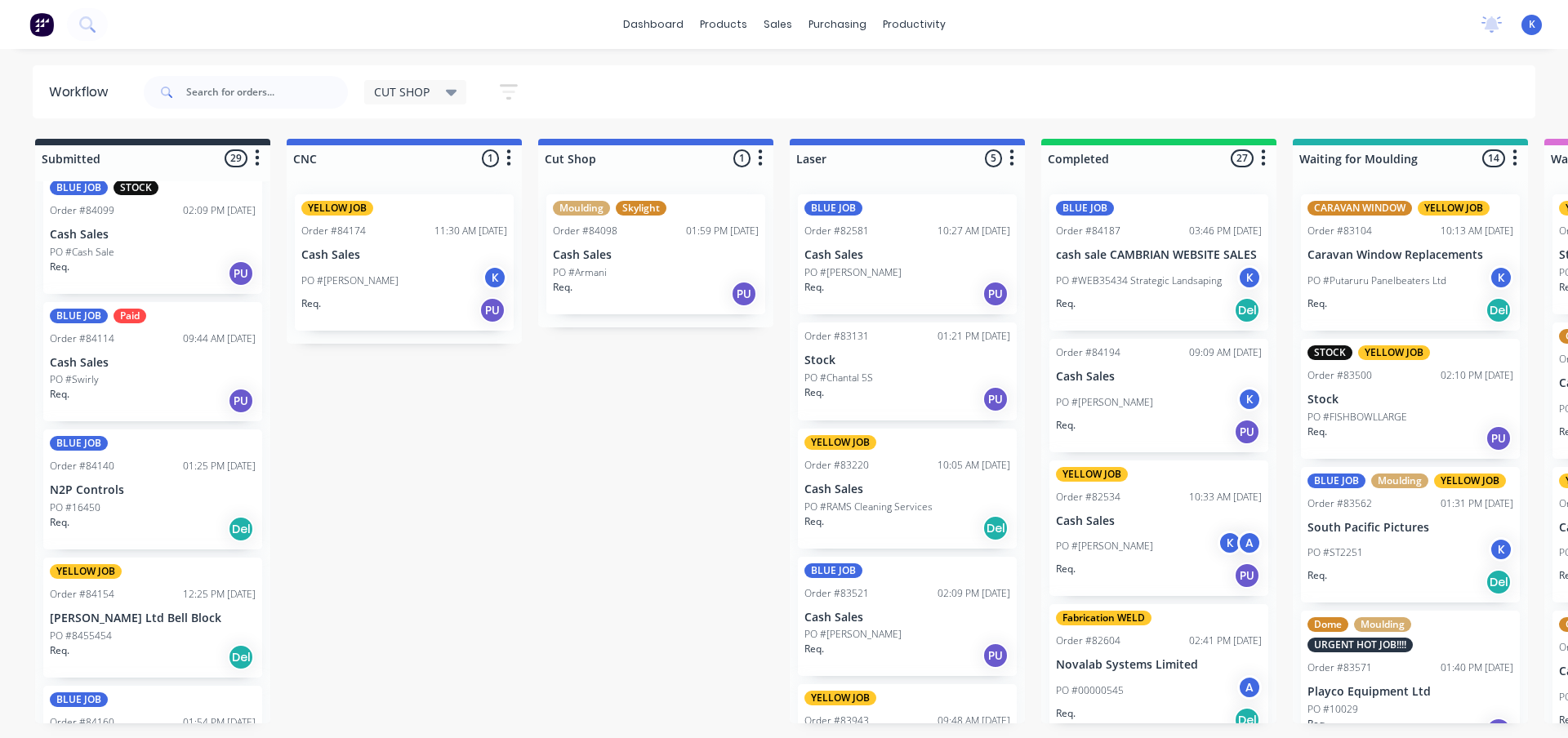
click at [95, 369] on div "BLUE JOB Paid Order #84114 09:44 AM 22/08/25 Cash Sales PO #Swirly Req. PU" at bounding box center [153, 362] width 219 height 120
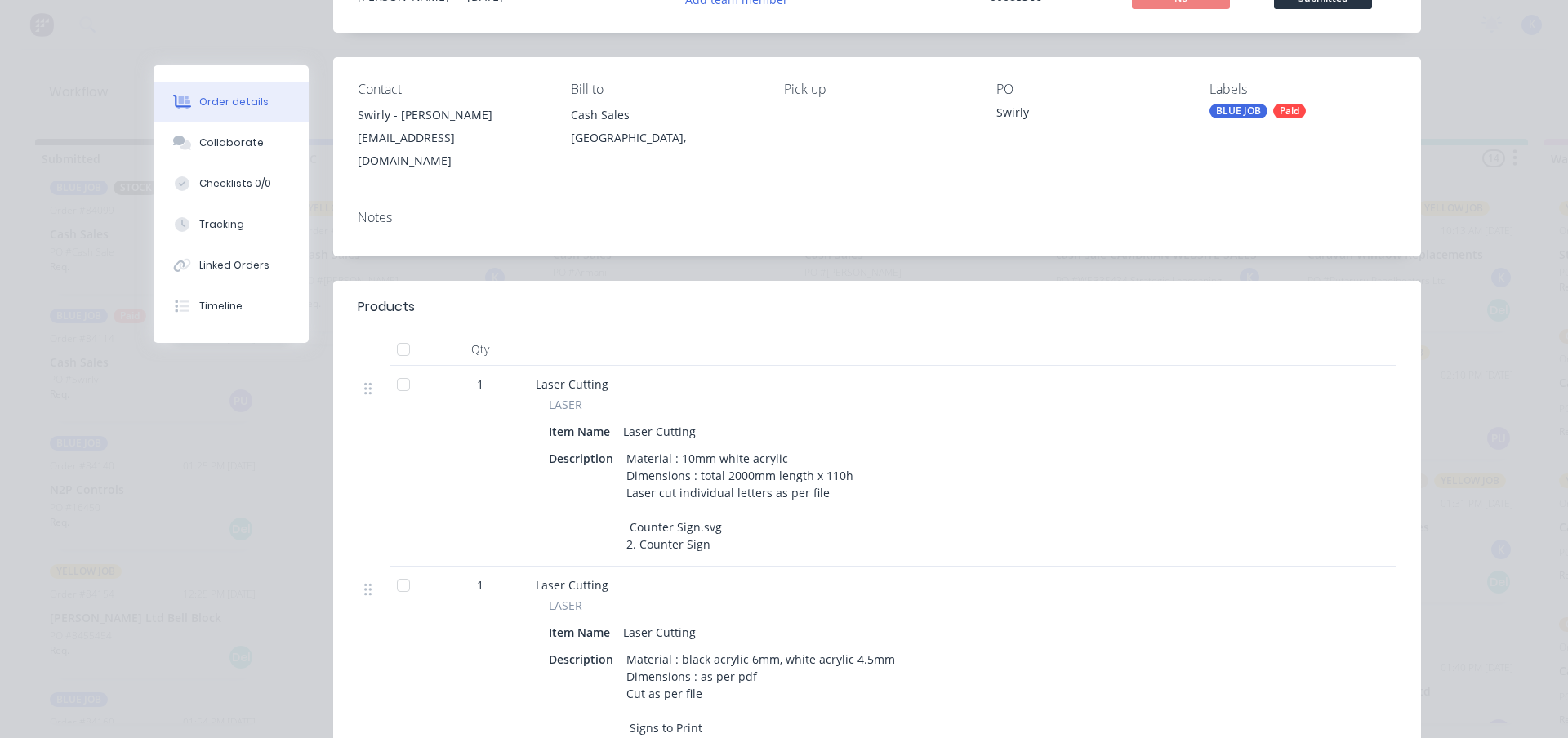
scroll to position [82, 0]
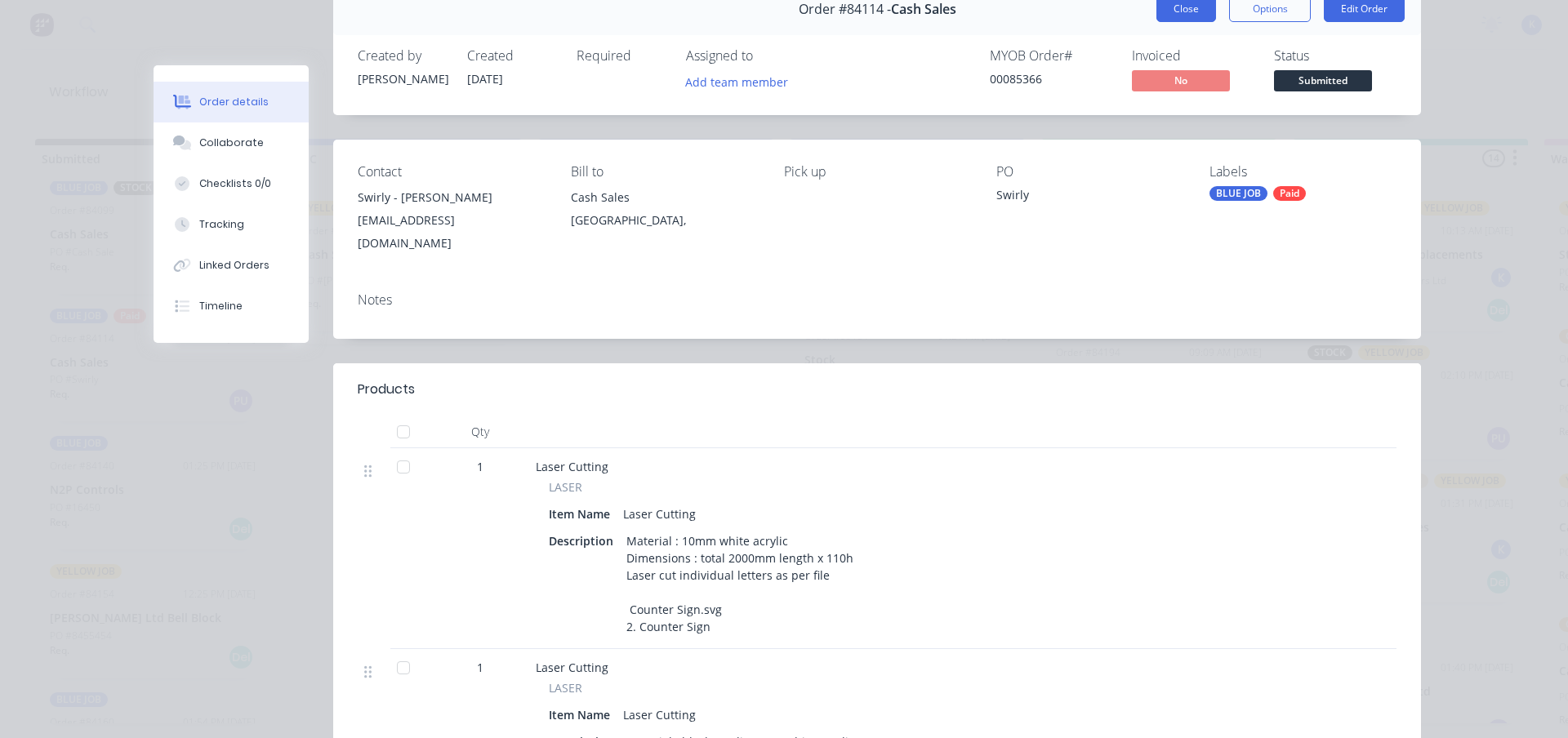
click at [1165, 6] on button "Close" at bounding box center [1185, 9] width 60 height 26
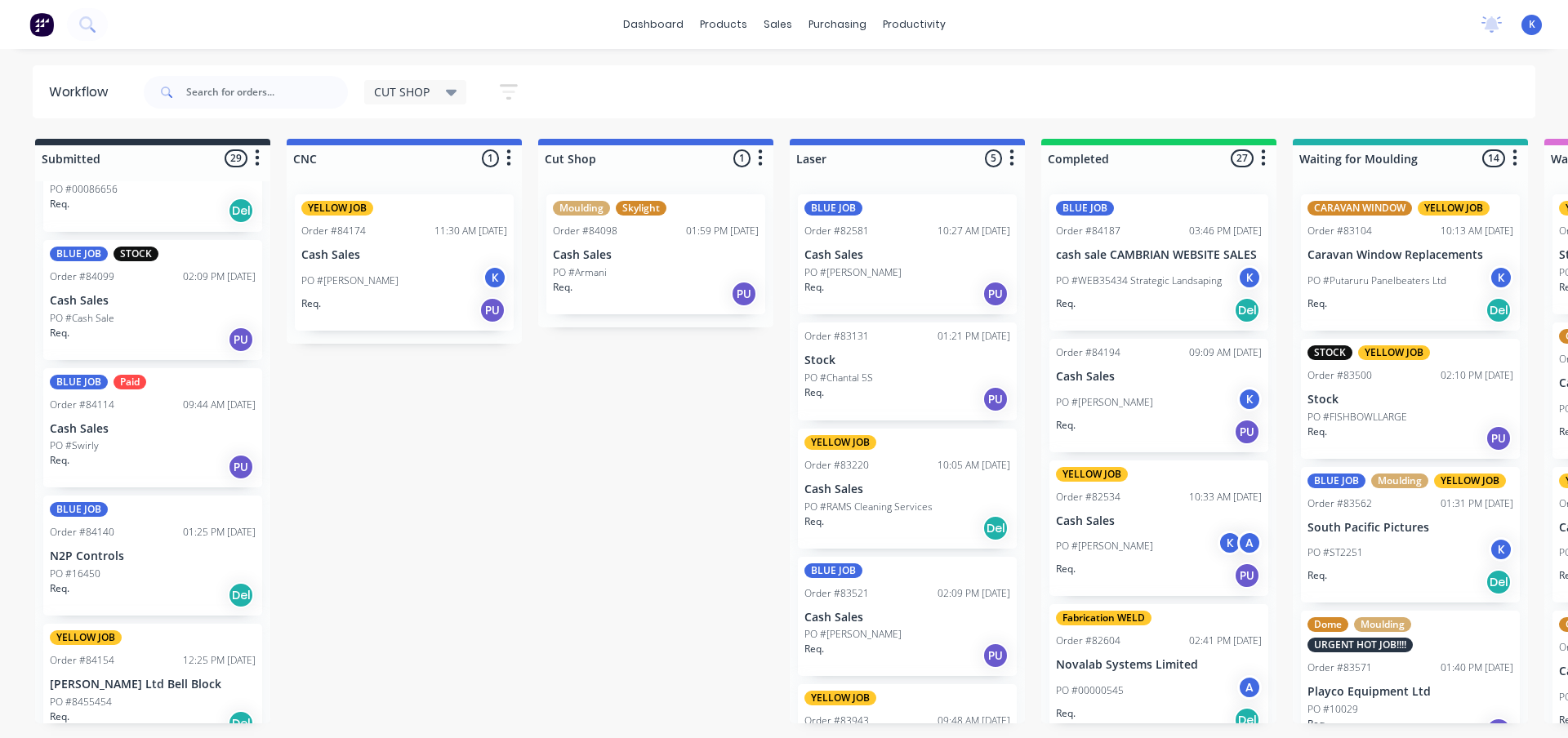
scroll to position [1477, 0]
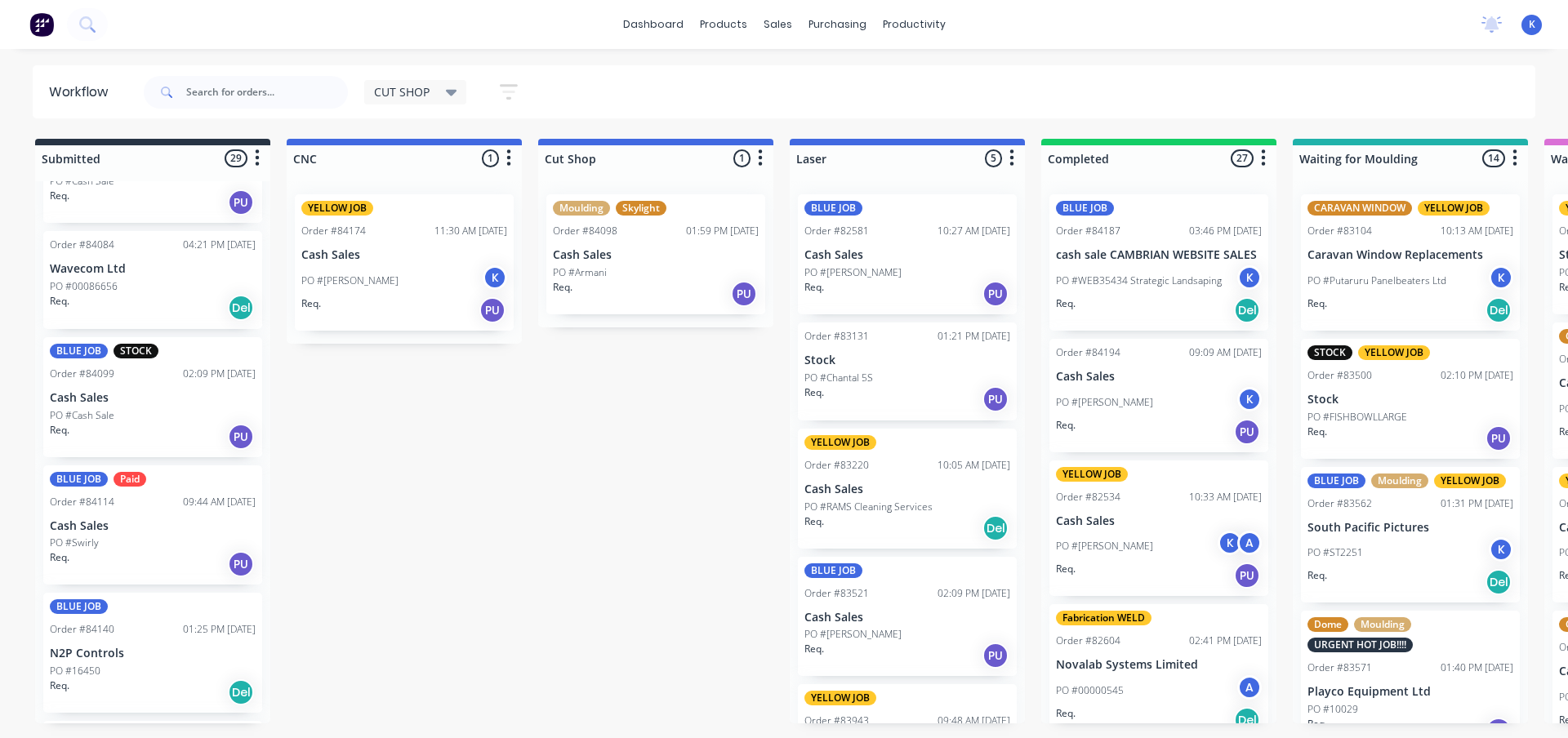
click at [91, 425] on div "Req. PU" at bounding box center [153, 437] width 206 height 28
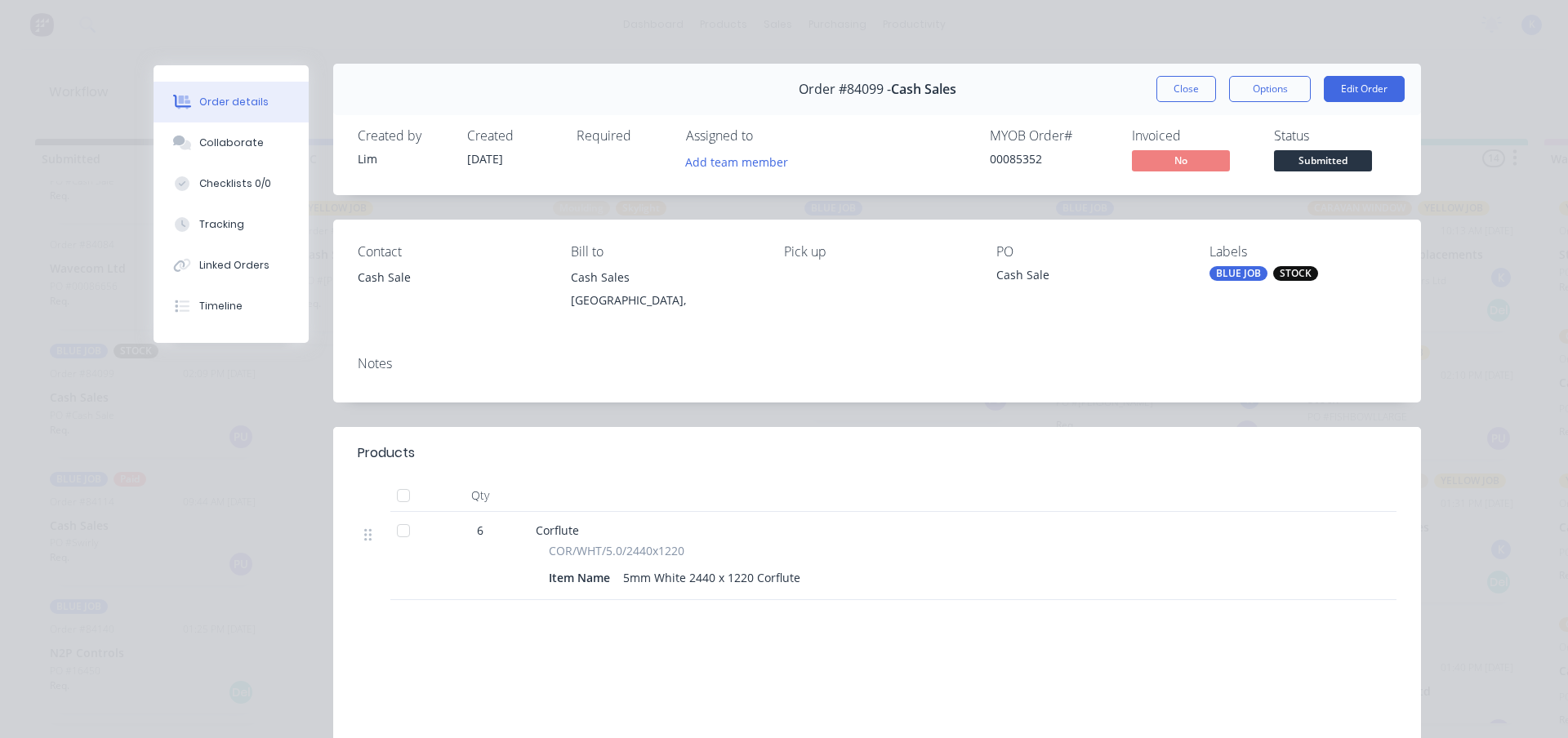
scroll to position [0, 0]
click at [1172, 89] on button "Close" at bounding box center [1185, 90] width 60 height 26
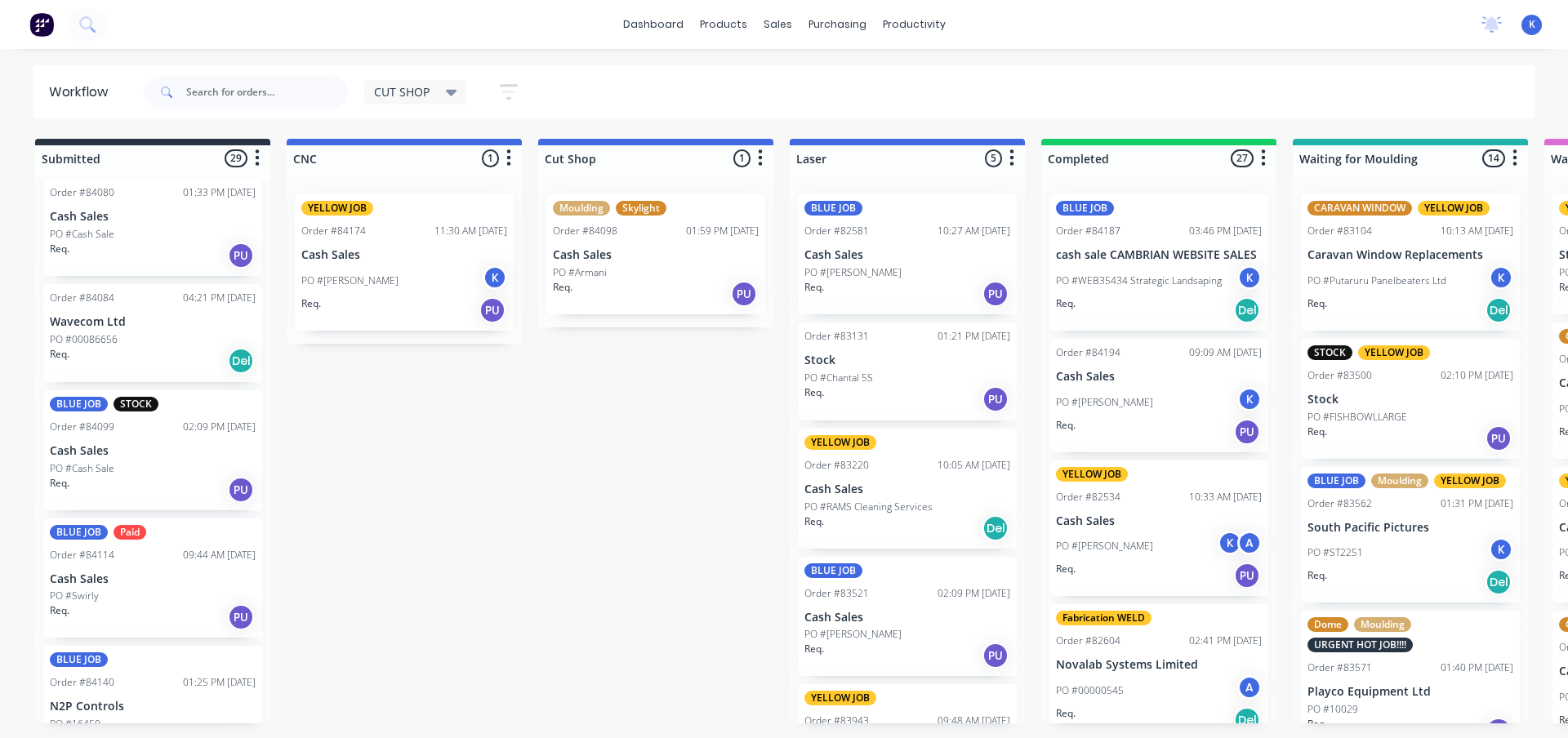
scroll to position [1395, 0]
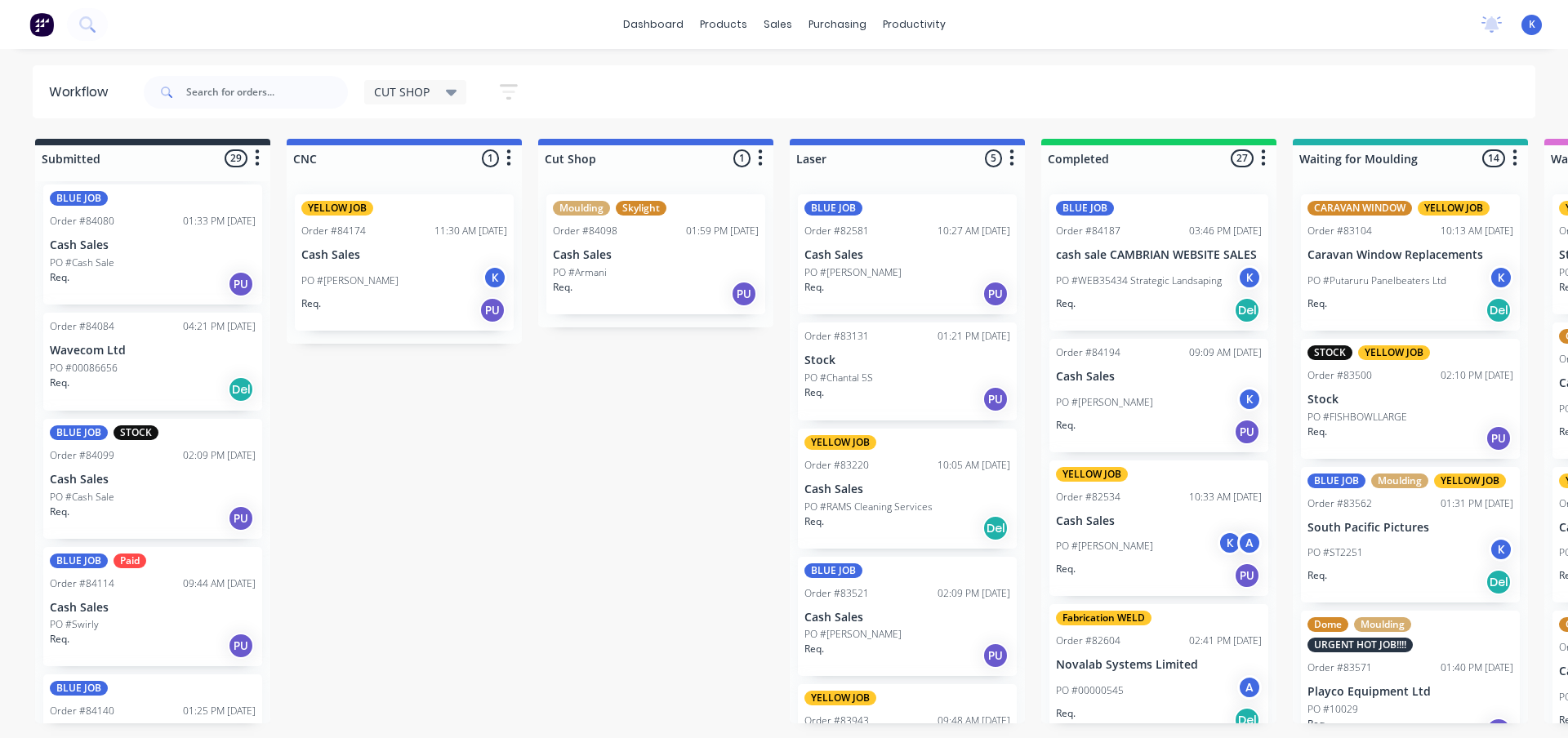
click at [59, 367] on p "PO #00086656" at bounding box center [84, 368] width 68 height 15
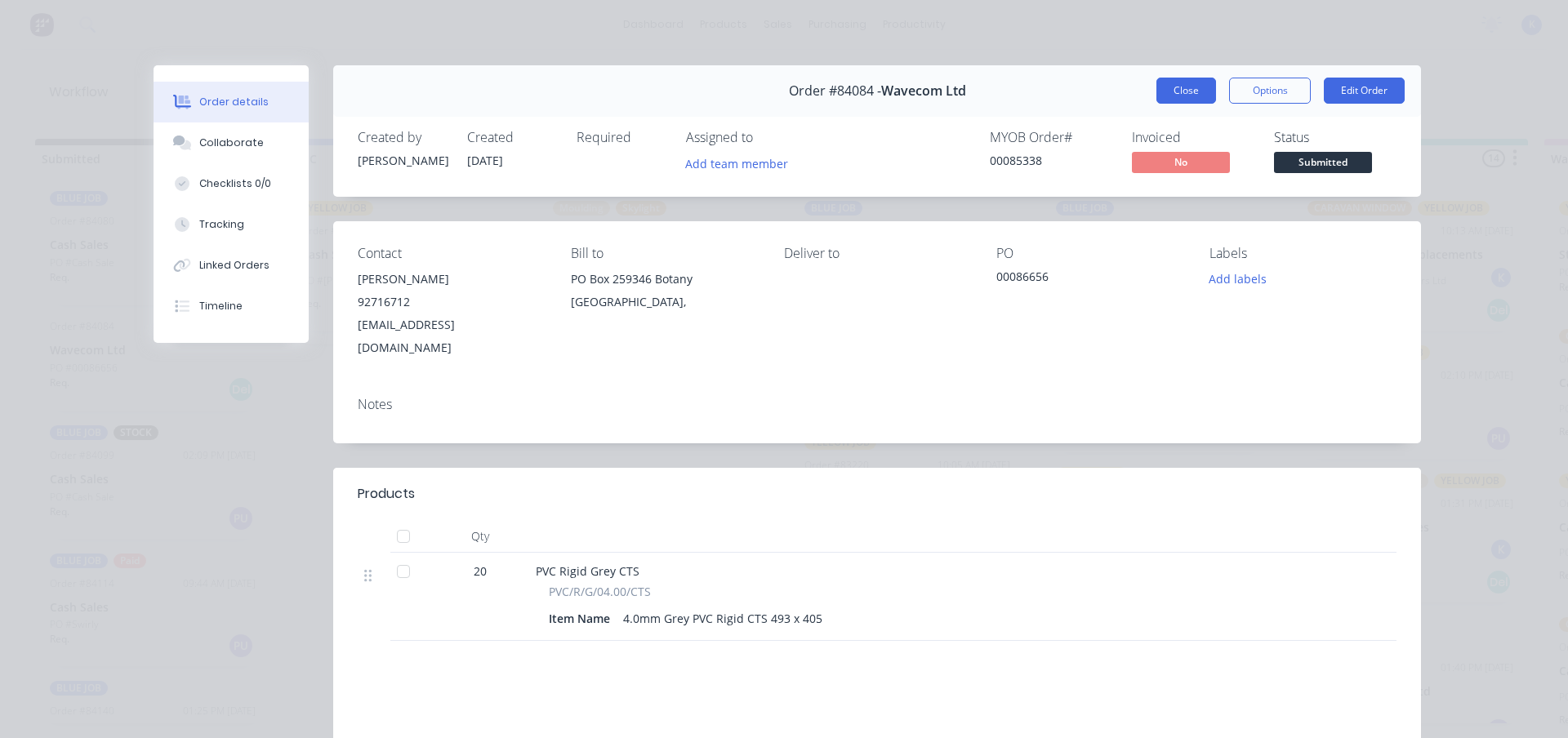
click at [1193, 78] on button "Close" at bounding box center [1185, 90] width 60 height 26
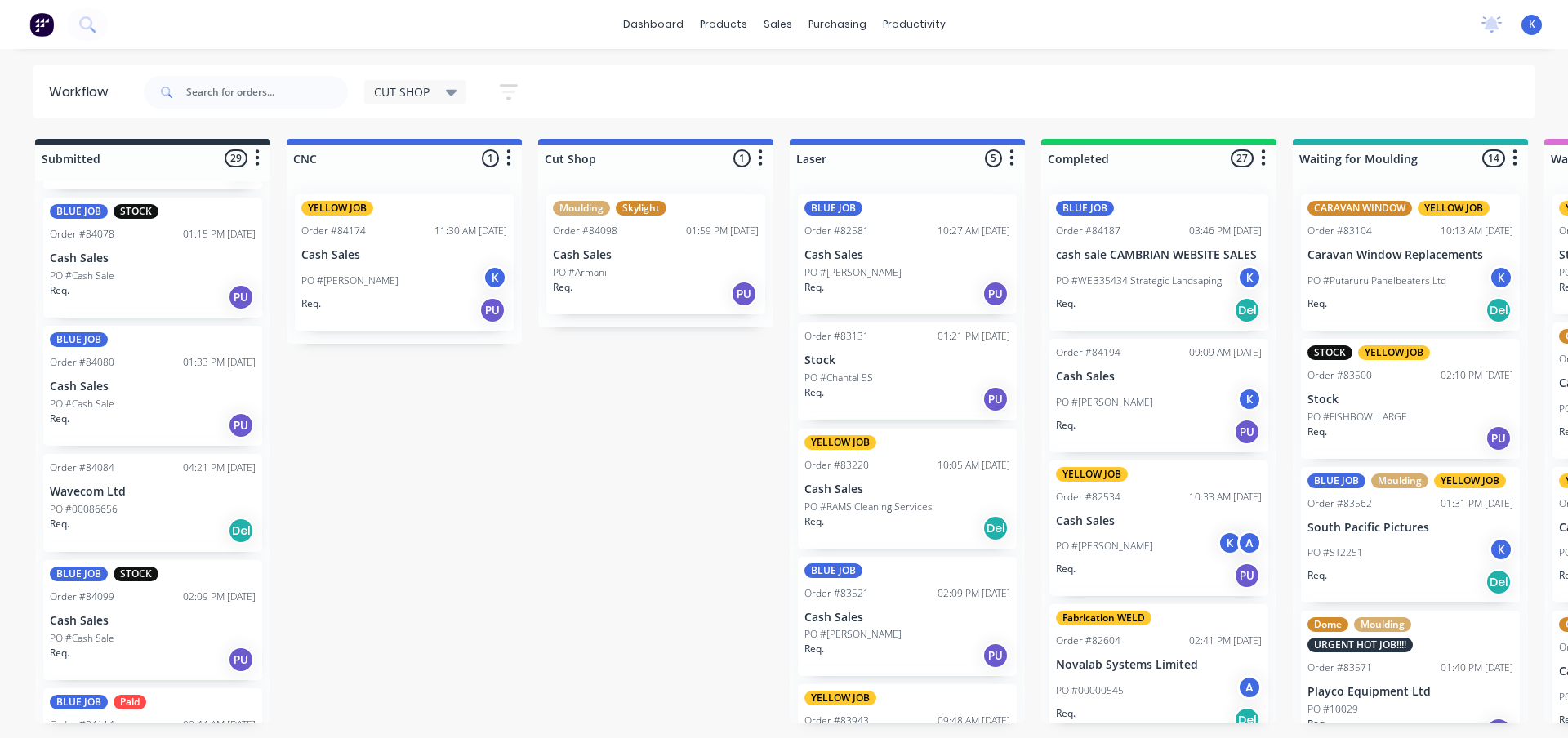
scroll to position [1232, 0]
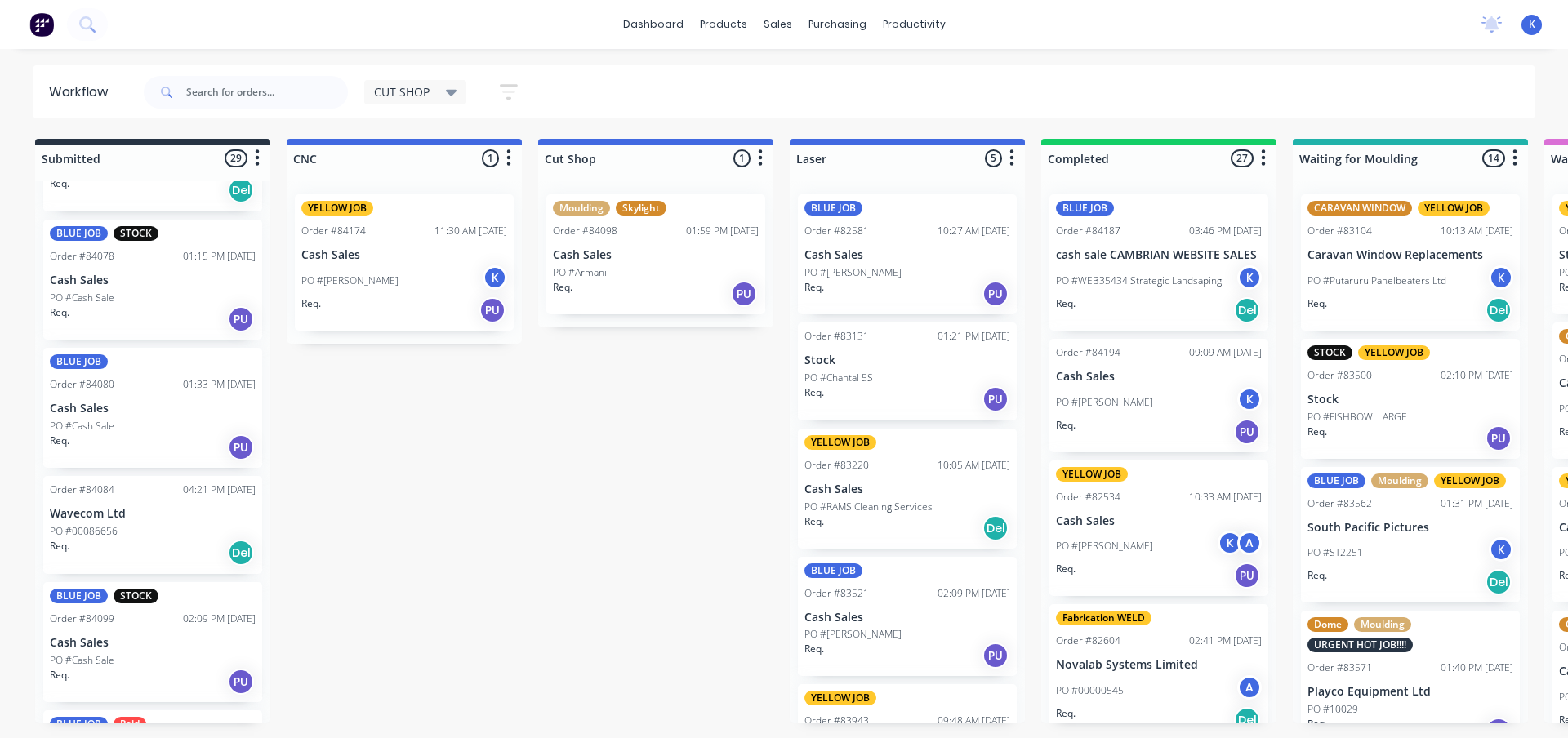
click at [89, 422] on p "PO #Cash Sale" at bounding box center [82, 426] width 64 height 15
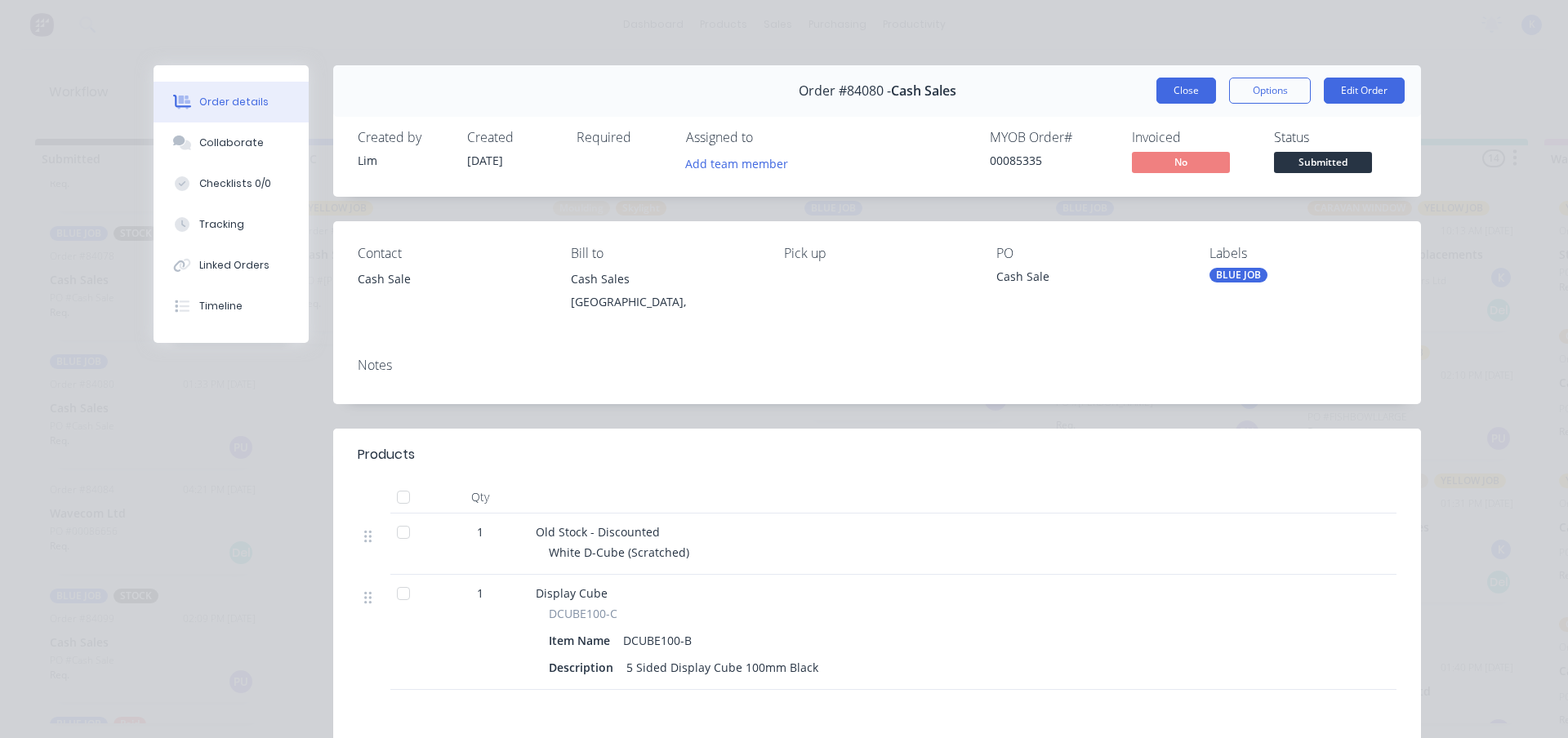
click at [1173, 87] on button "Close" at bounding box center [1185, 90] width 60 height 26
